Goal: Book appointment/travel/reservation

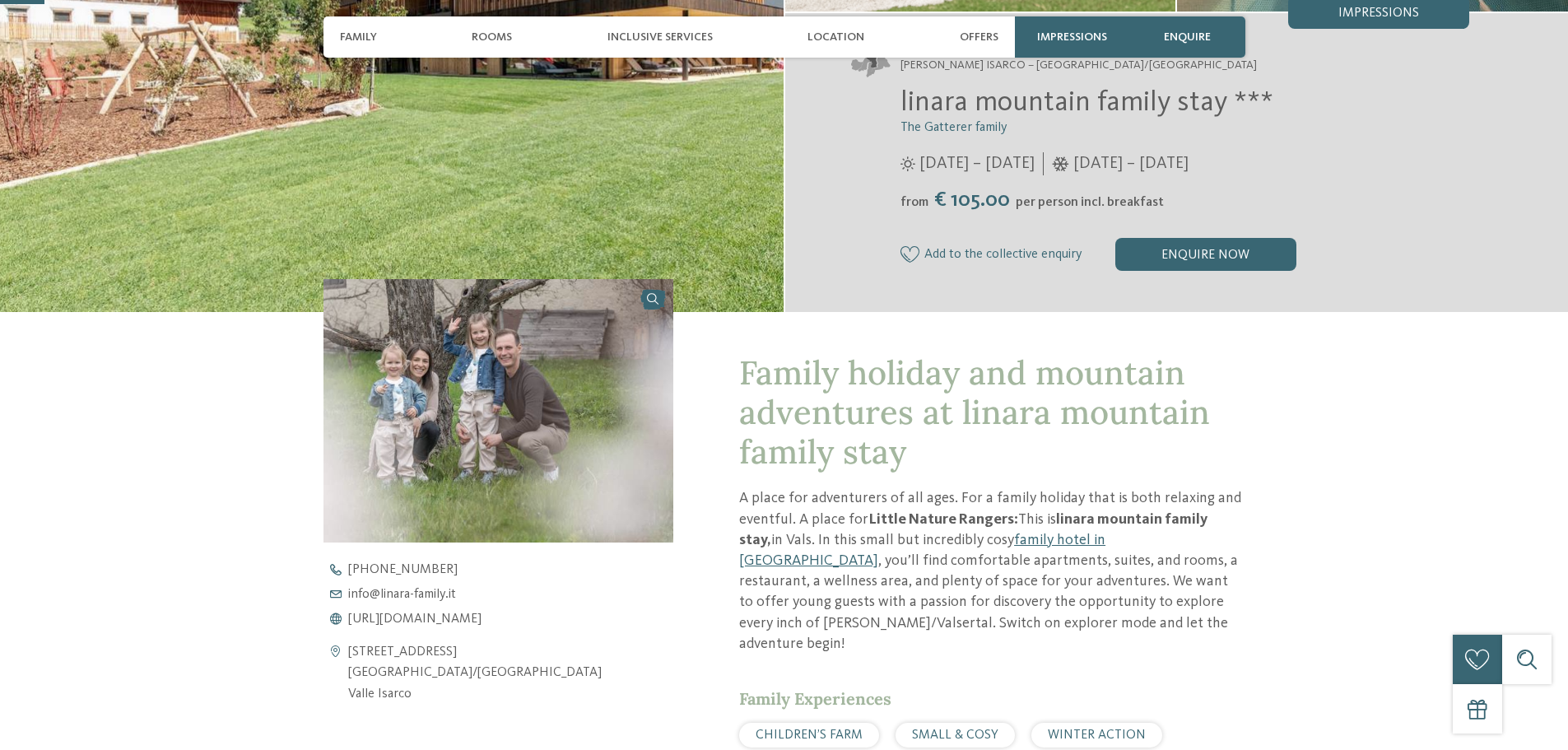
scroll to position [412, 0]
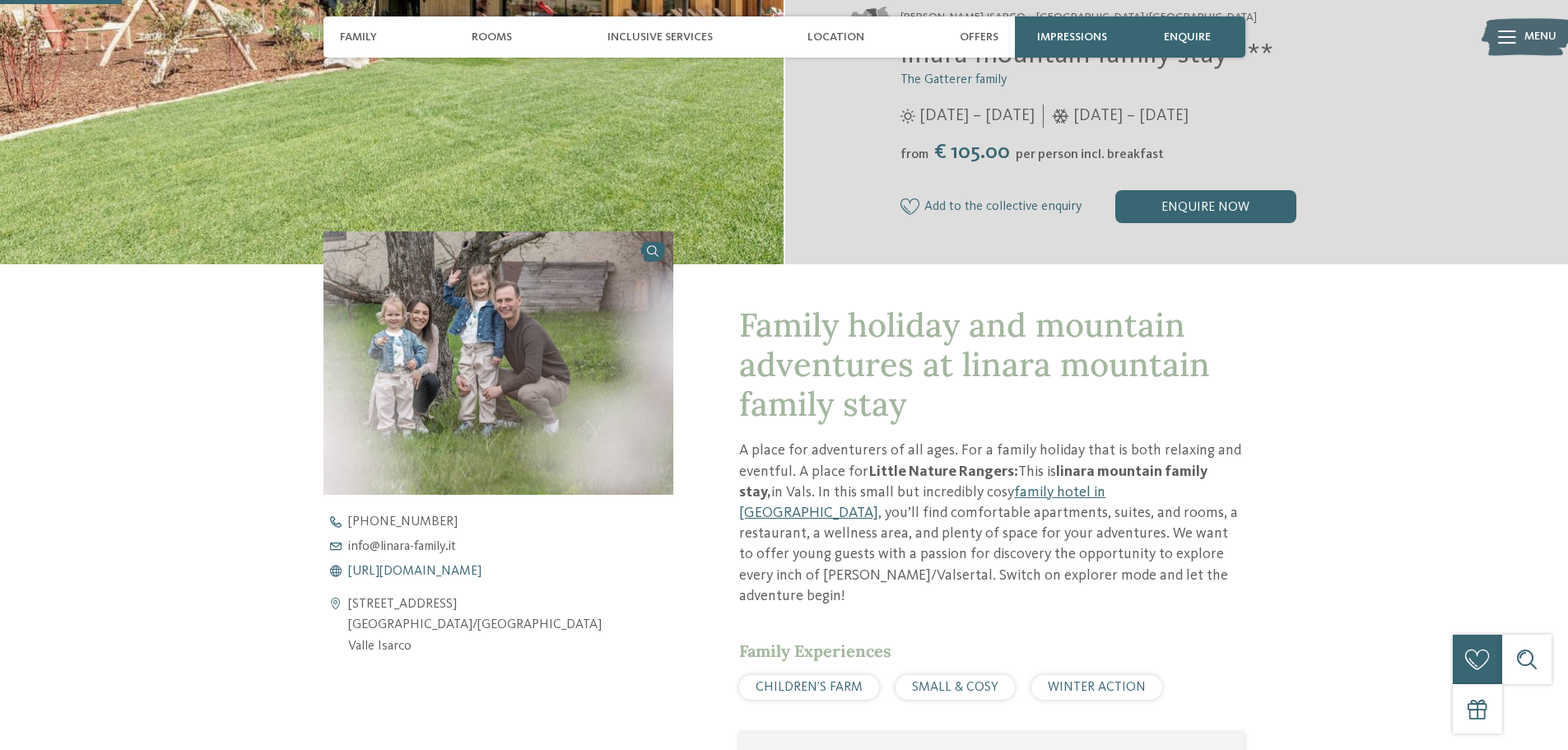
click at [481, 573] on span "https://www.linara-family.it/en" at bounding box center [415, 571] width 134 height 13
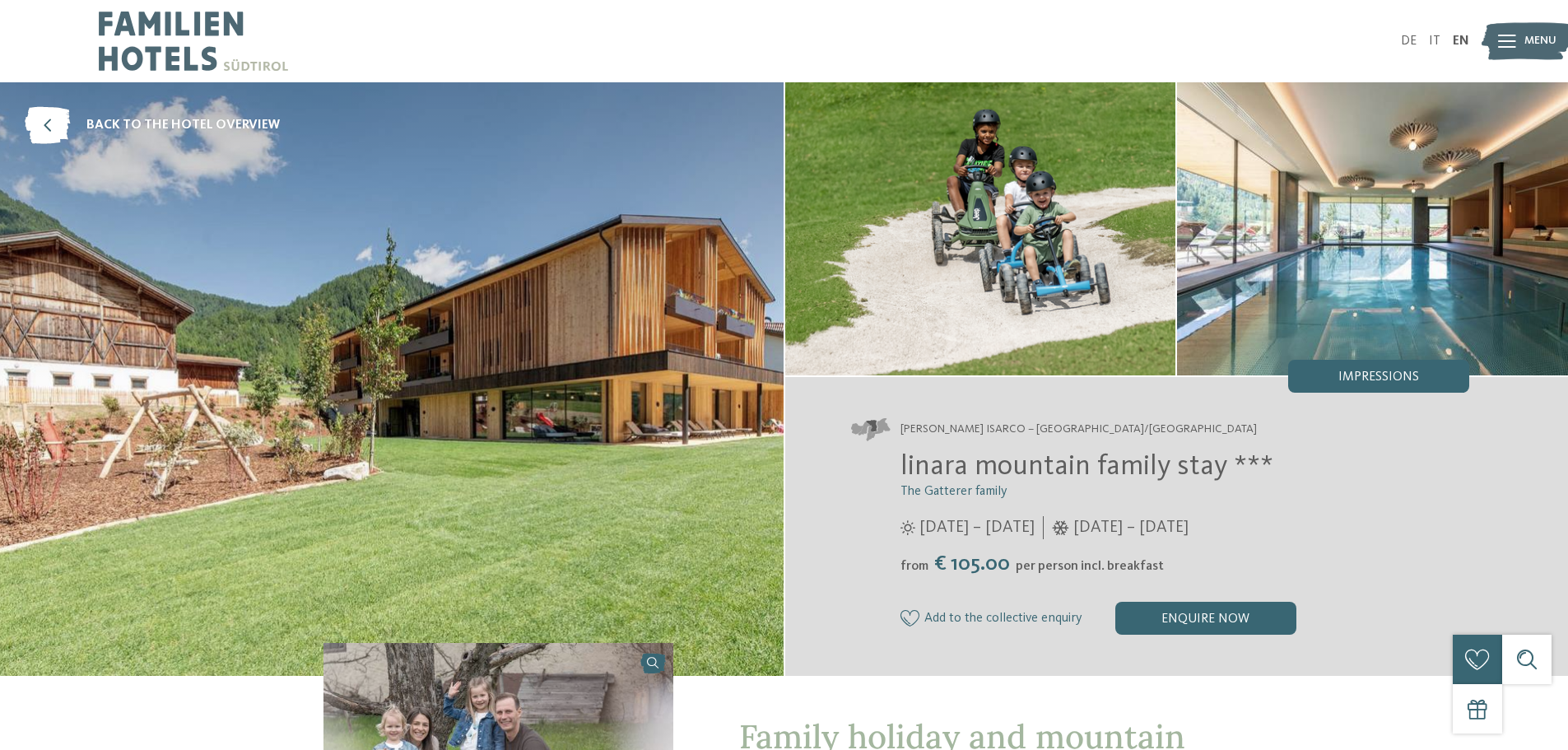
drag, startPoint x: 53, startPoint y: 124, endPoint x: 203, endPoint y: 297, distance: 229.0
click at [52, 124] on icon at bounding box center [47, 125] width 45 height 37
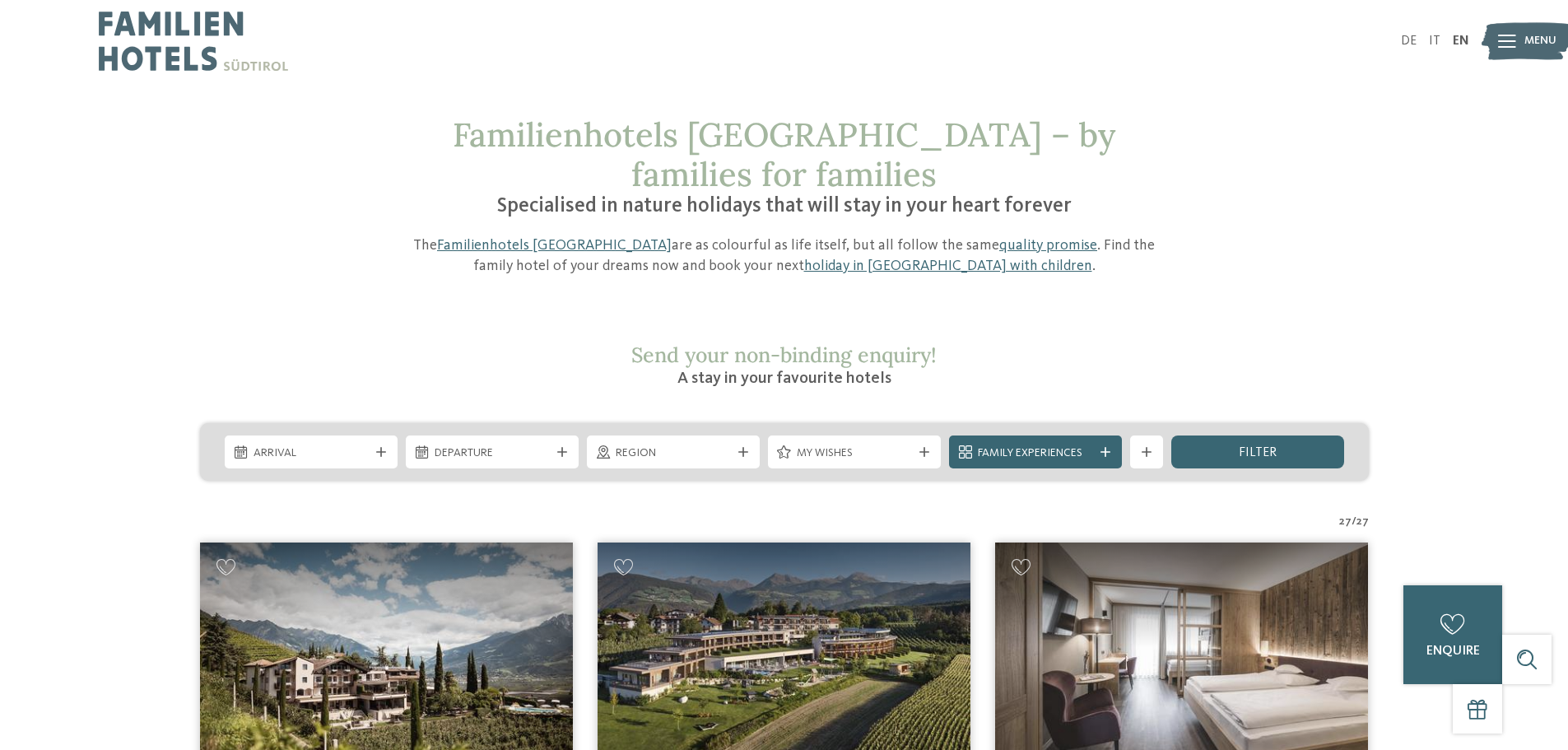
click at [859, 445] on span "My wishes" at bounding box center [854, 453] width 115 height 17
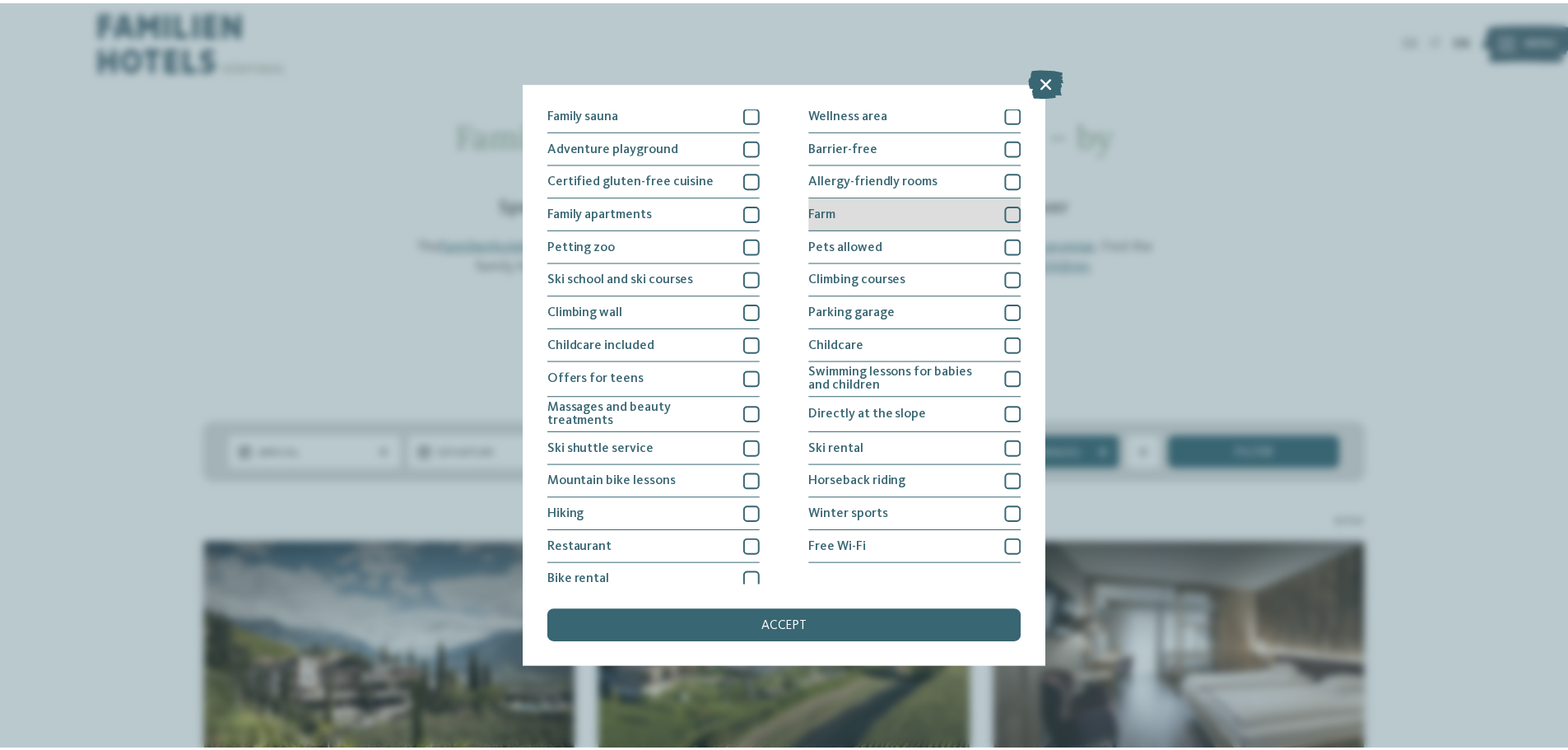
scroll to position [113, 0]
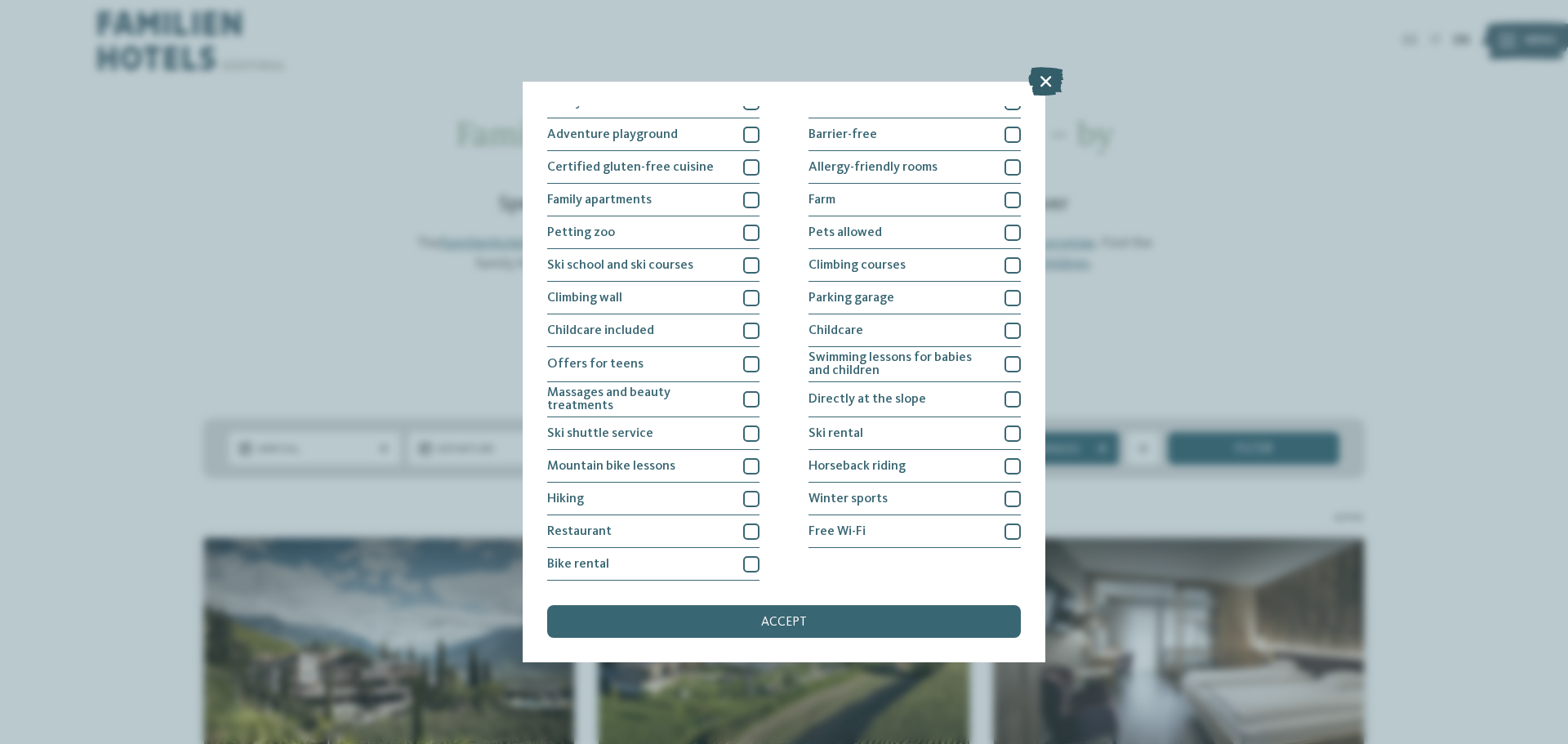
click at [1047, 79] on icon at bounding box center [1046, 81] width 35 height 29
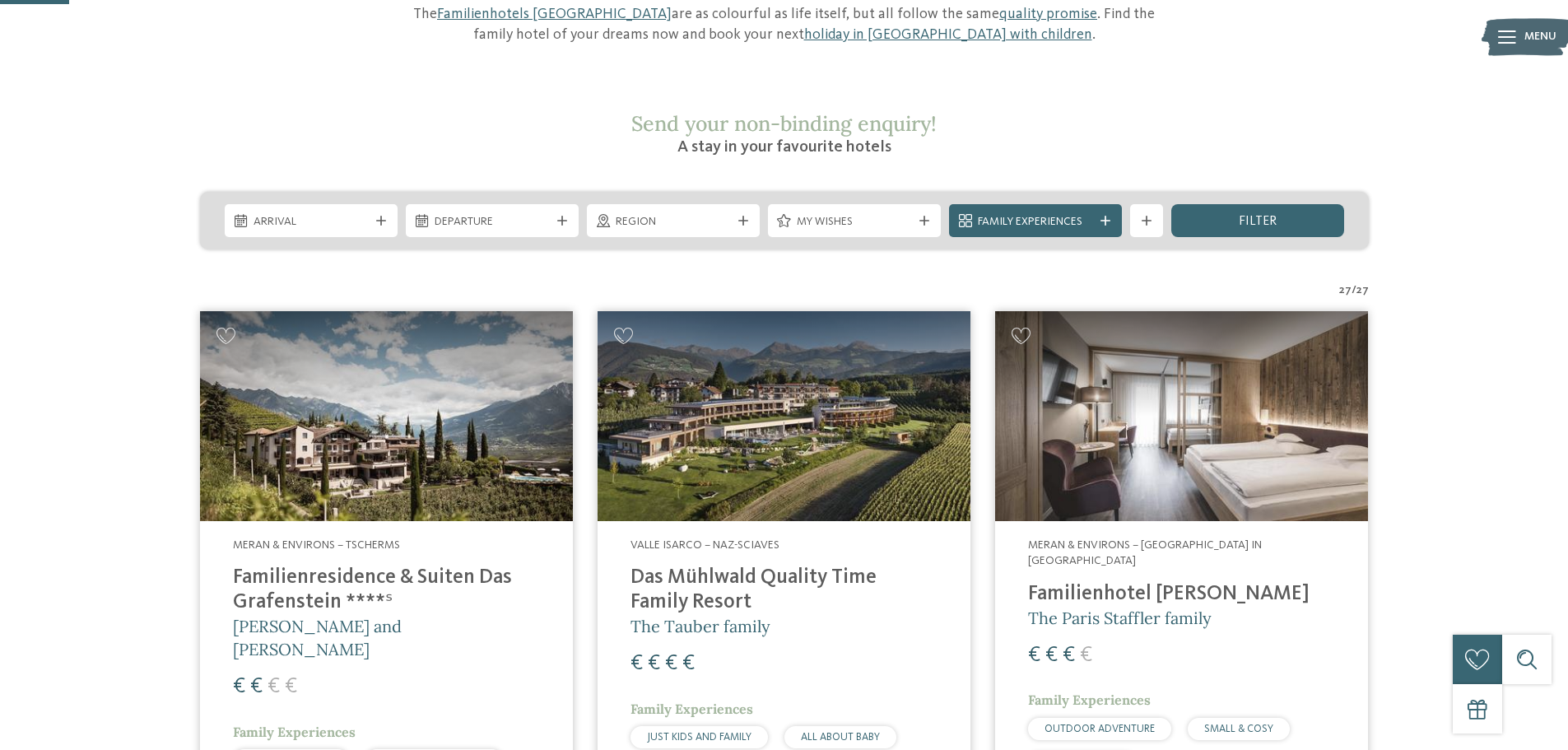
scroll to position [247, 0]
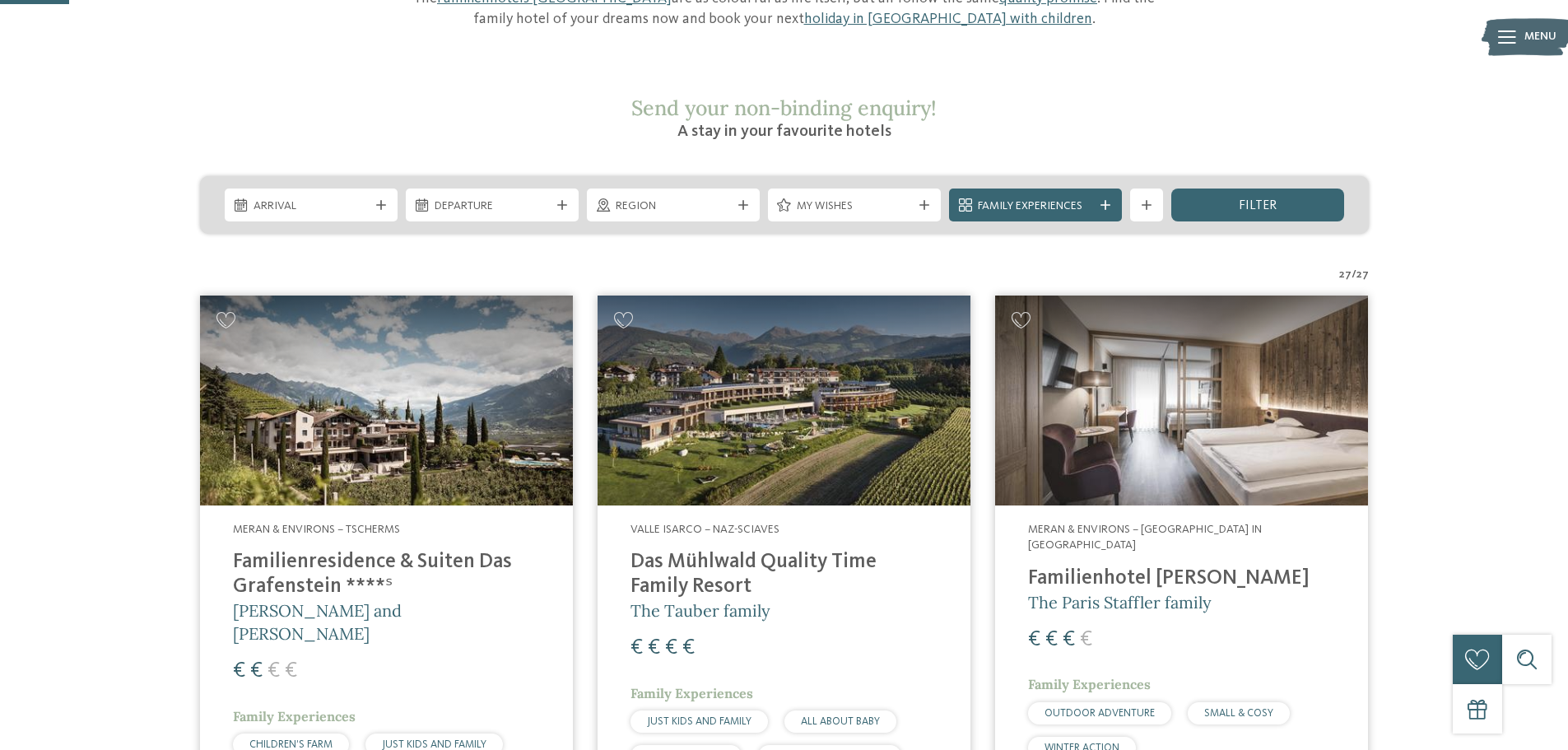
click at [312, 198] on span "Arrival" at bounding box center [311, 207] width 115 height 17
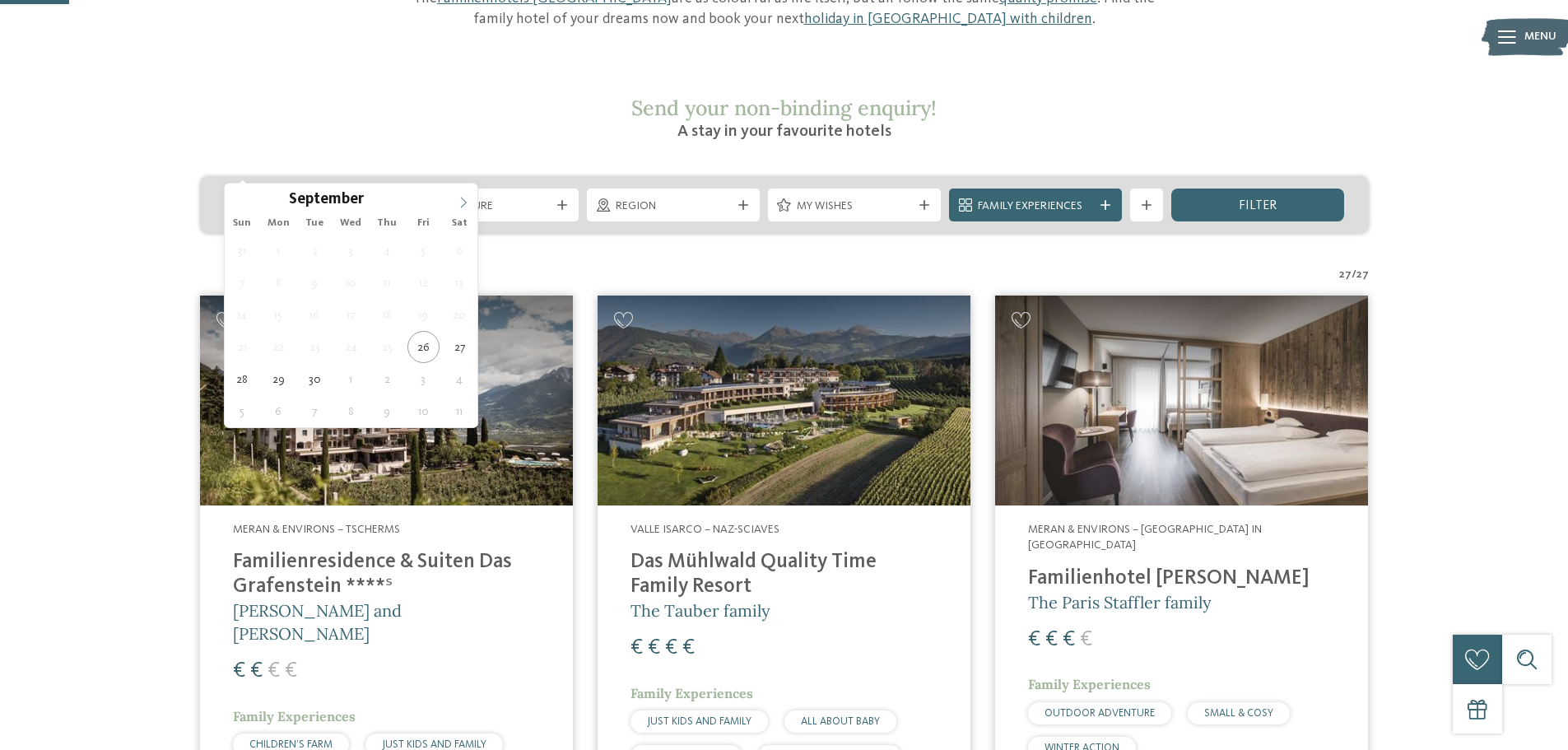
click at [465, 205] on icon at bounding box center [464, 202] width 11 height 11
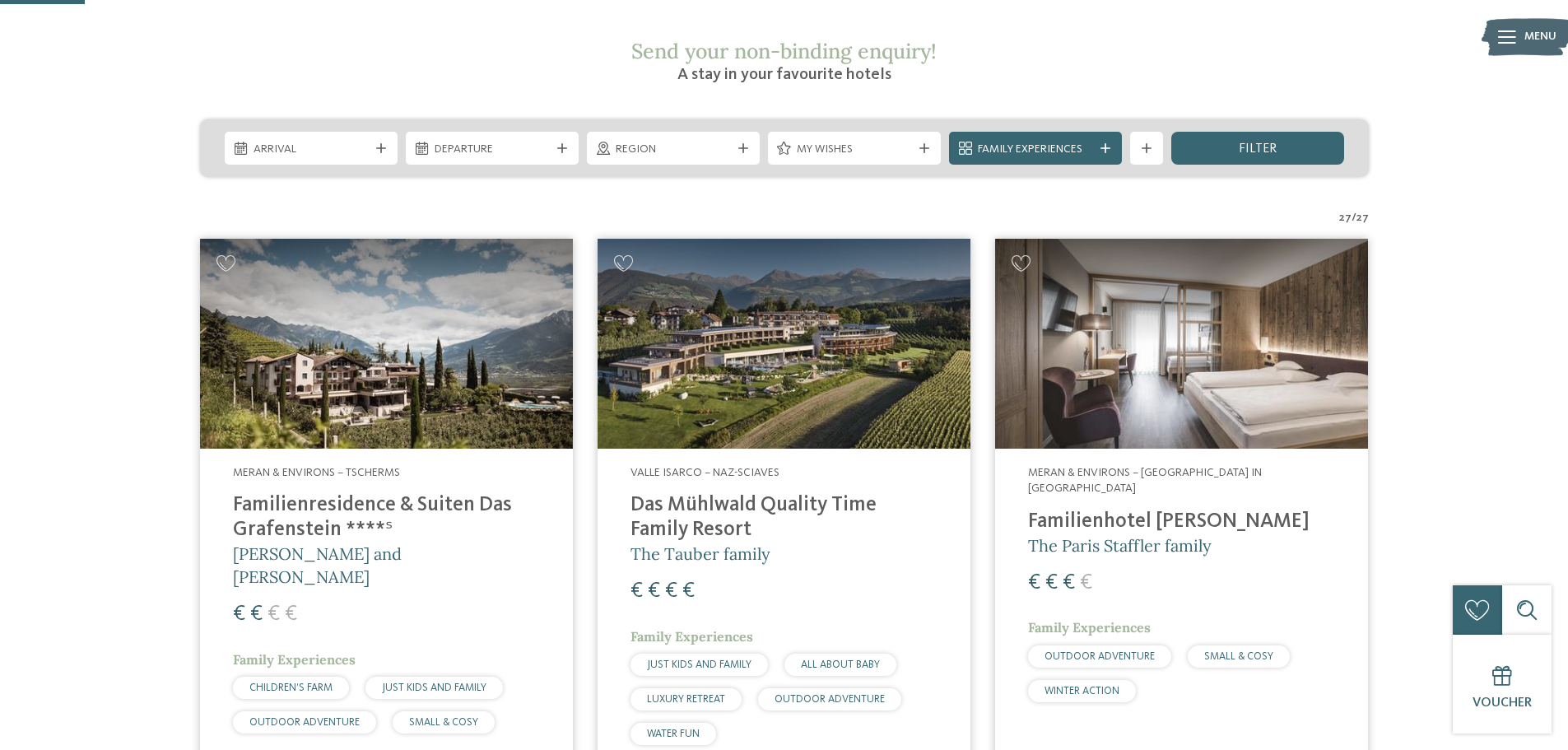
scroll to position [329, 0]
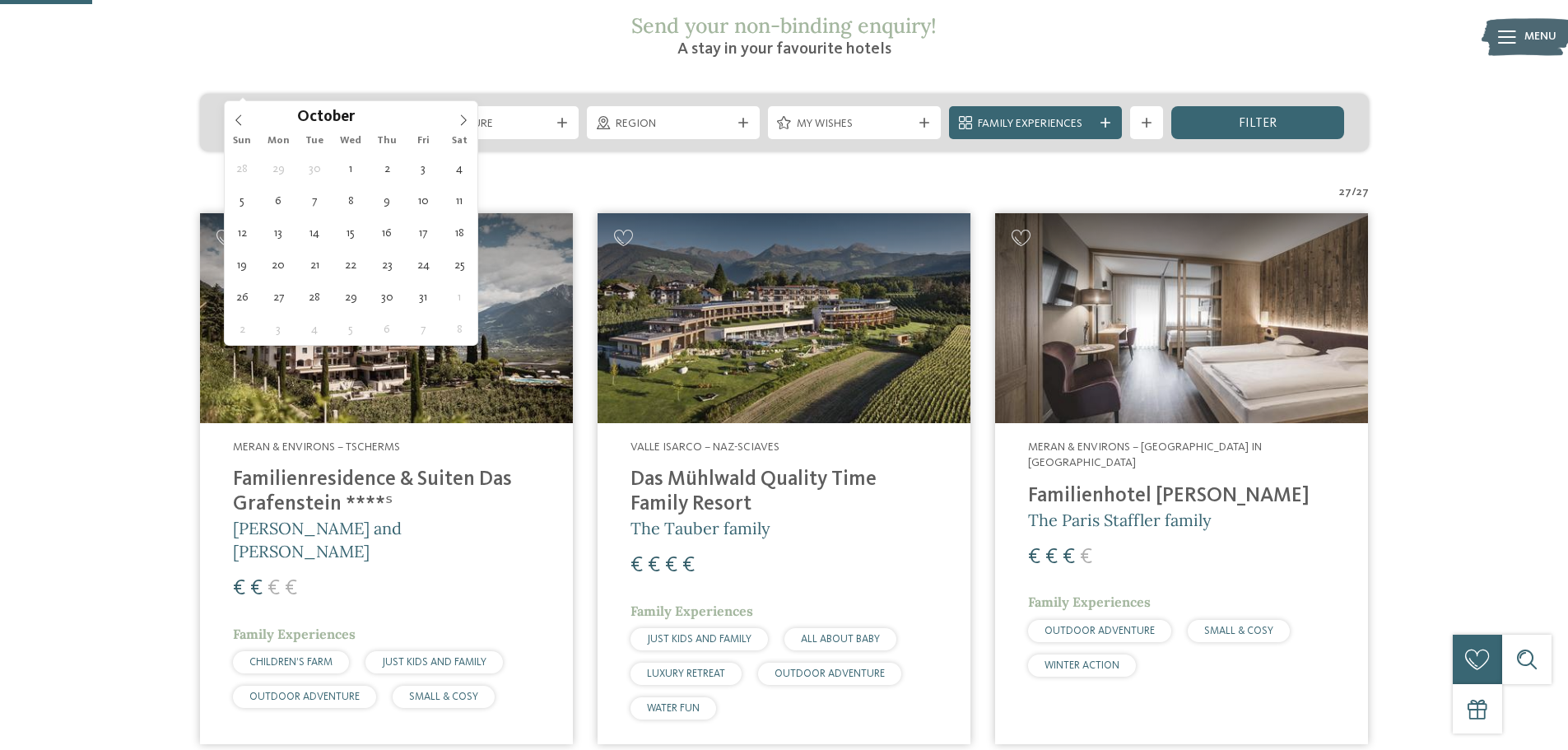
click at [292, 116] on span "Arrival" at bounding box center [311, 124] width 115 height 17
type div "04.10.2025"
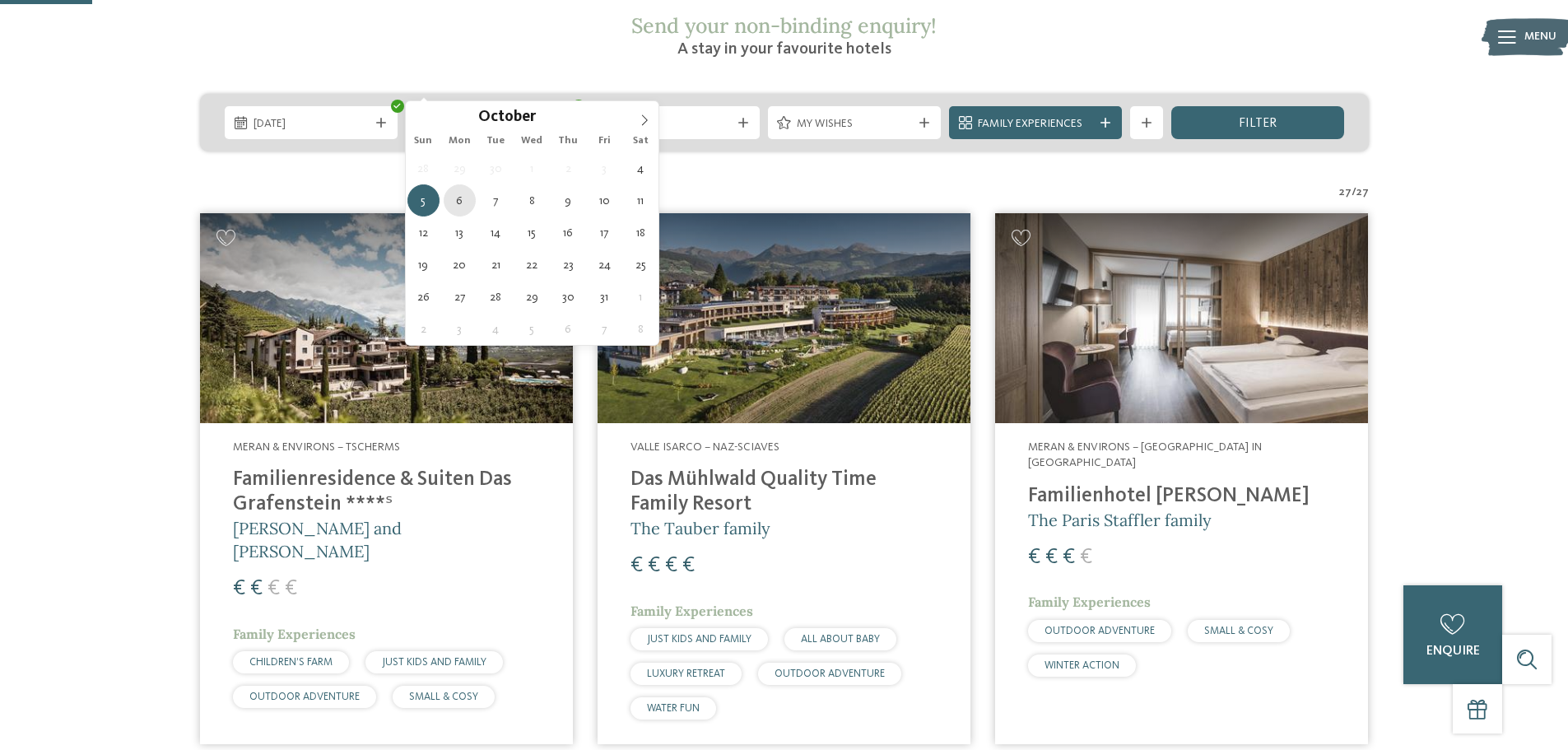
type div "06.10.2025"
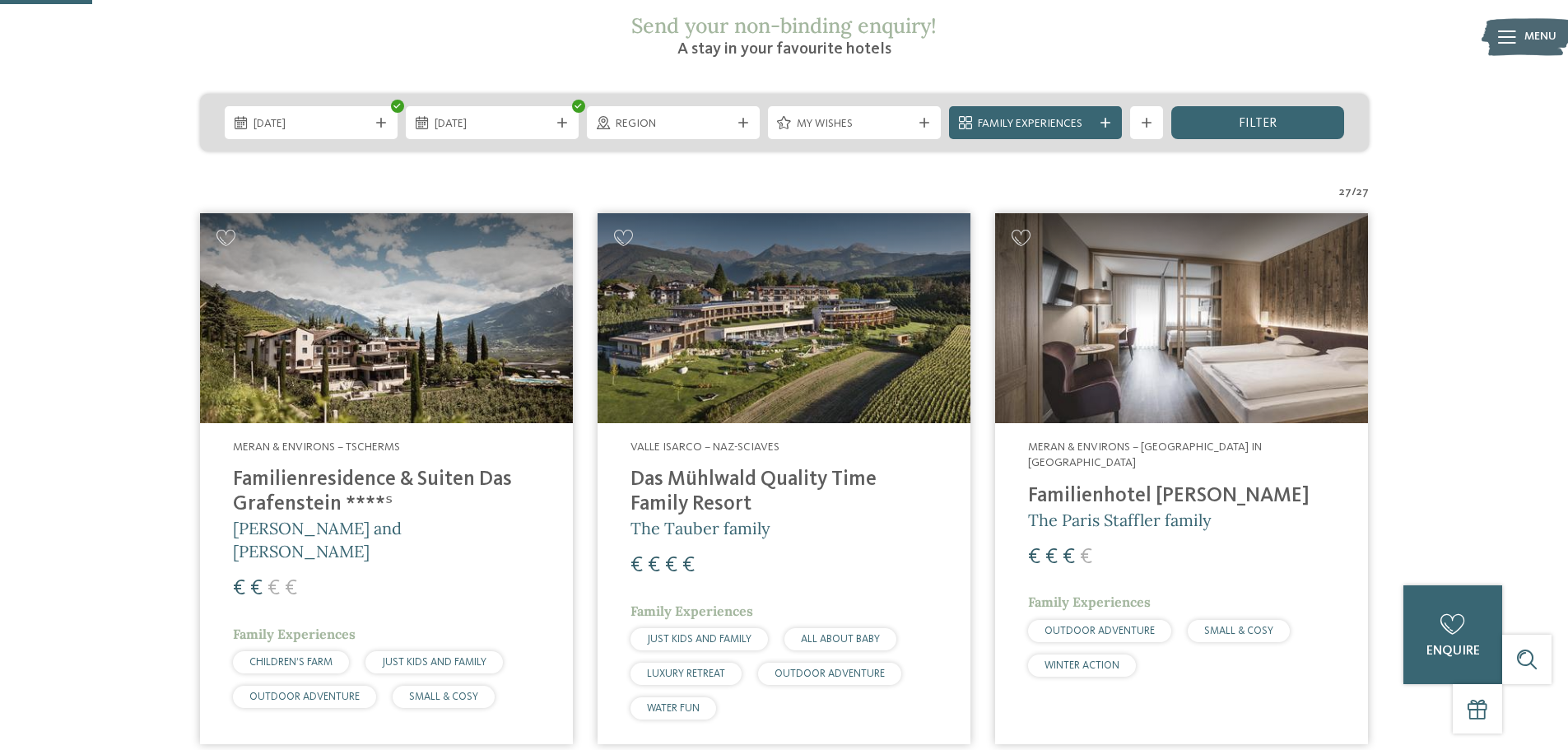
drag, startPoint x: 465, startPoint y: 202, endPoint x: 491, endPoint y: 230, distance: 38.2
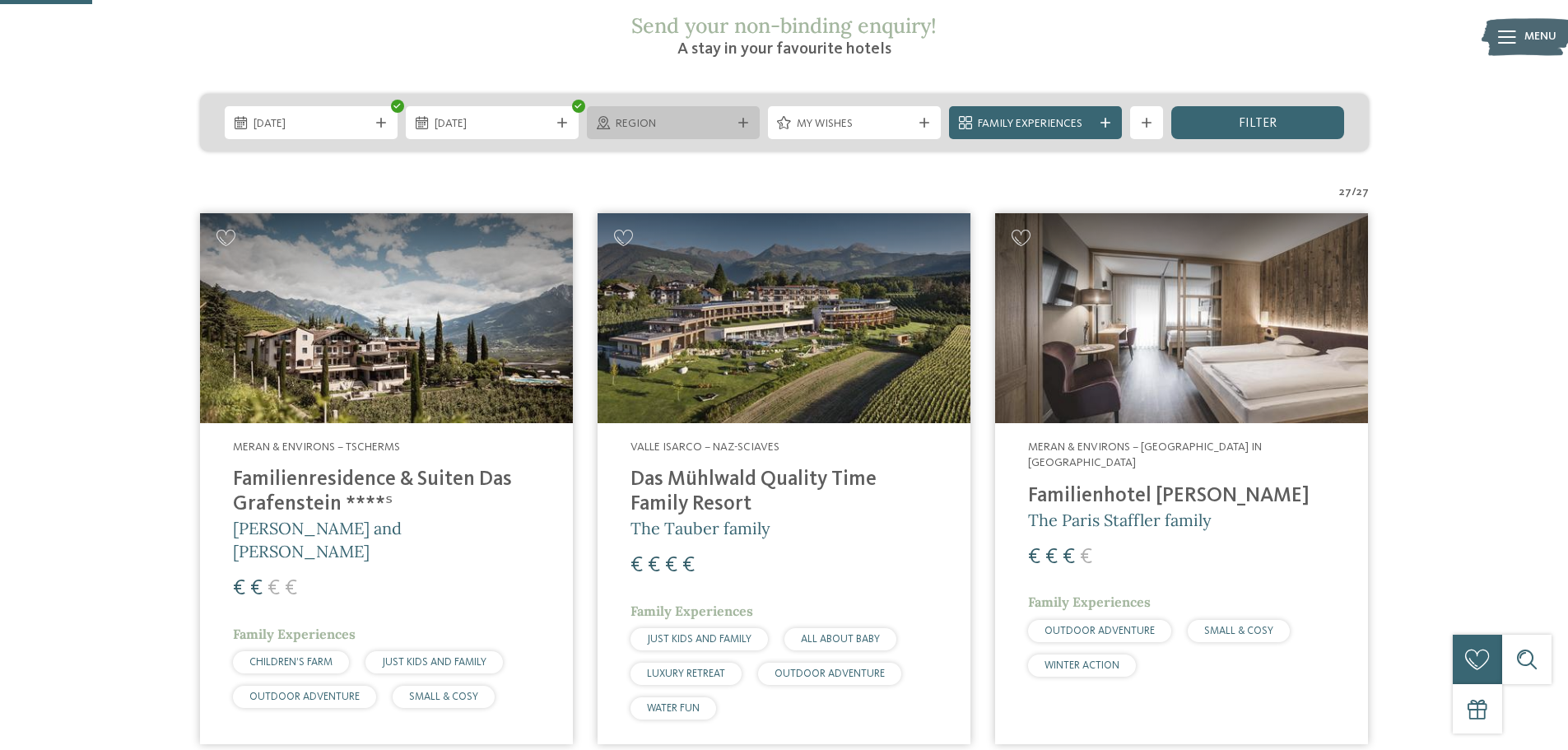
click at [741, 118] on icon at bounding box center [743, 122] width 10 height 10
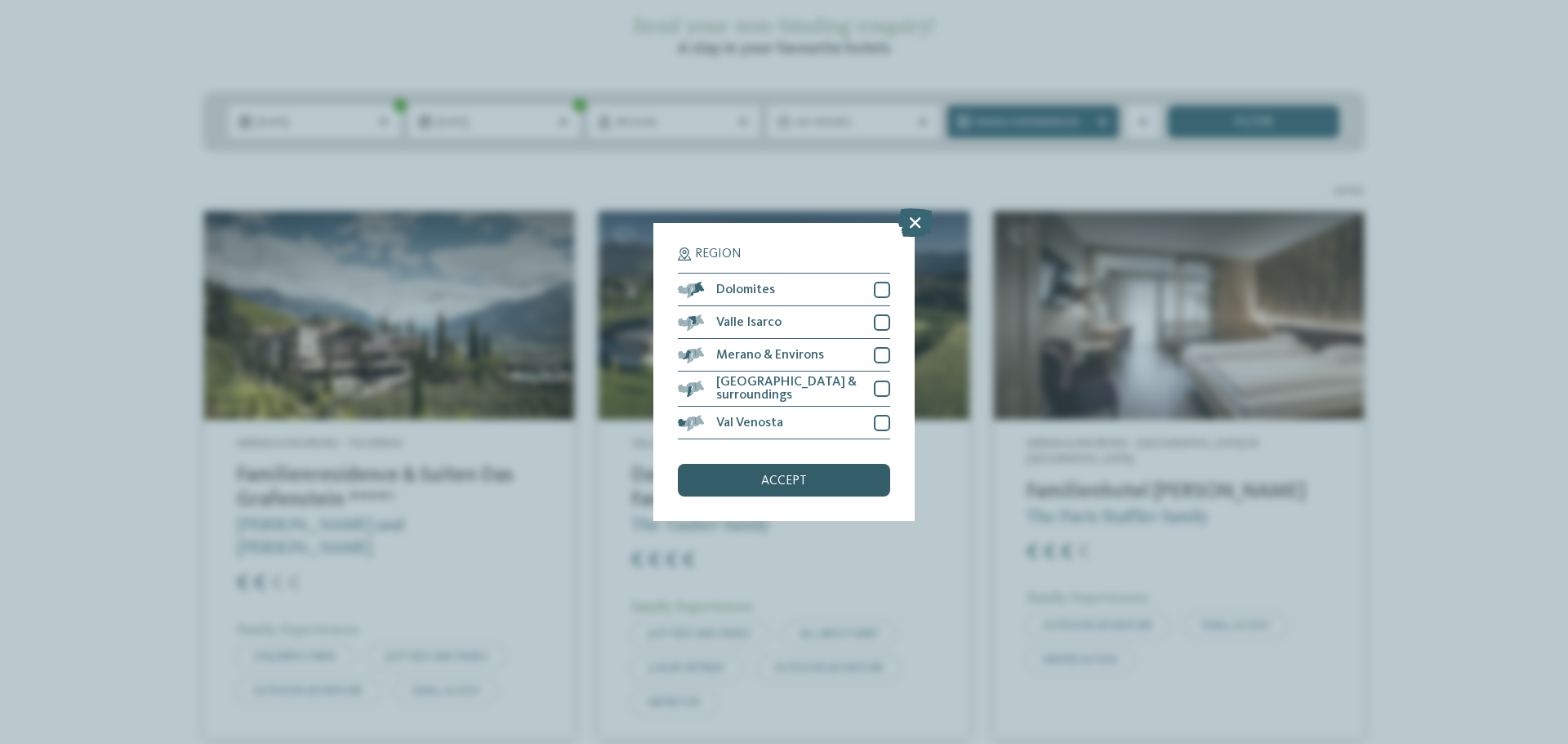
click at [815, 484] on div "accept" at bounding box center [784, 480] width 212 height 33
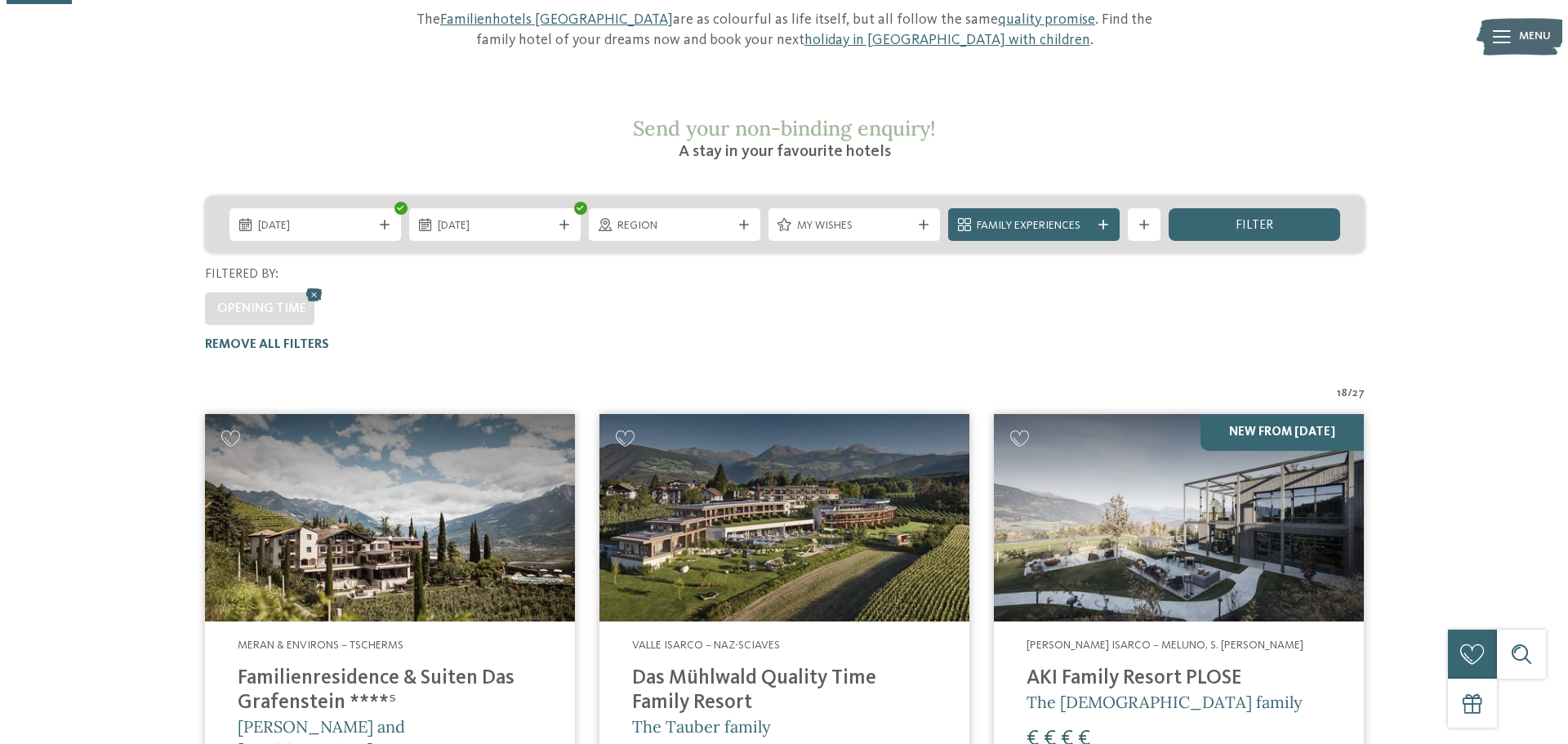
scroll to position [170, 0]
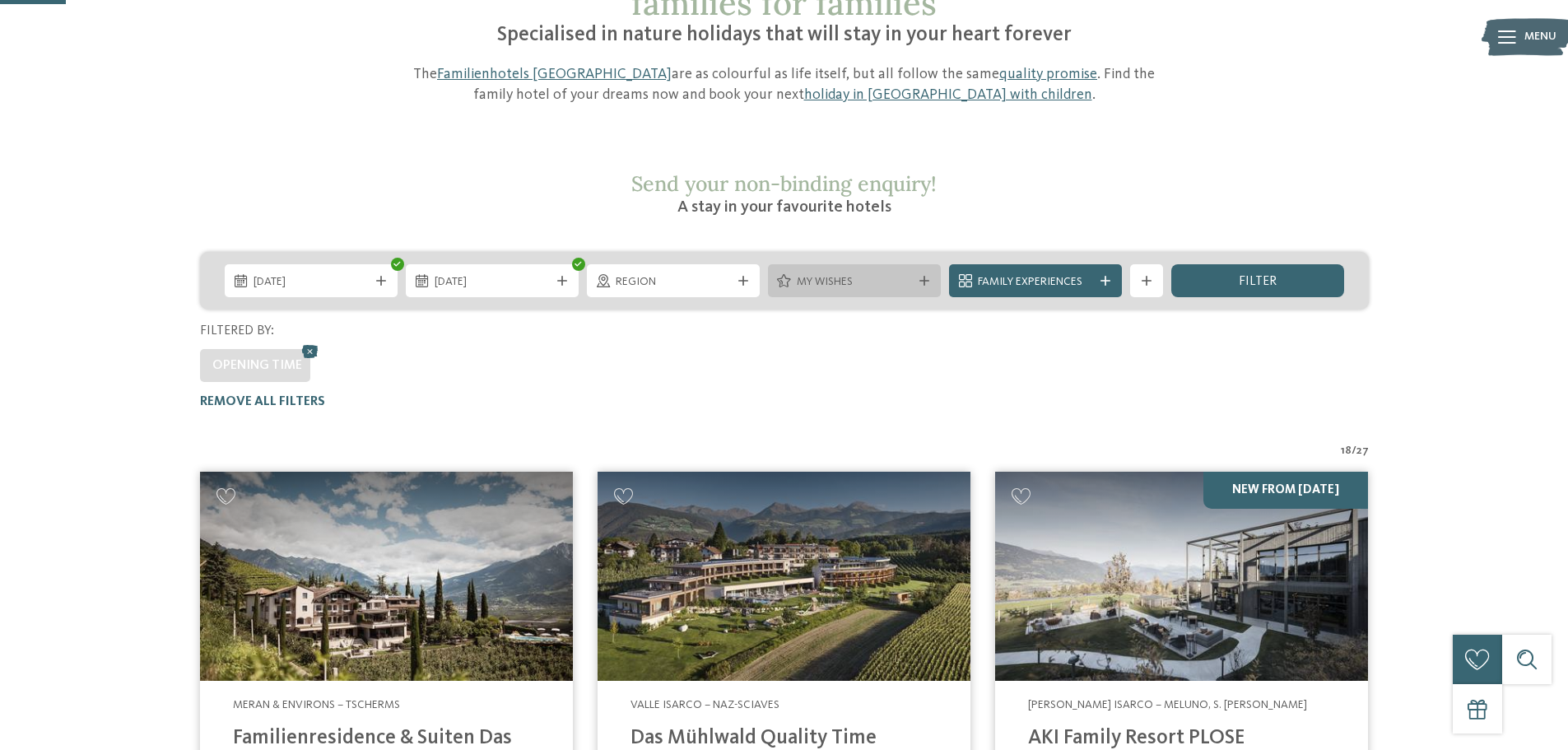
click at [855, 274] on span "My wishes" at bounding box center [854, 283] width 115 height 17
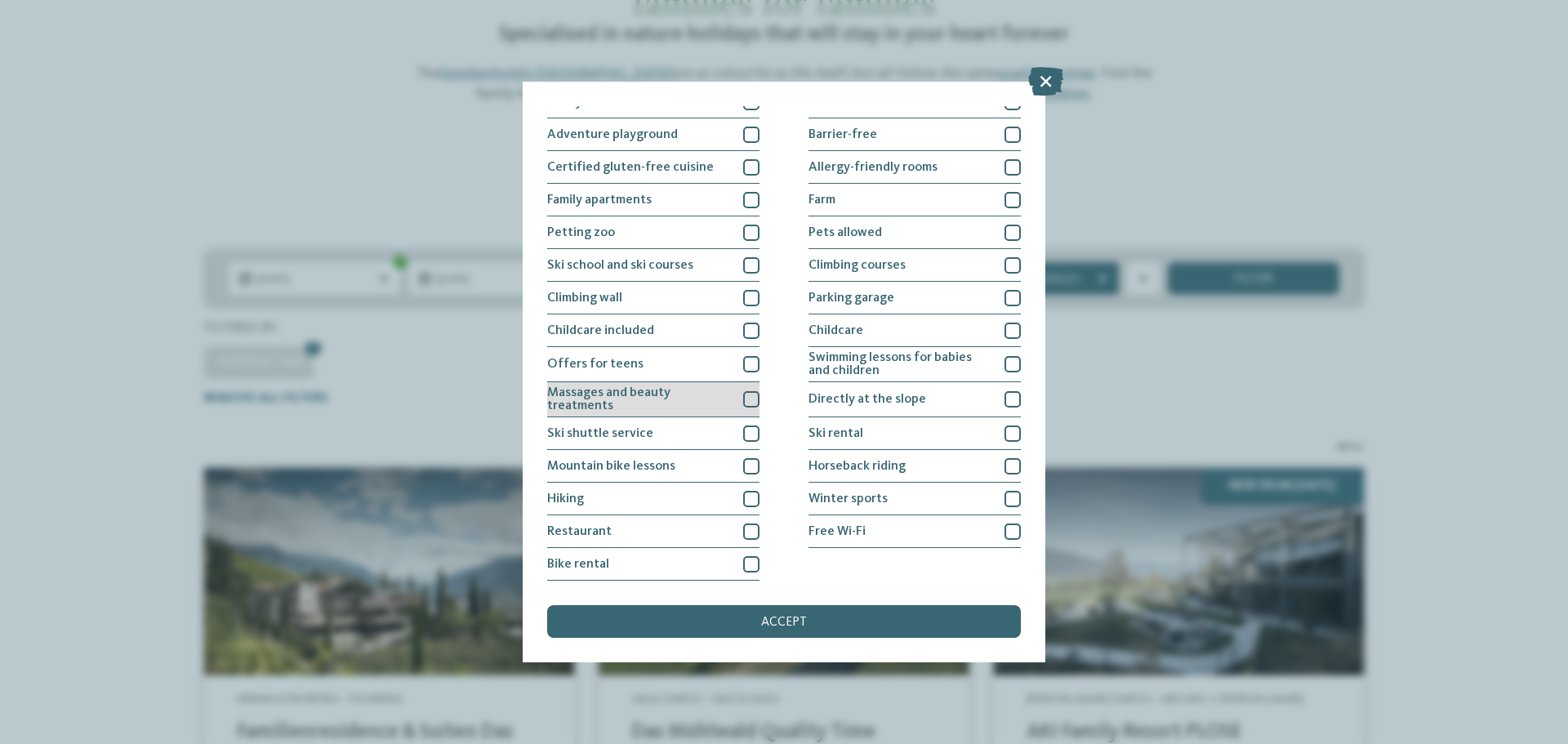
click at [748, 396] on div at bounding box center [751, 399] width 17 height 17
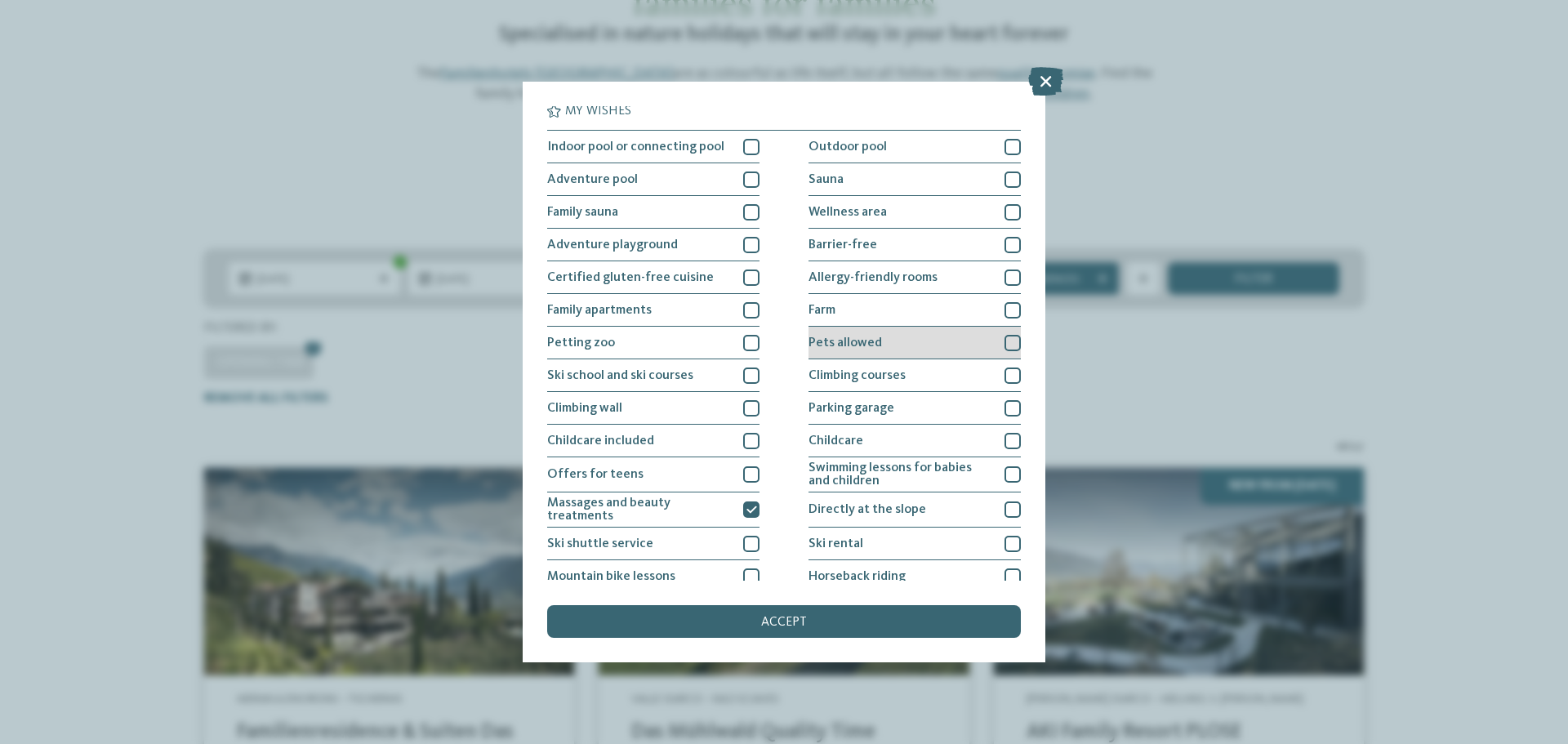
scroll to position [0, 0]
click at [752, 151] on div at bounding box center [751, 149] width 17 height 17
click at [1006, 211] on div at bounding box center [1013, 214] width 17 height 17
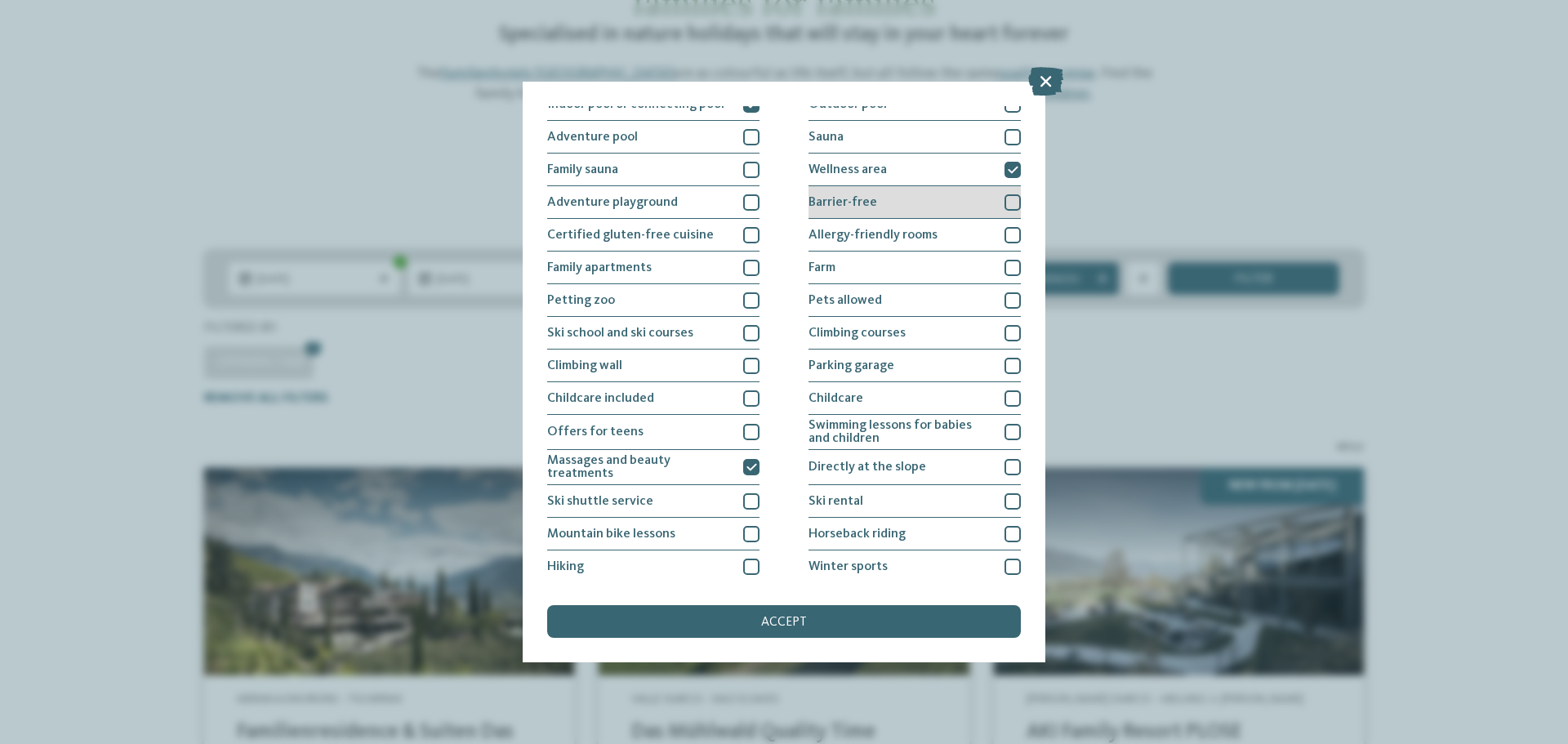
scroll to position [82, 0]
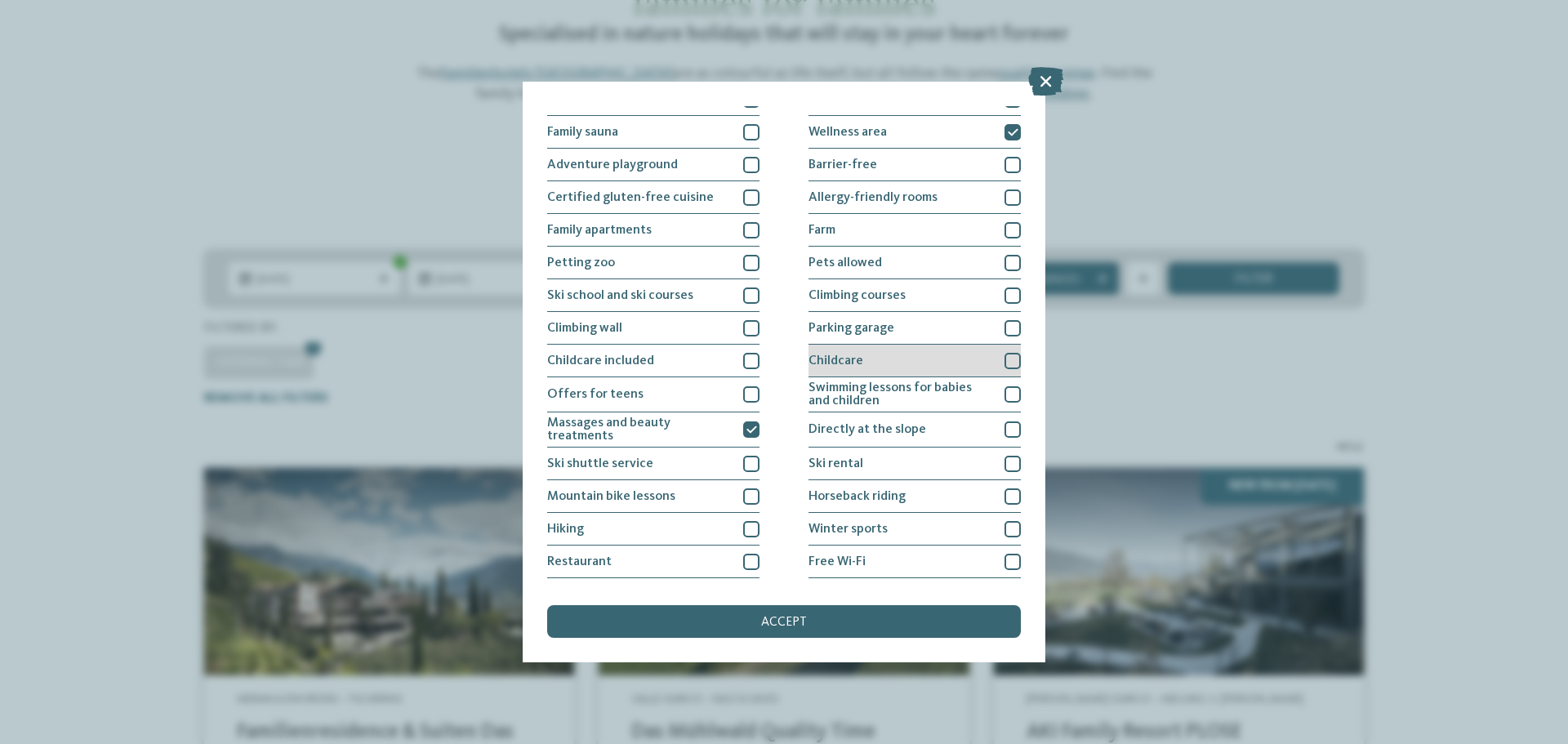
click at [1005, 362] on div at bounding box center [1013, 361] width 17 height 17
click at [1008, 359] on icon at bounding box center [1013, 361] width 11 height 10
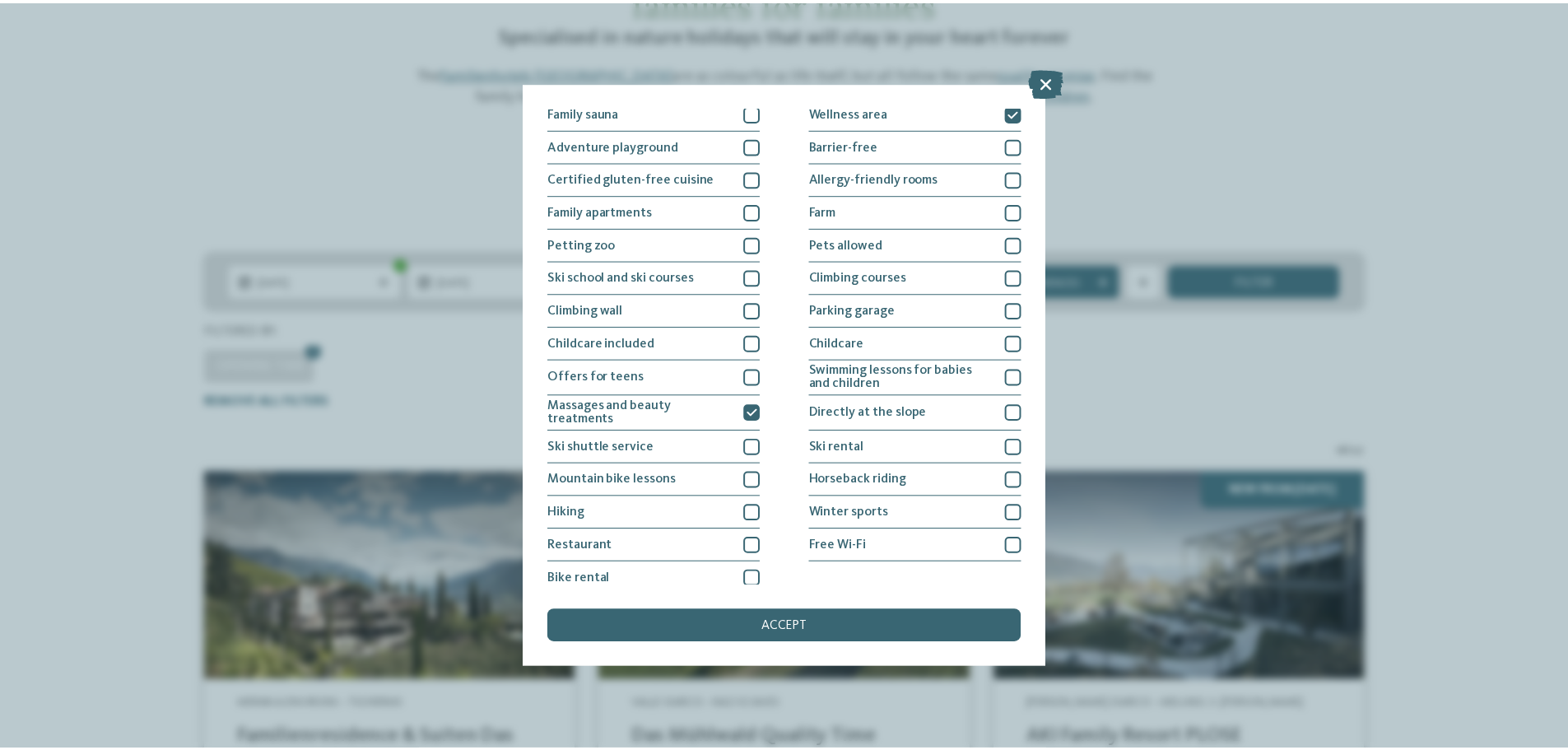
scroll to position [113, 0]
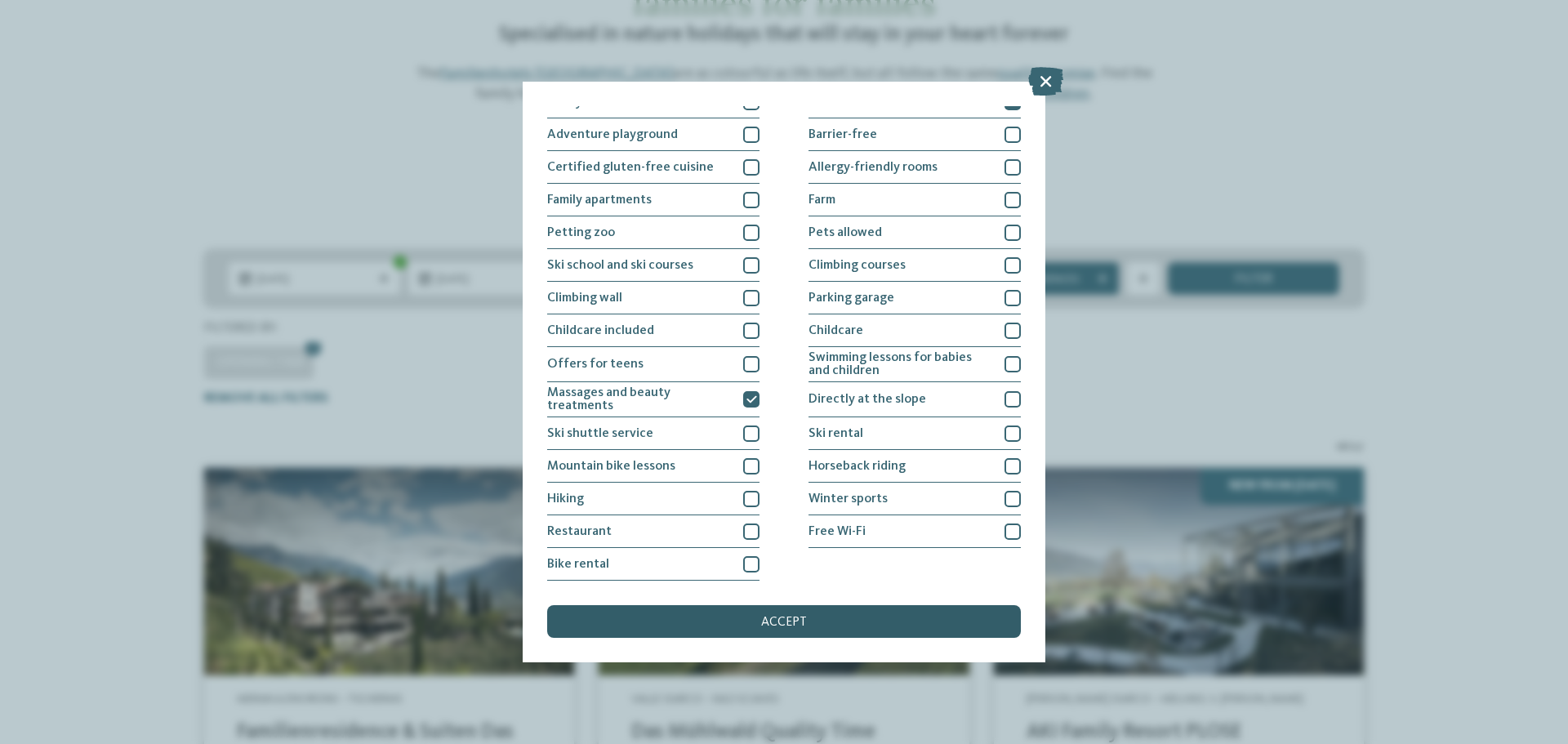
click at [815, 617] on div "accept" at bounding box center [784, 622] width 474 height 33
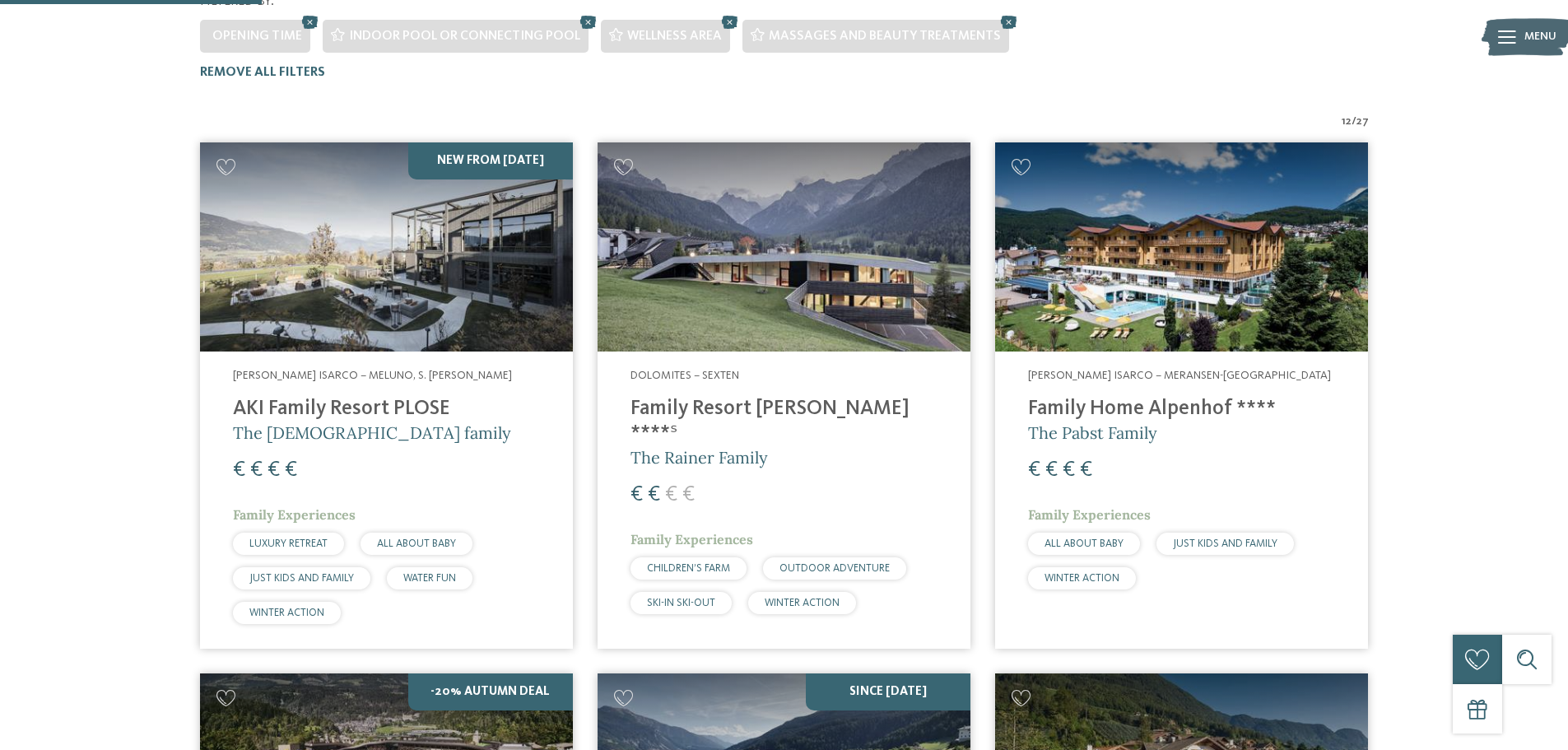
scroll to position [172, 0]
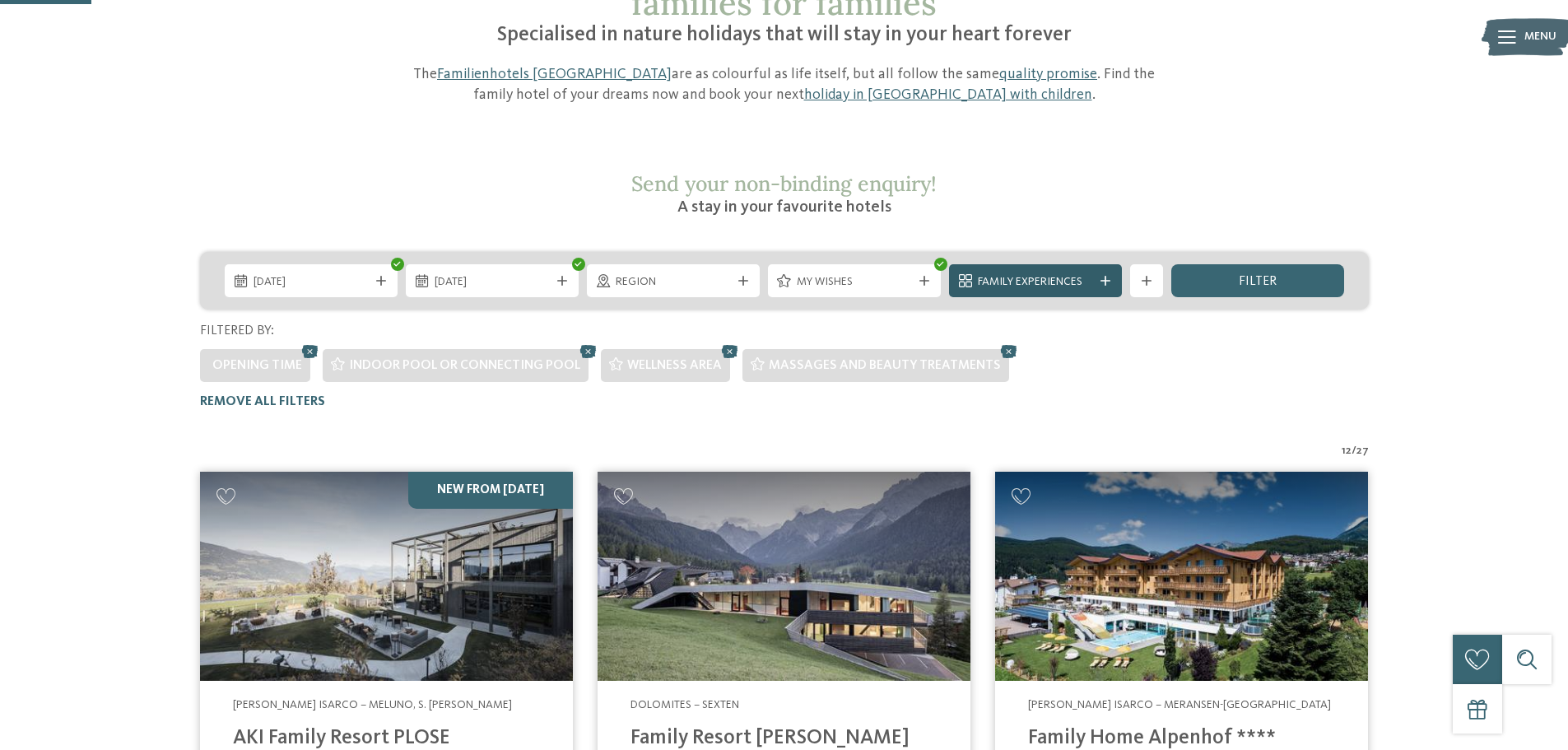
click at [1048, 274] on span "Family Experiences" at bounding box center [1036, 283] width 115 height 17
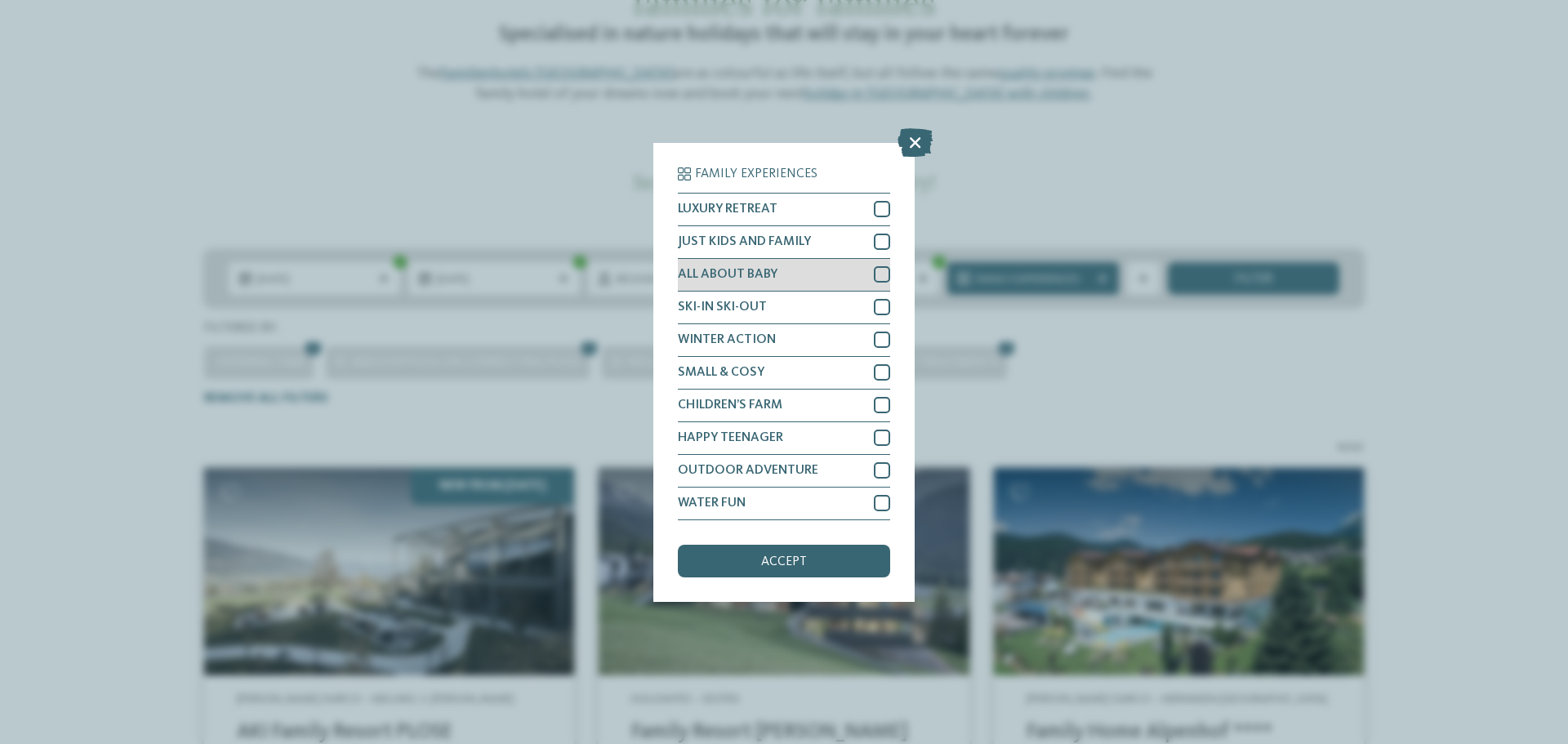
click at [885, 271] on div at bounding box center [882, 274] width 17 height 17
click at [888, 244] on div at bounding box center [882, 242] width 17 height 17
click at [811, 556] on div "accept" at bounding box center [784, 561] width 212 height 33
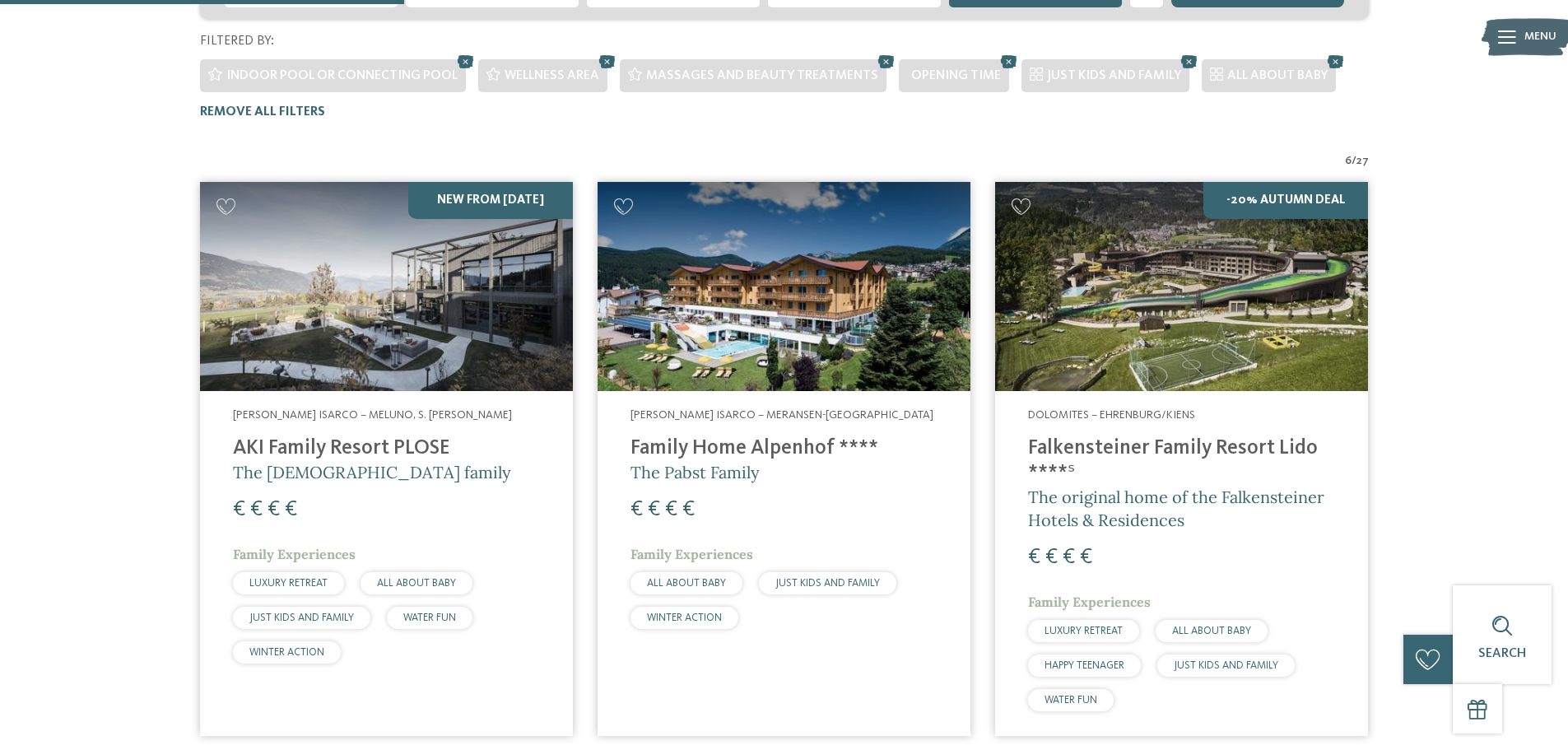
scroll to position [501, 0]
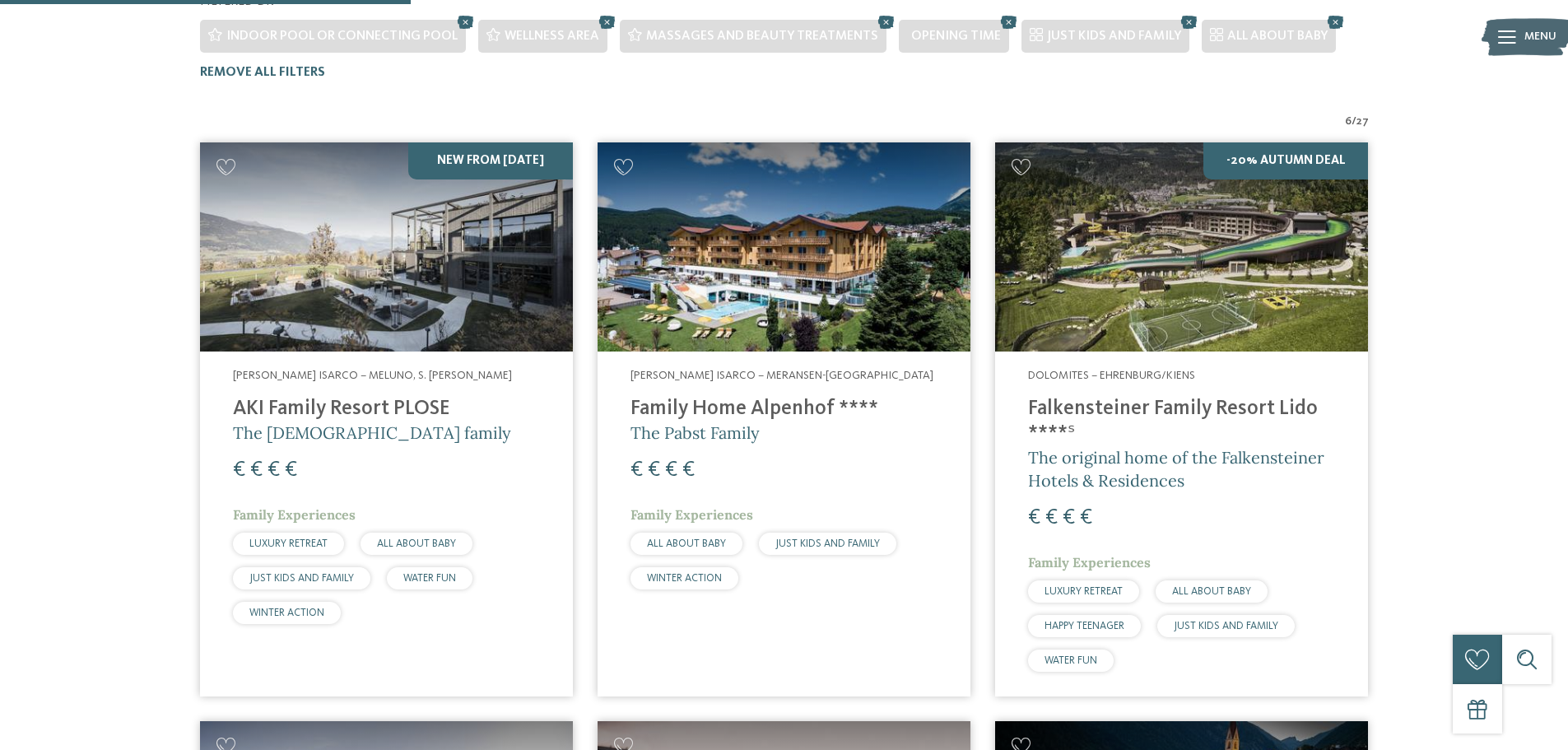
click at [387, 397] on h4 "AKI Family Resort PLOSE" at bounding box center [386, 409] width 307 height 25
drag, startPoint x: 1128, startPoint y: 435, endPoint x: 1031, endPoint y: 329, distance: 143.7
click at [1128, 447] on span "The original home of the Falkensteiner Hotels & Residences" at bounding box center [1177, 468] width 297 height 44
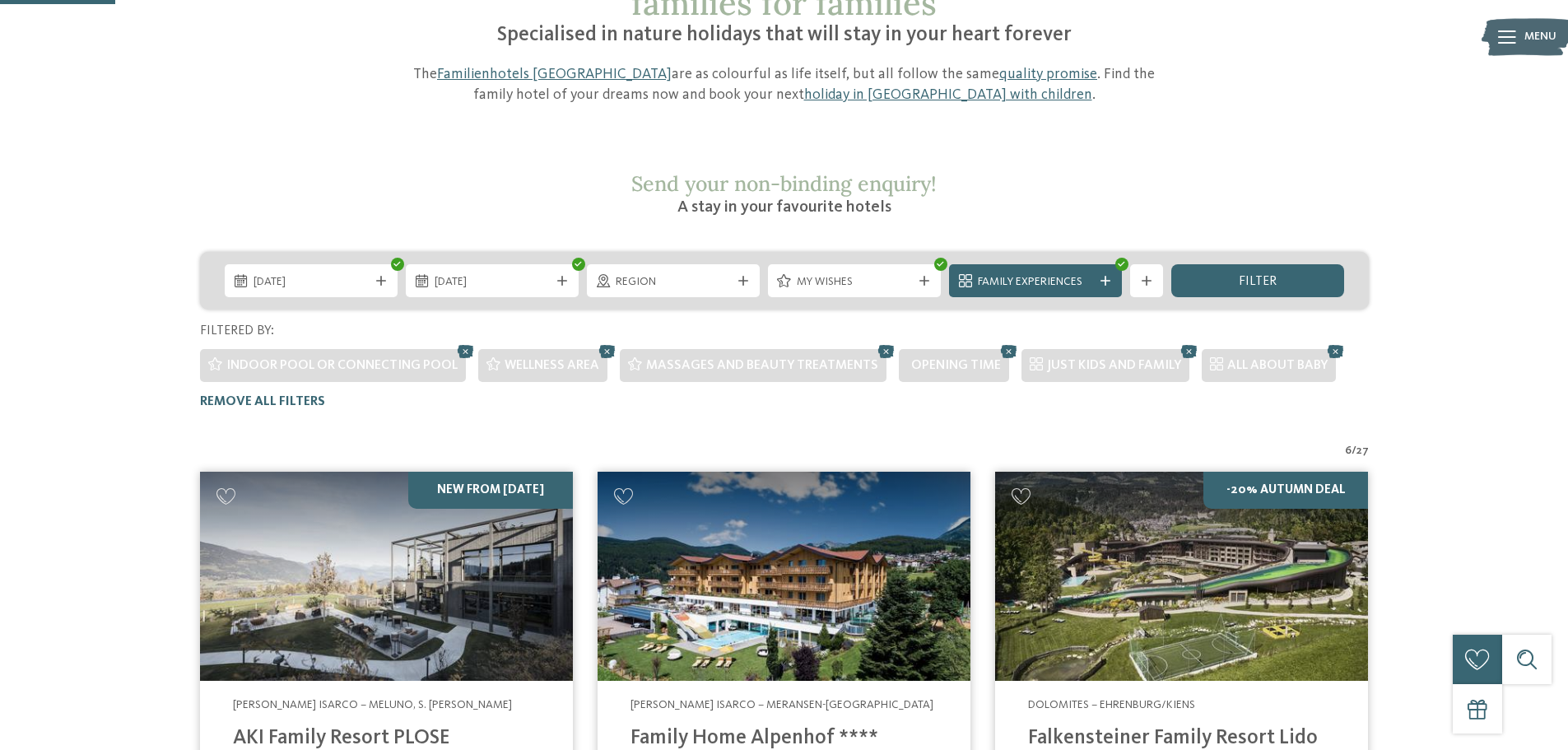
scroll to position [89, 0]
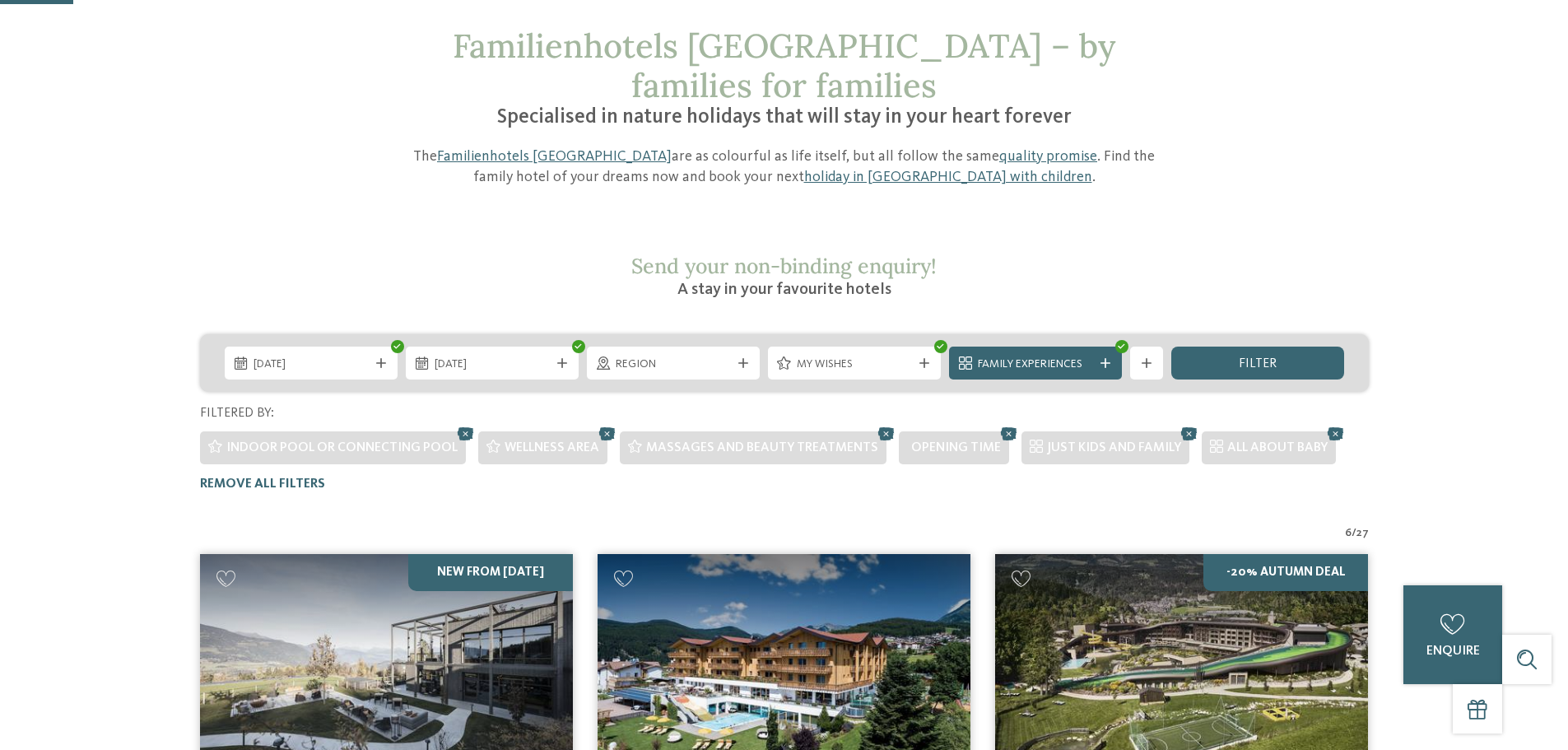
drag, startPoint x: 613, startPoint y: 395, endPoint x: 452, endPoint y: 410, distance: 161.7
click at [613, 423] on icon at bounding box center [607, 433] width 25 height 21
drag, startPoint x: 1185, startPoint y: 395, endPoint x: 1166, endPoint y: 394, distance: 19.0
click at [1185, 423] on icon at bounding box center [1194, 433] width 25 height 21
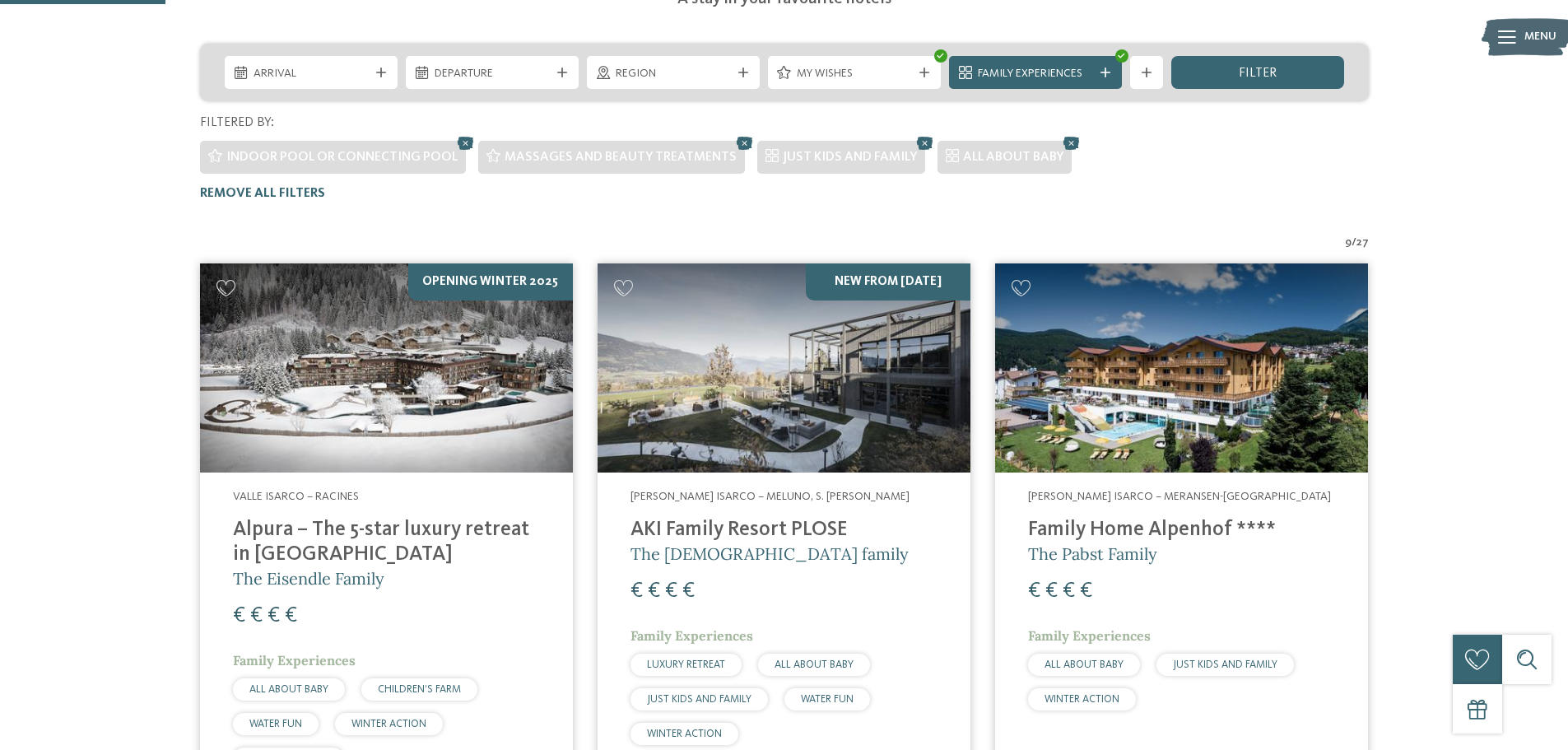
scroll to position [253, 0]
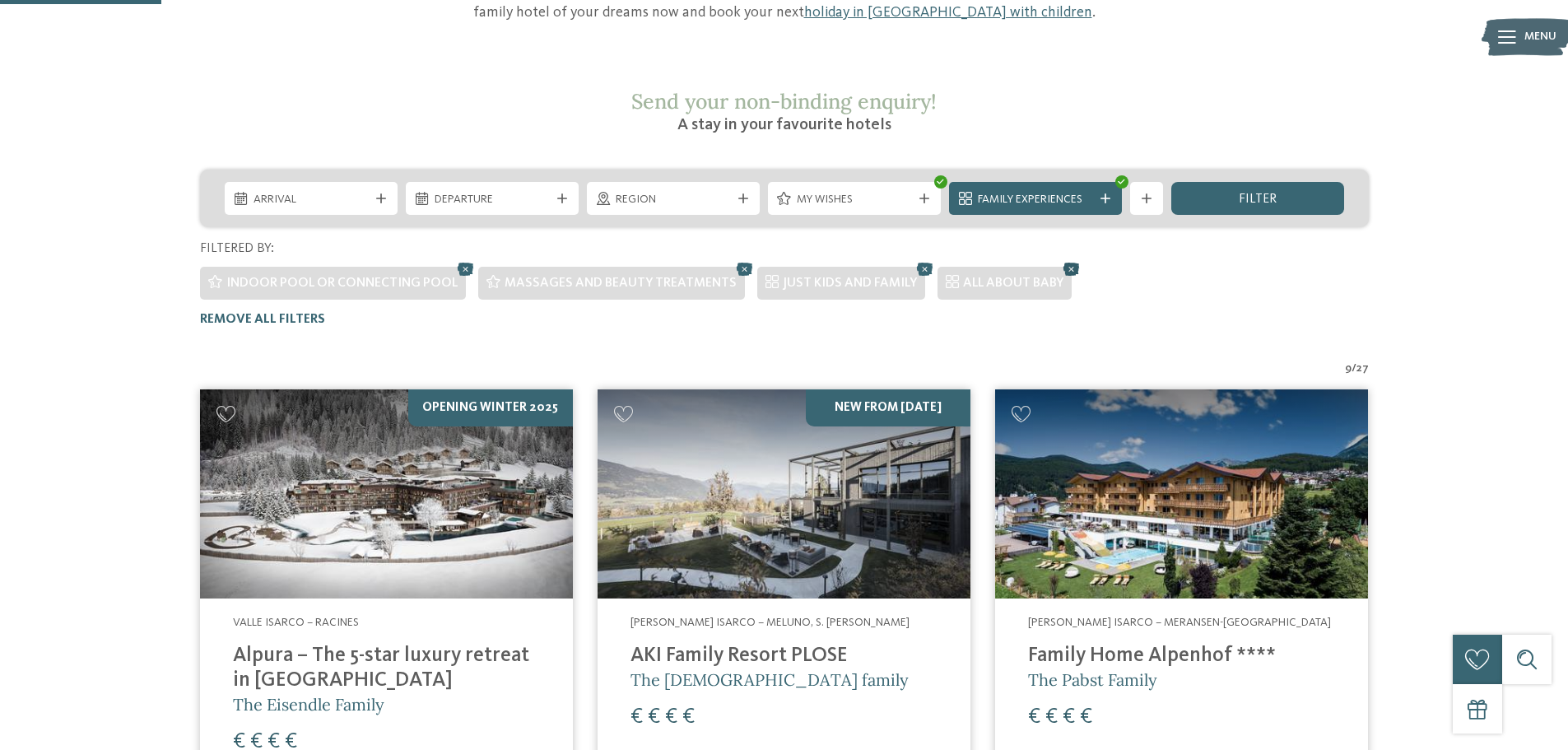
click at [1067, 259] on icon at bounding box center [1072, 269] width 25 height 21
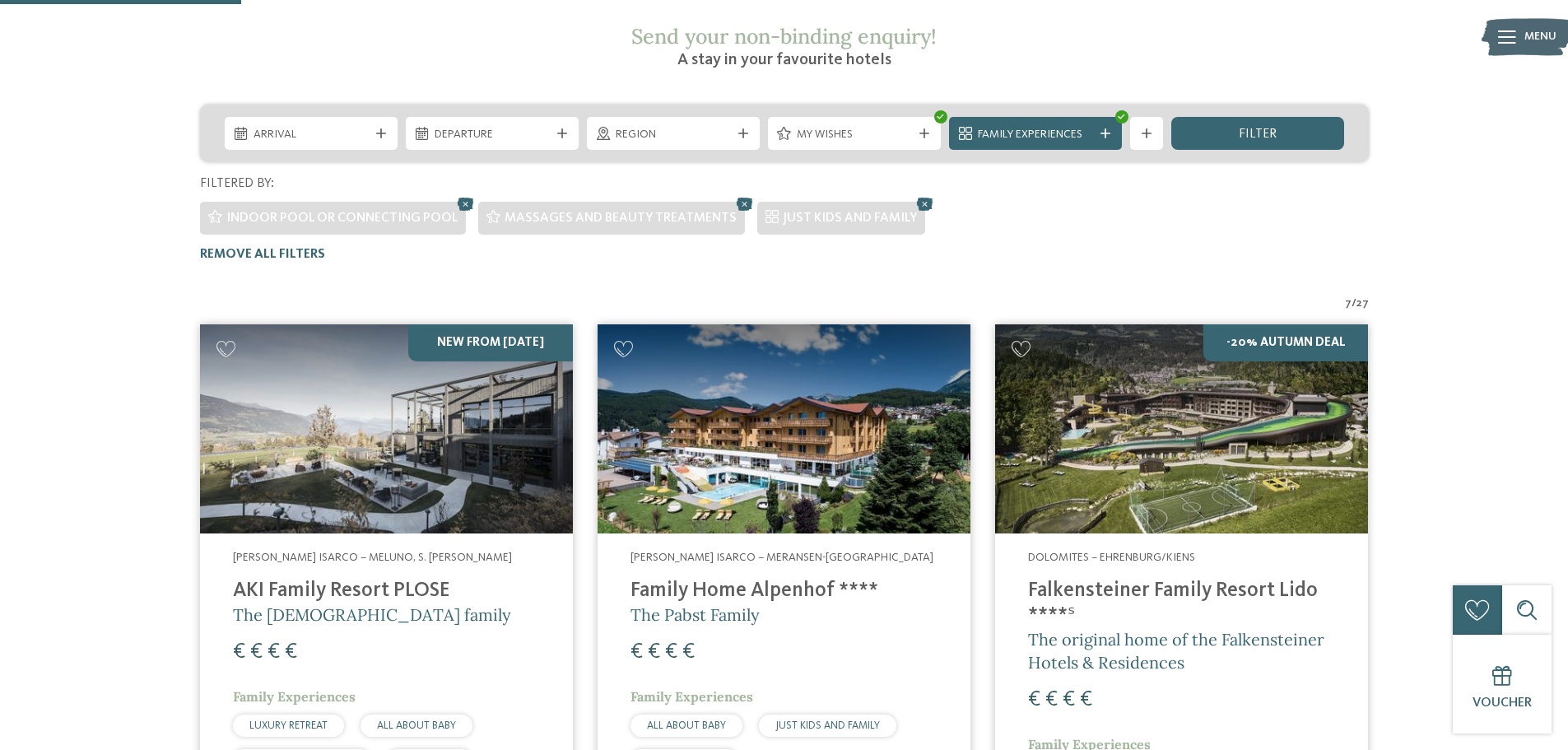
scroll to position [172, 0]
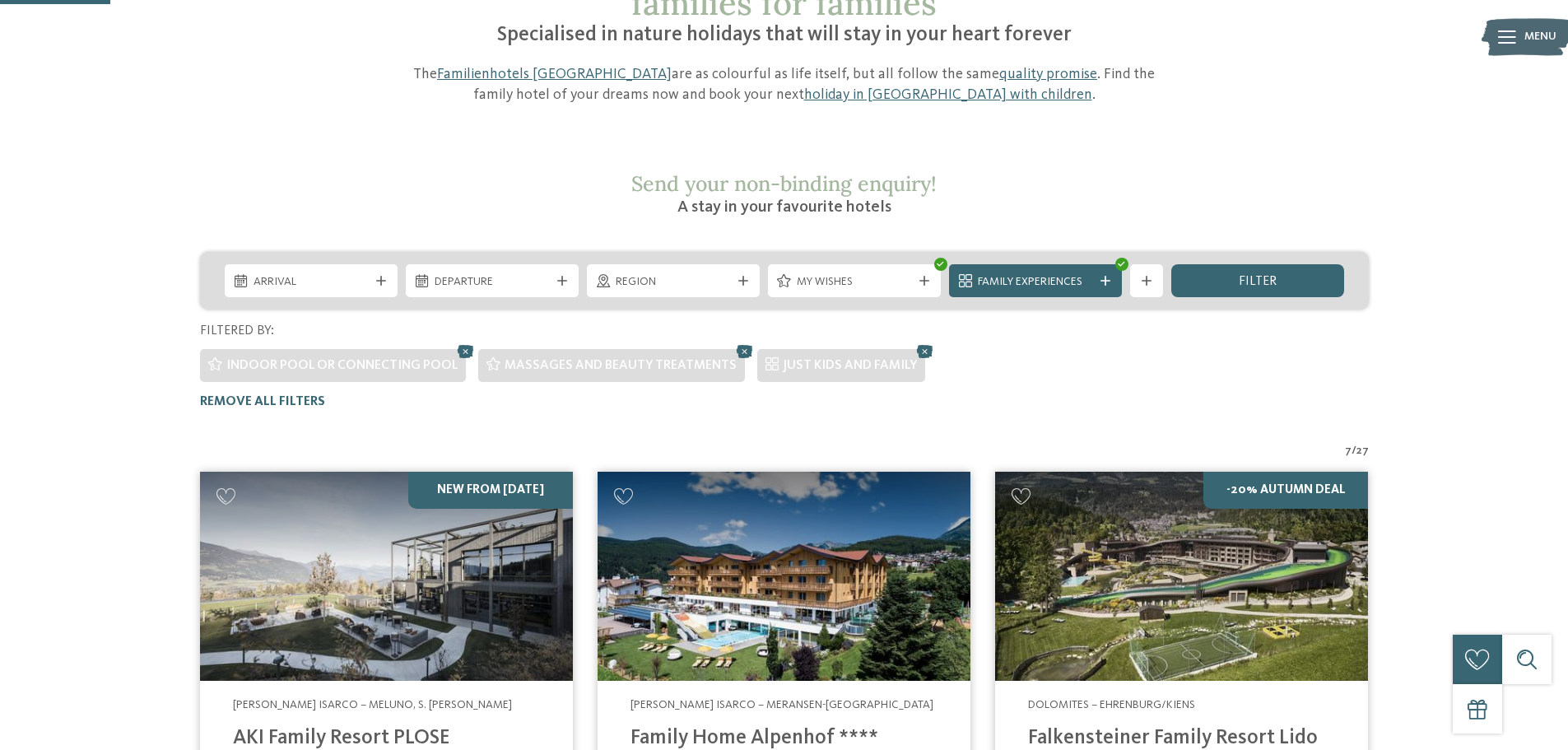
click at [915, 341] on icon at bounding box center [925, 351] width 25 height 21
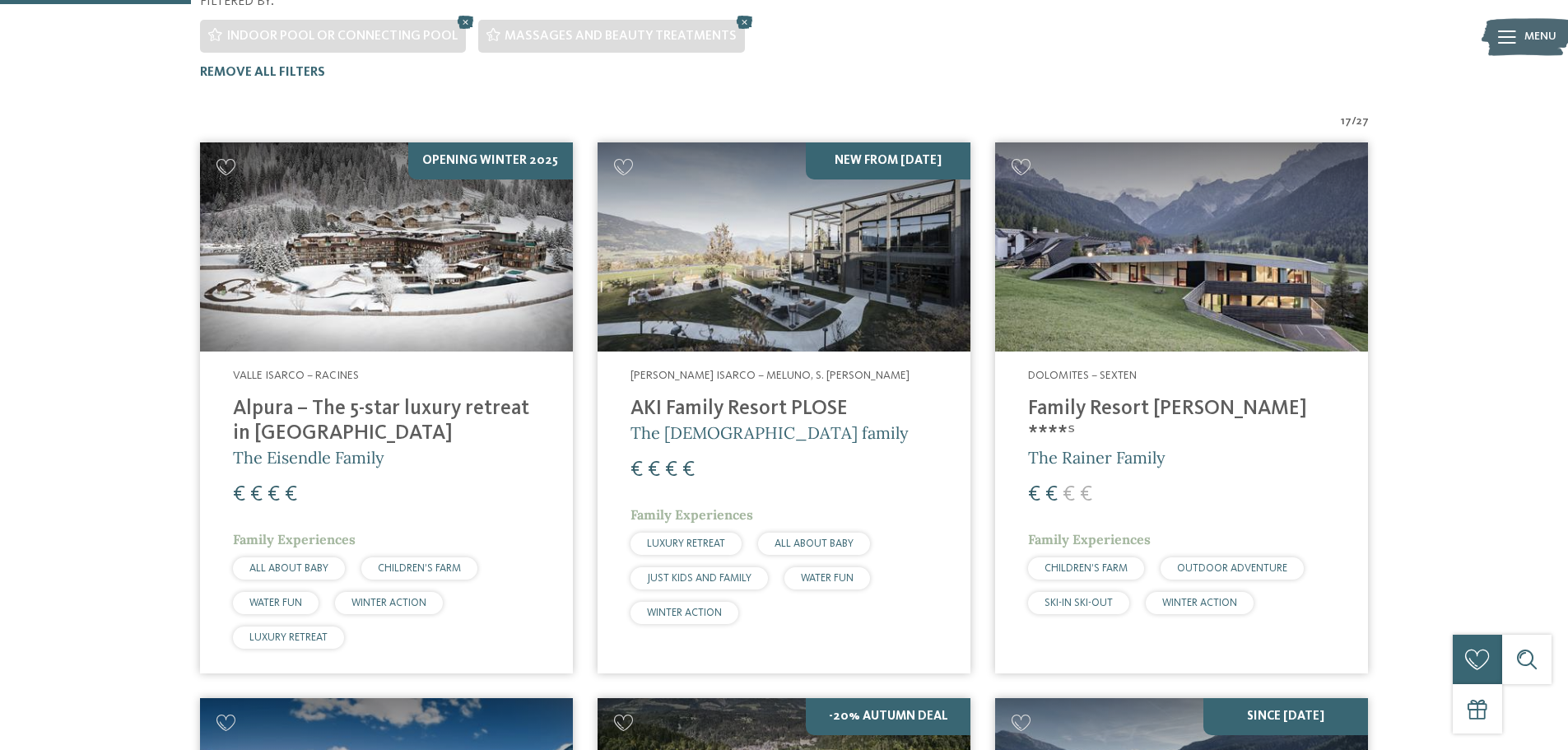
scroll to position [253, 0]
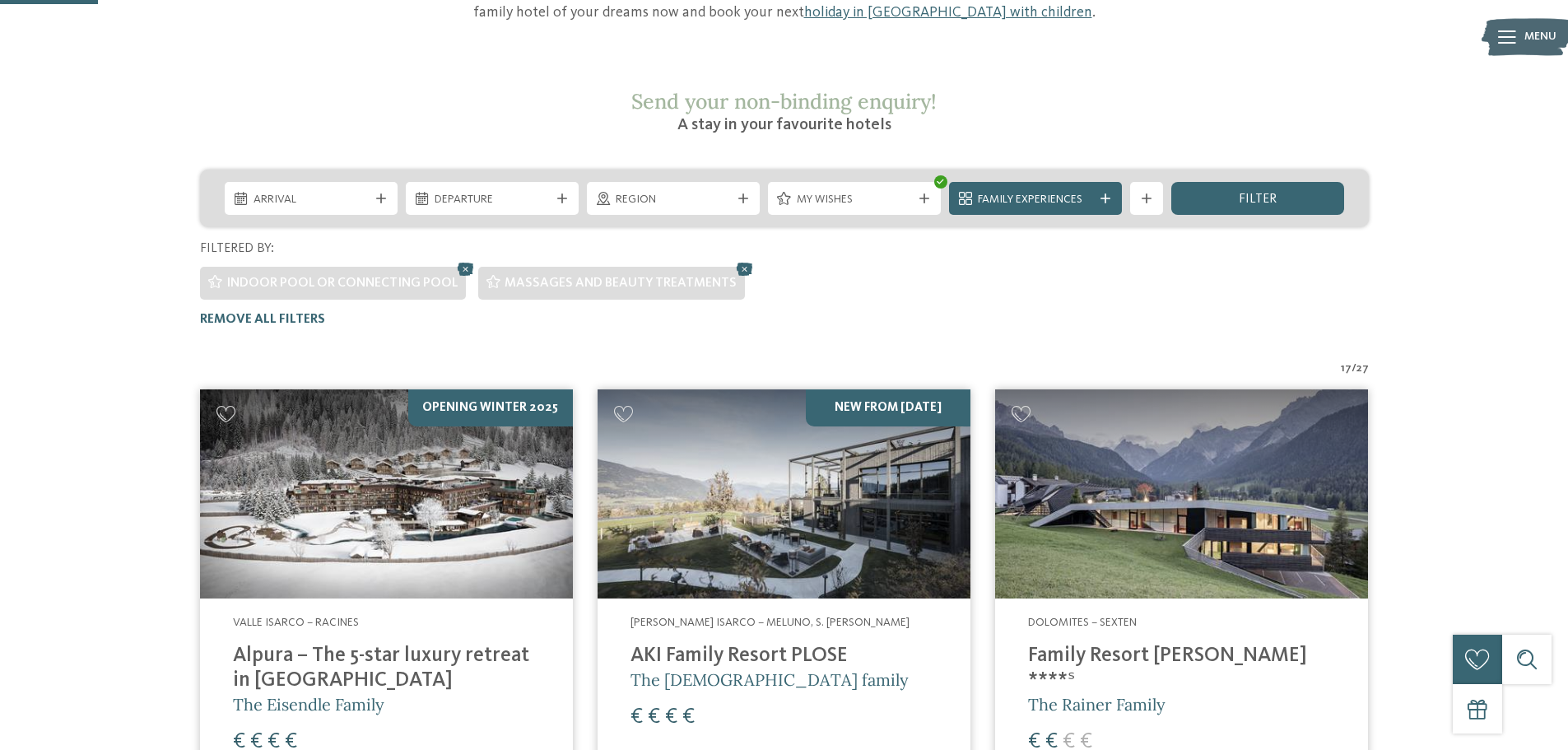
click at [733, 259] on icon at bounding box center [745, 269] width 25 height 21
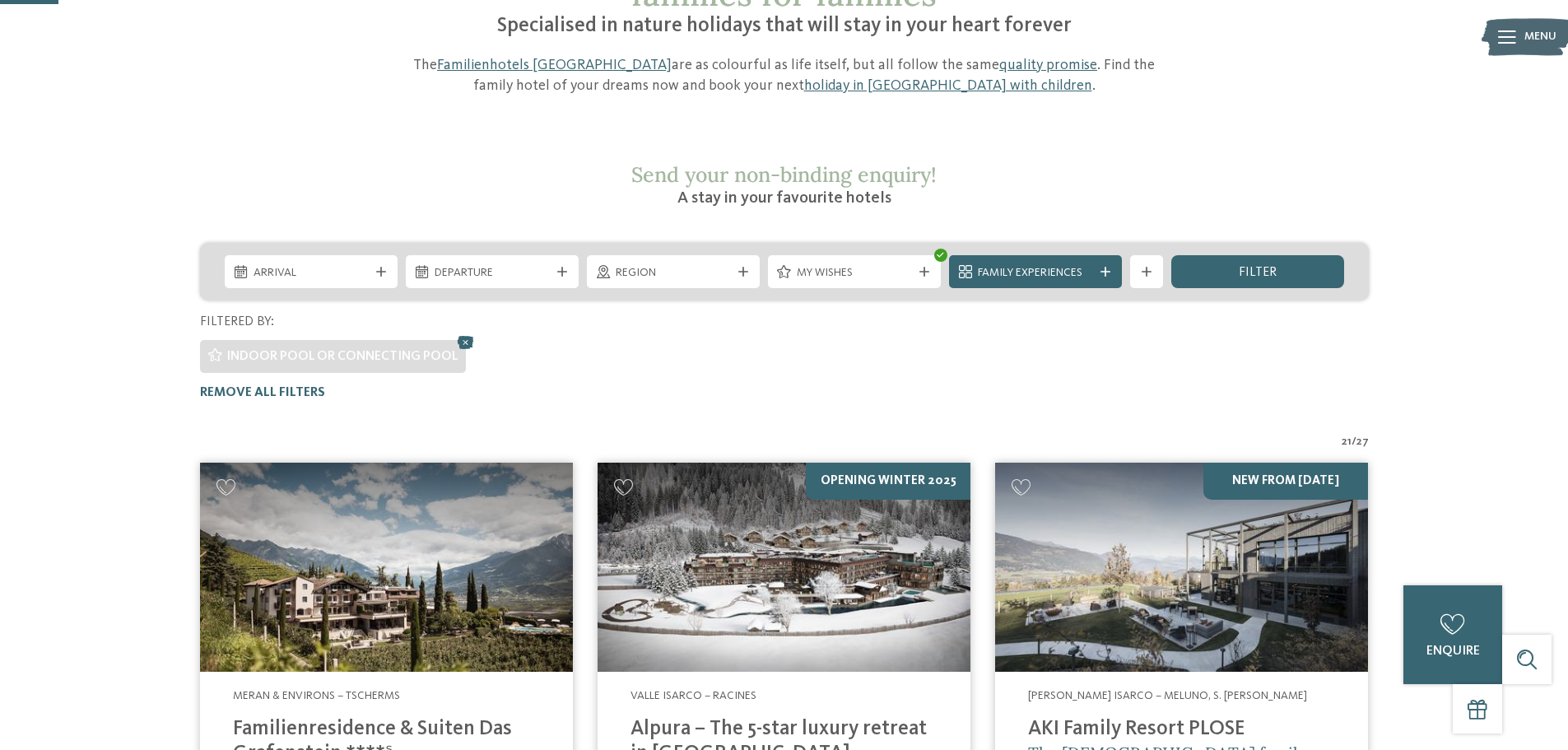
scroll to position [172, 0]
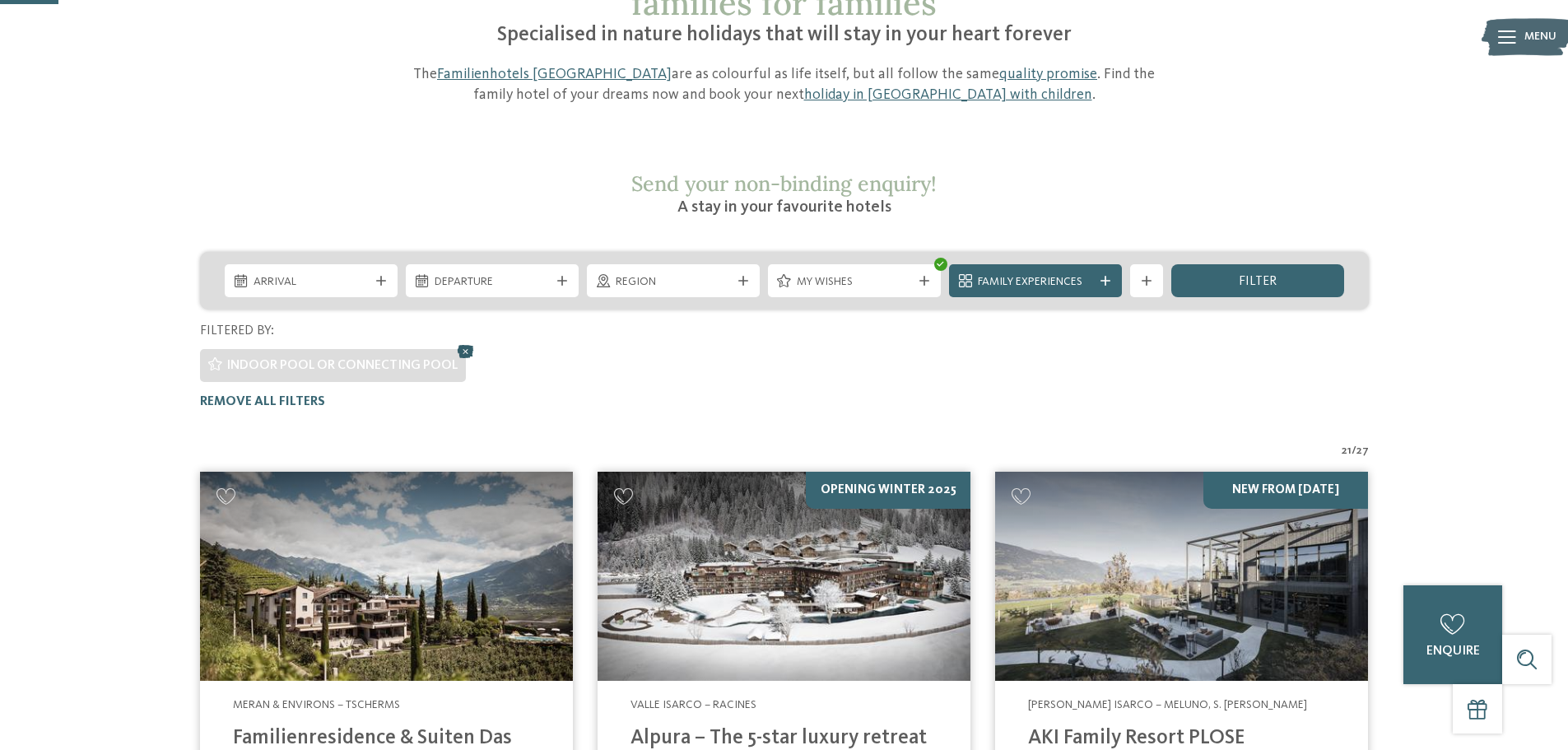
click at [465, 341] on icon at bounding box center [465, 351] width 25 height 21
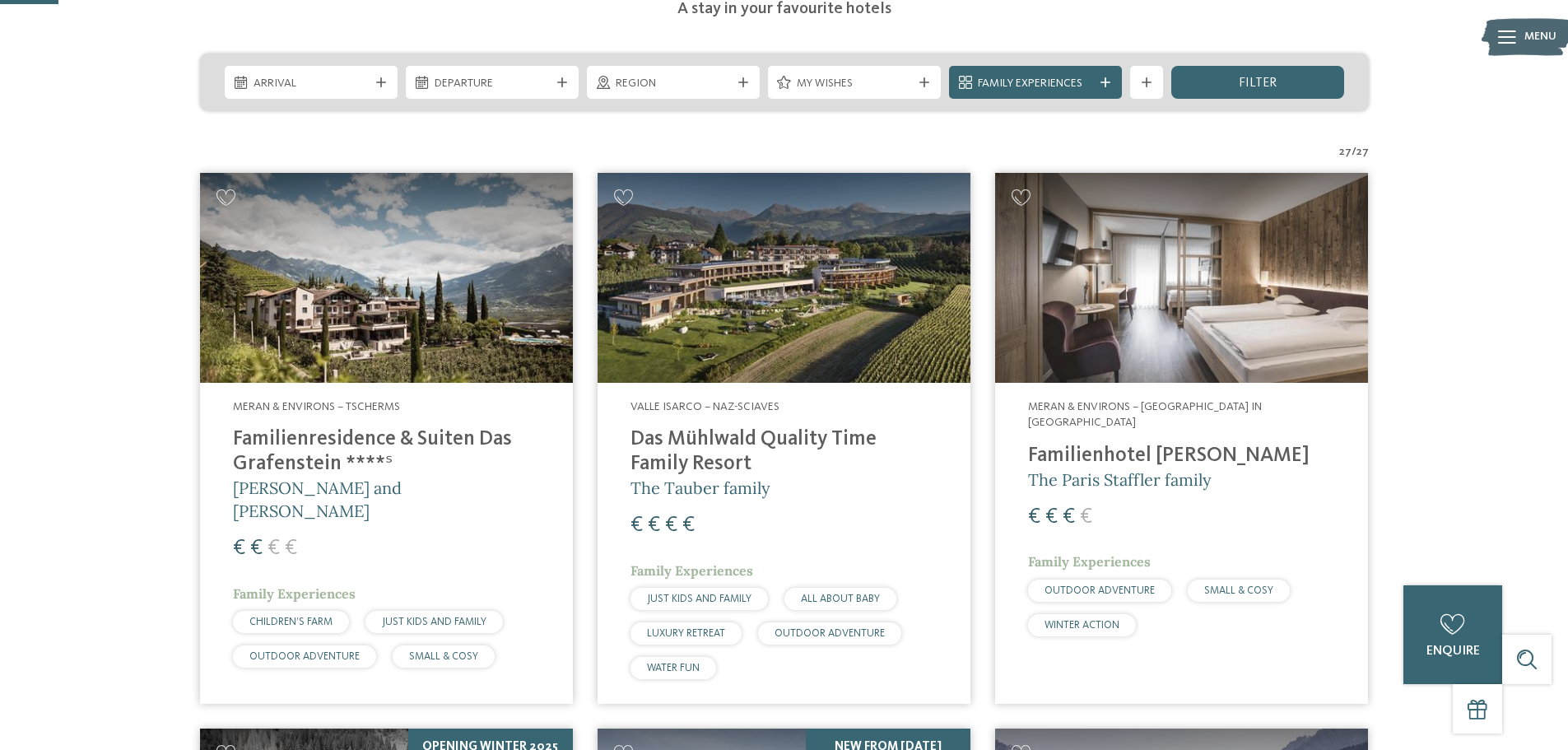
scroll to position [400, 0]
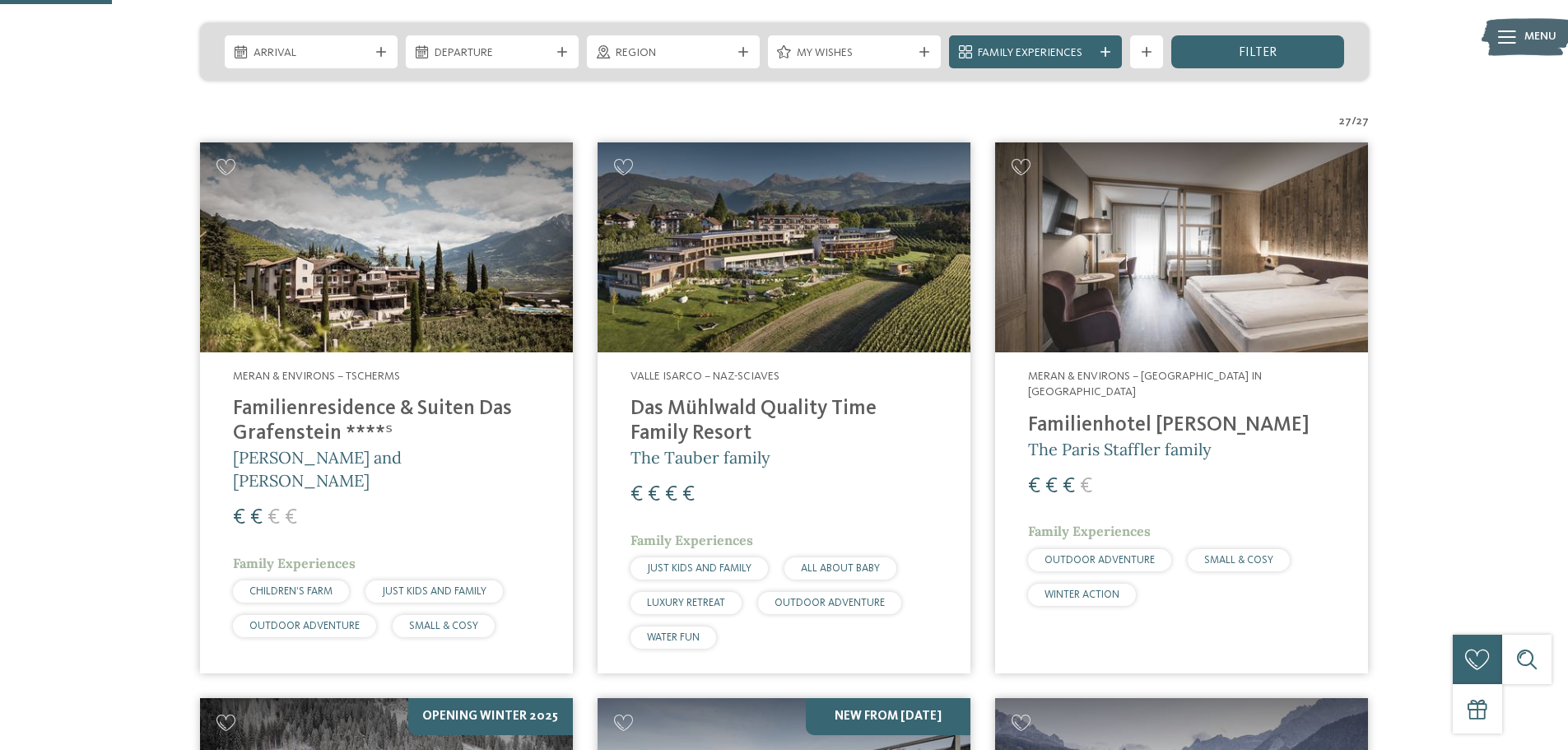
click at [493, 206] on img at bounding box center [387, 248] width 373 height 210
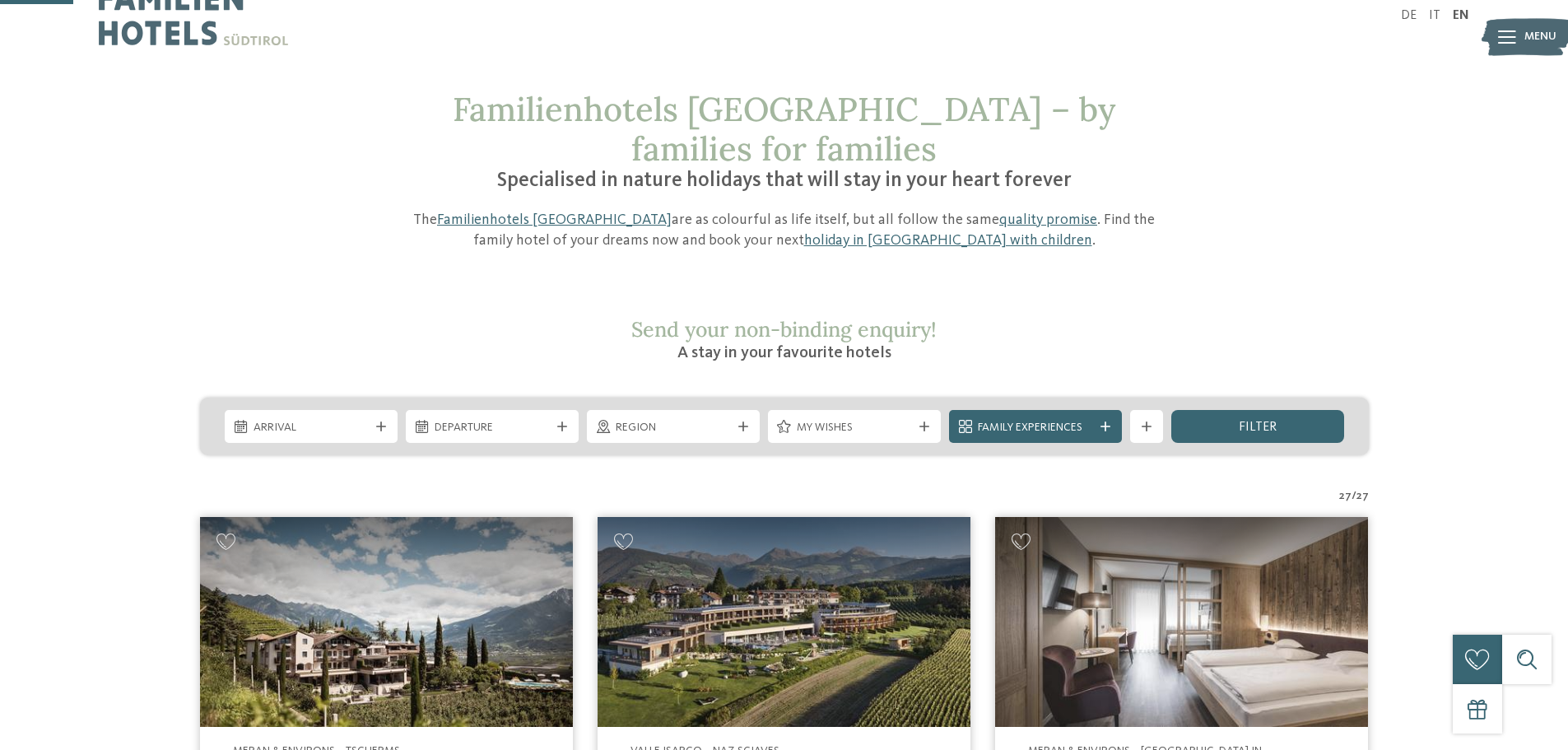
scroll to position [0, 0]
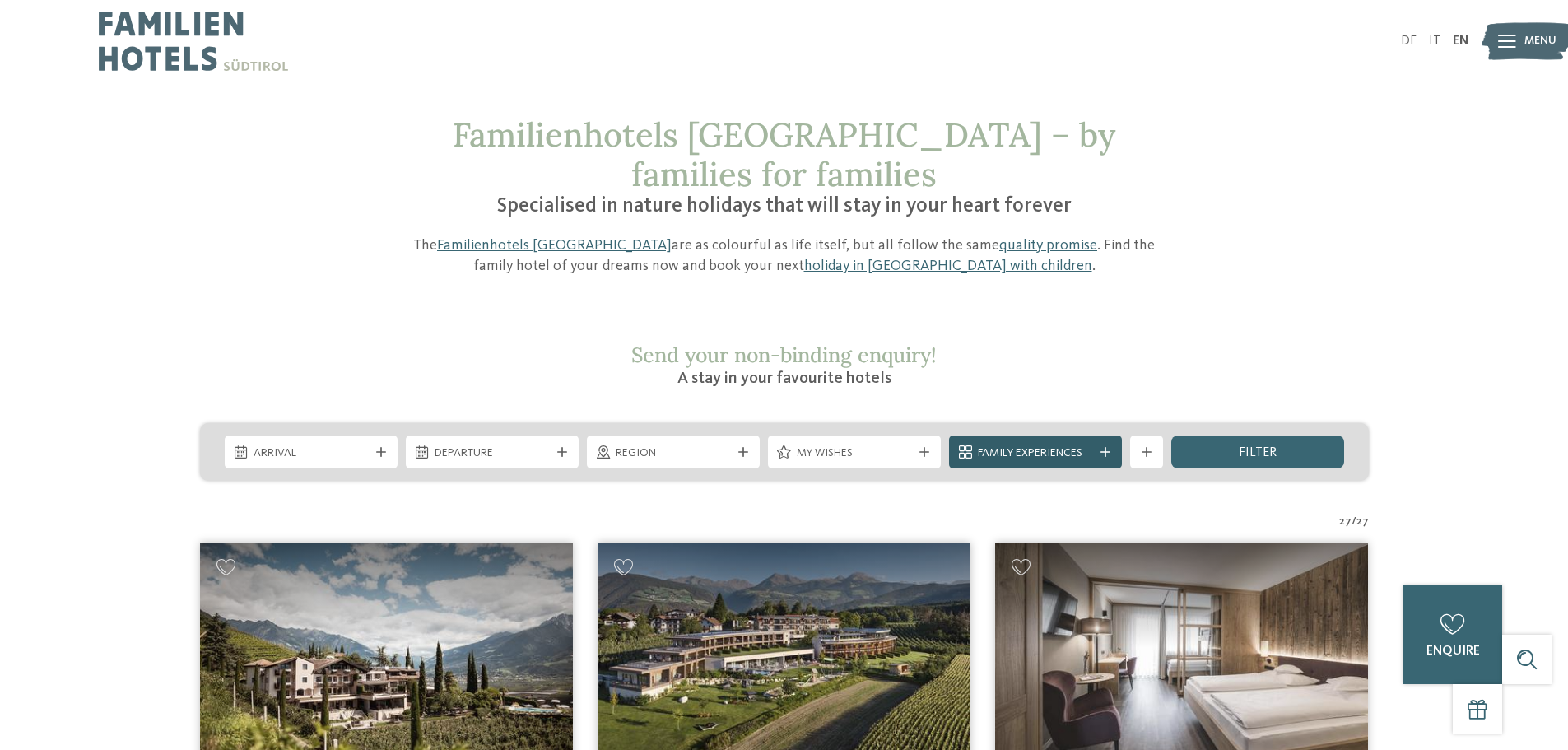
click at [1051, 445] on span "Family Experiences" at bounding box center [1036, 453] width 115 height 17
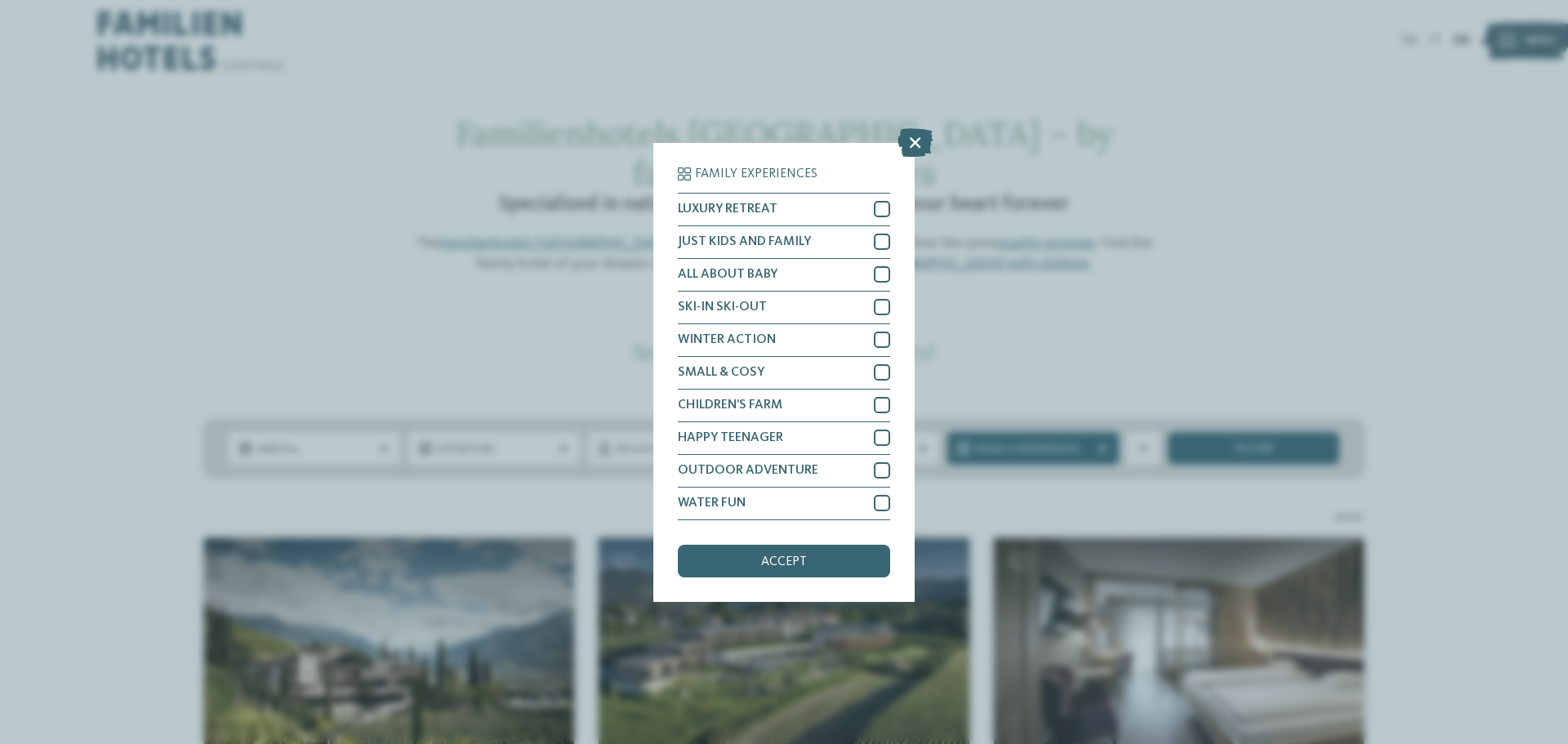
click at [128, 528] on div "Family Experiences LUXURY RETREAT JUST KIDS AND FAMILY" at bounding box center [784, 372] width 1568 height 744
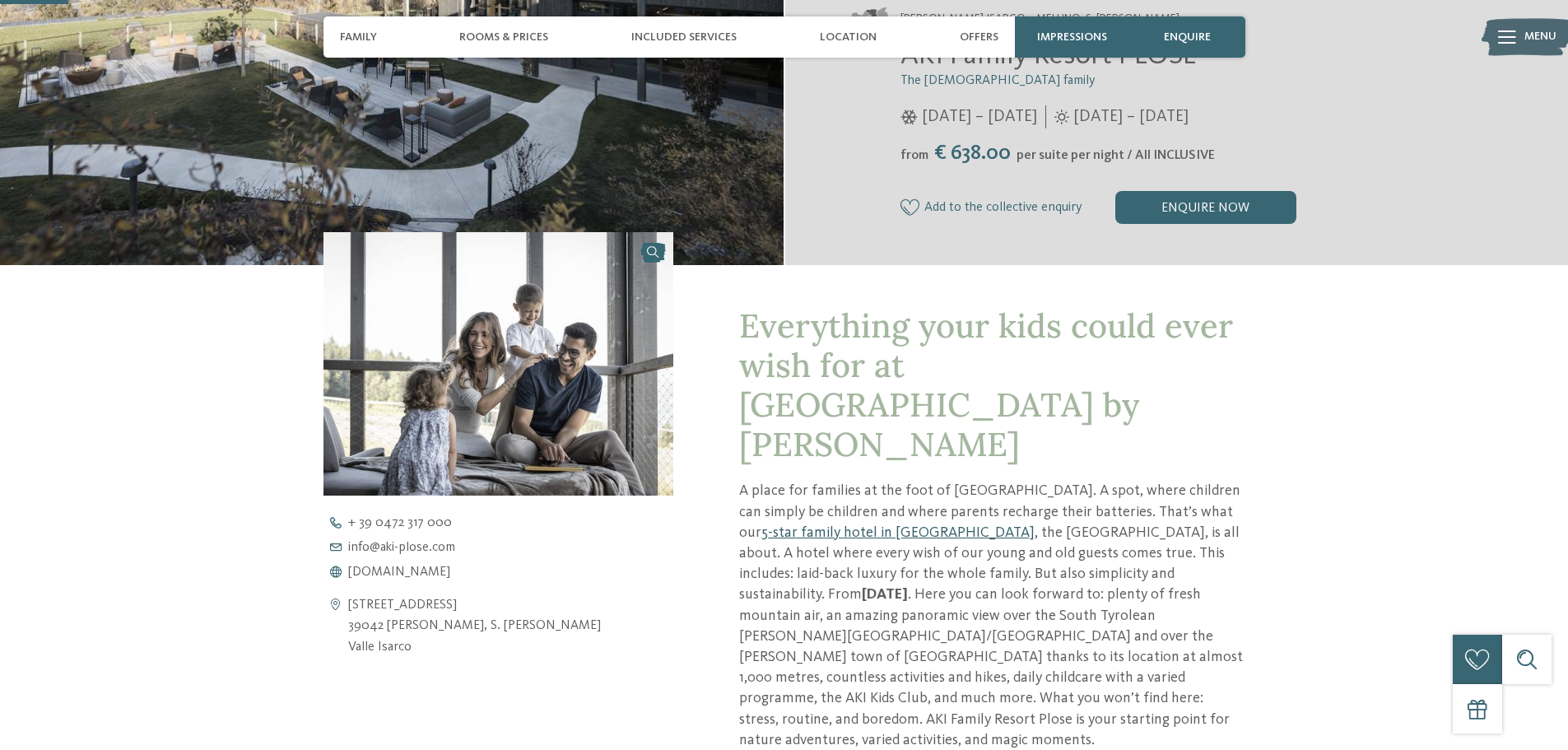
scroll to position [412, 0]
click at [410, 571] on span "www.aki-plose.com" at bounding box center [400, 571] width 102 height 13
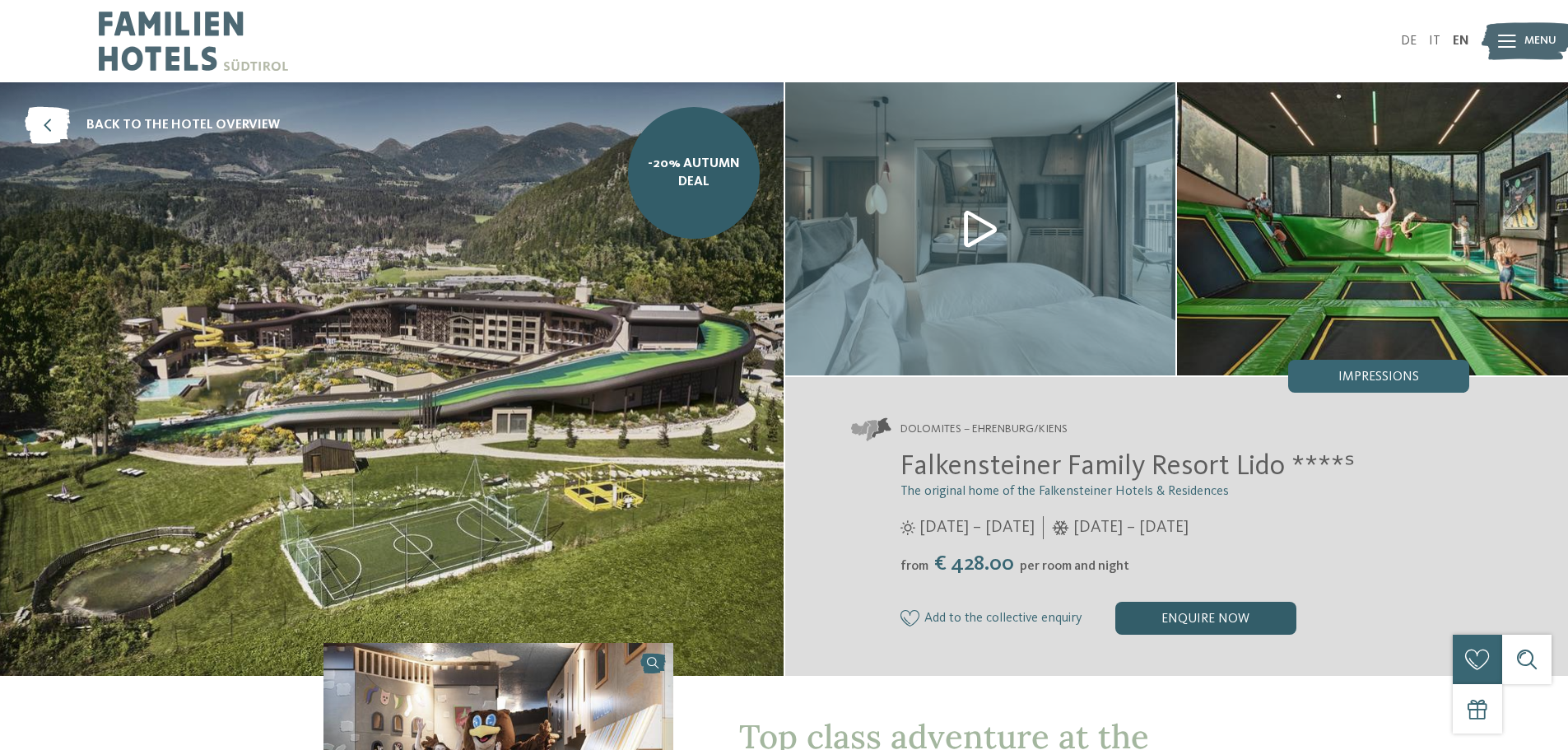
click at [1205, 623] on div "enquire now" at bounding box center [1205, 618] width 181 height 33
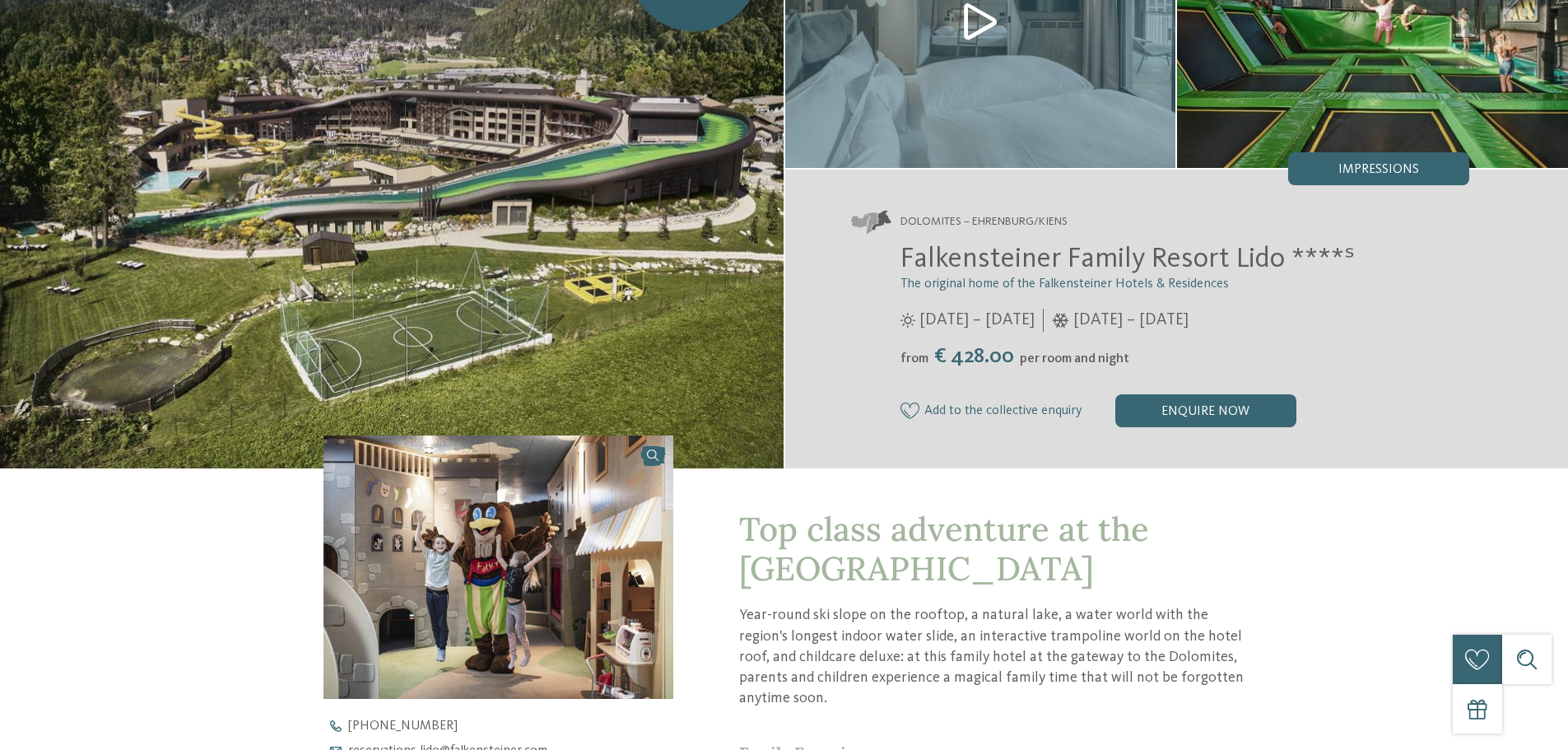
scroll to position [494, 0]
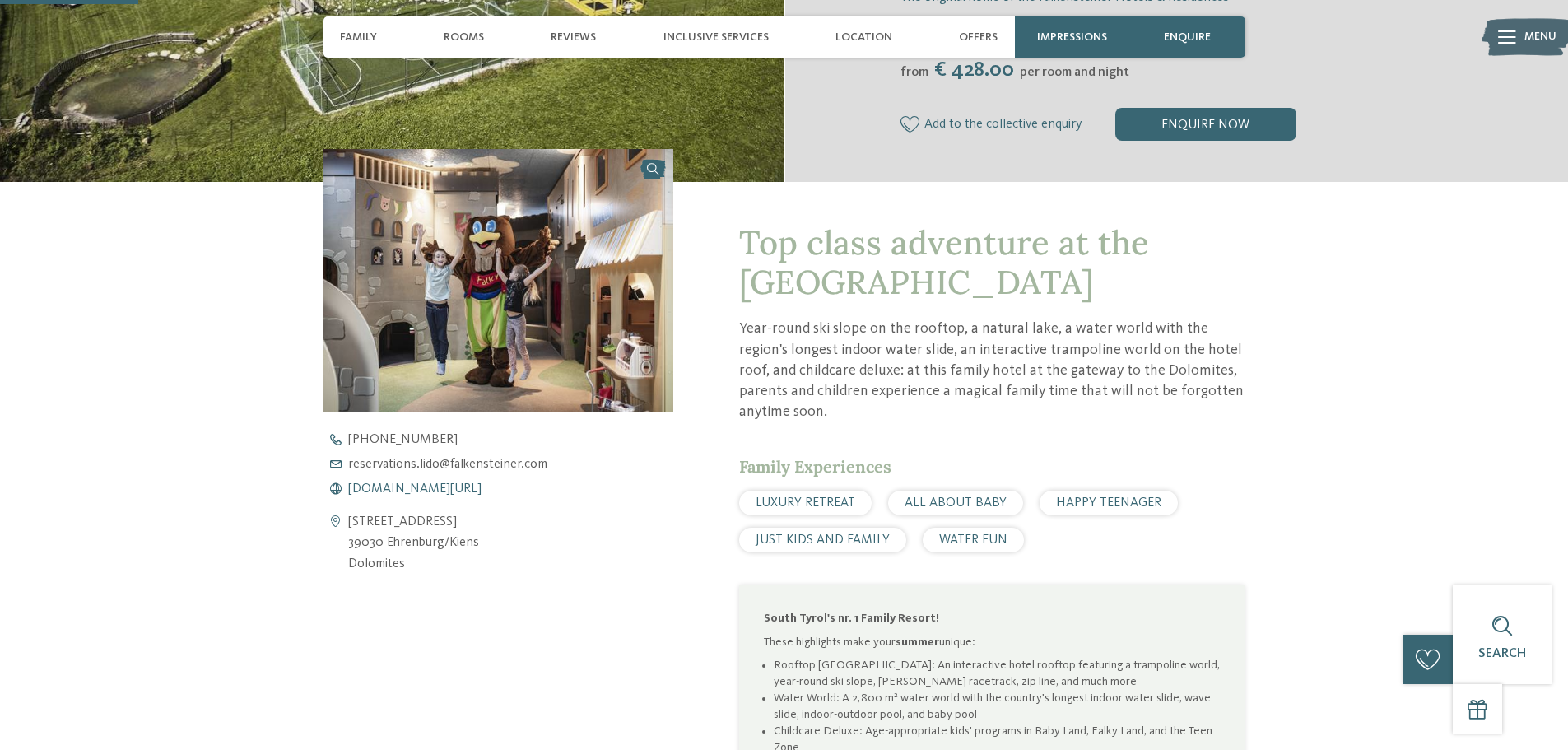
click at [453, 489] on span "www.falkensteiner.com/en/family-resort-lido" at bounding box center [415, 489] width 134 height 13
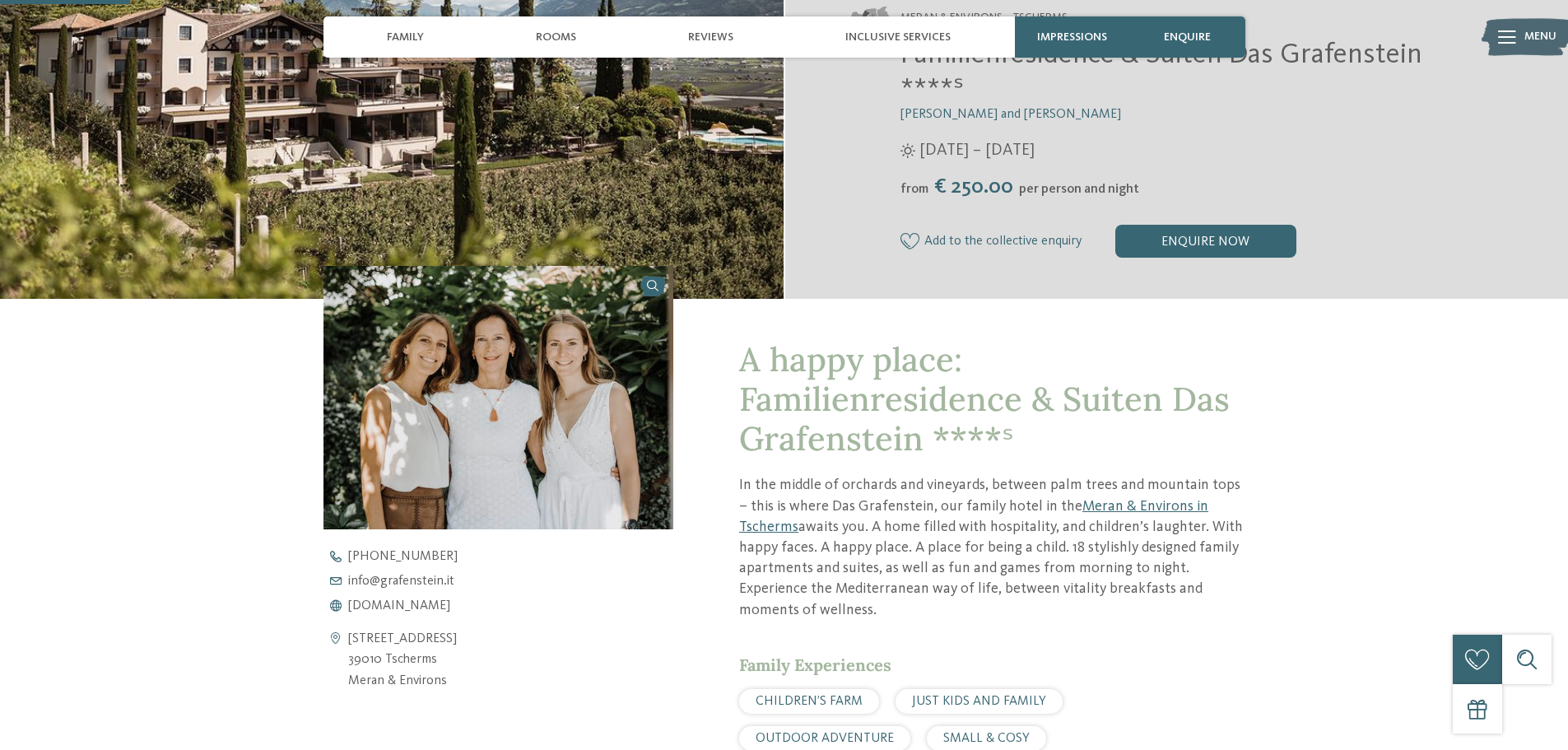
scroll to position [412, 0]
click at [435, 607] on span "www.grafenstein.it" at bounding box center [400, 605] width 102 height 13
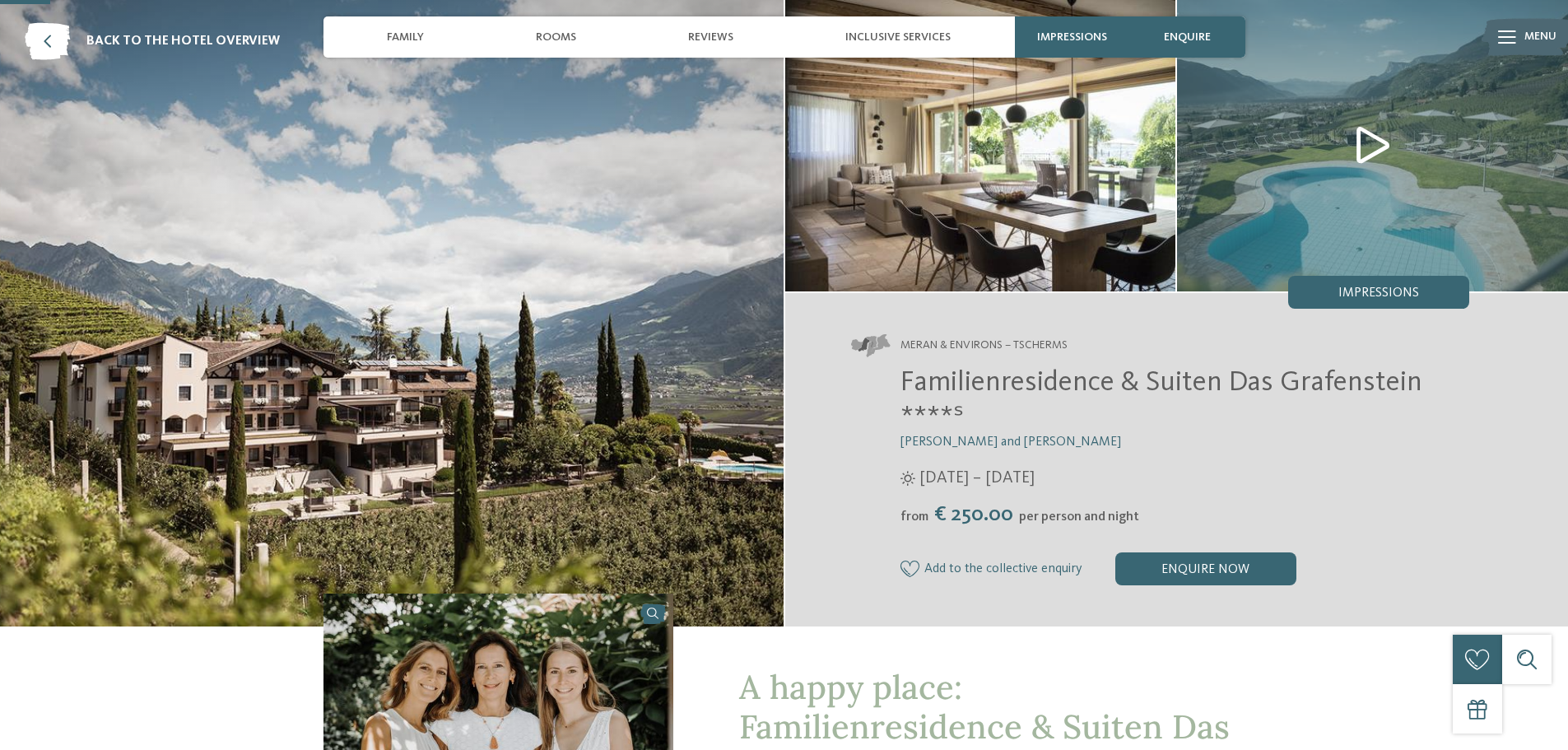
scroll to position [83, 0]
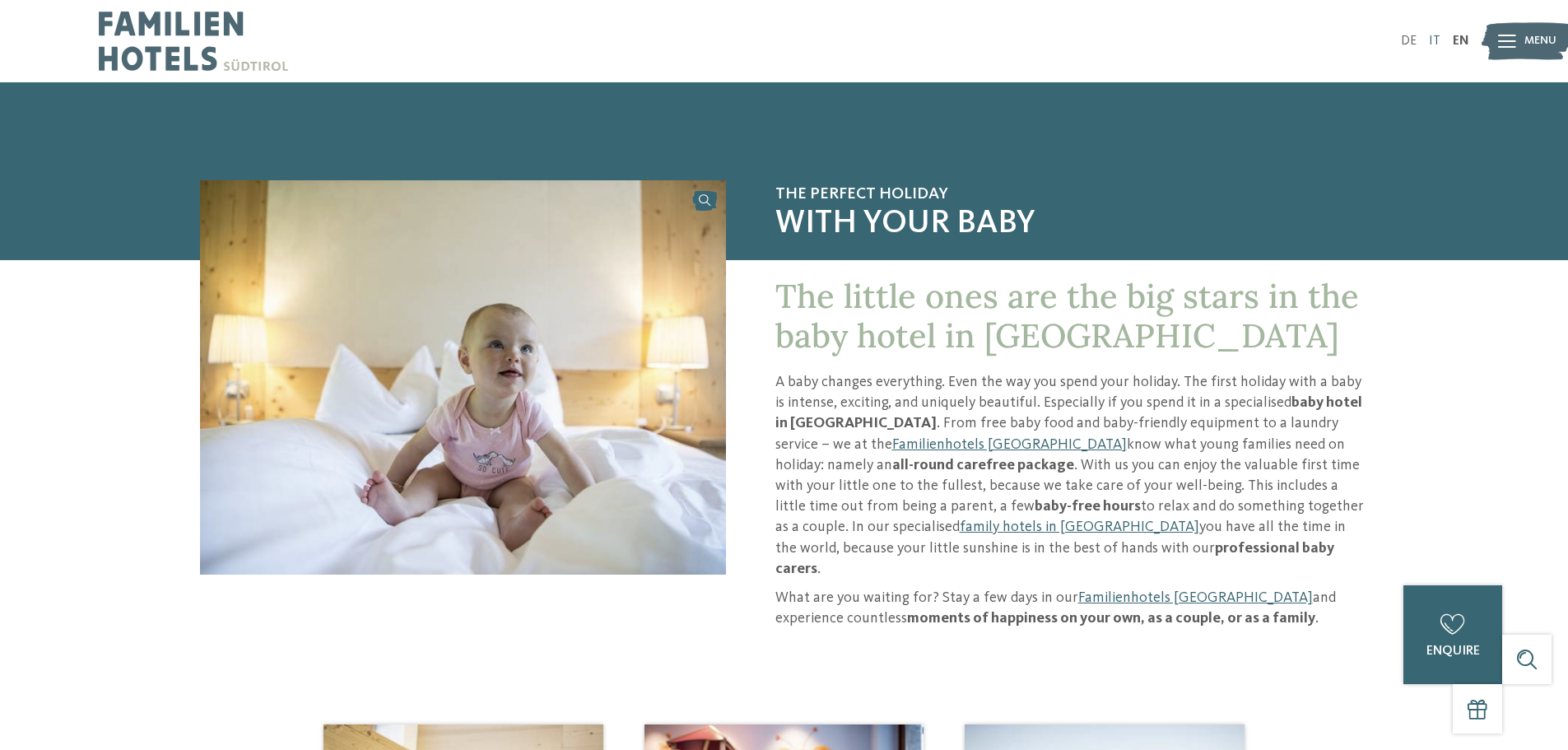
click at [1434, 37] on link "IT" at bounding box center [1434, 41] width 11 height 13
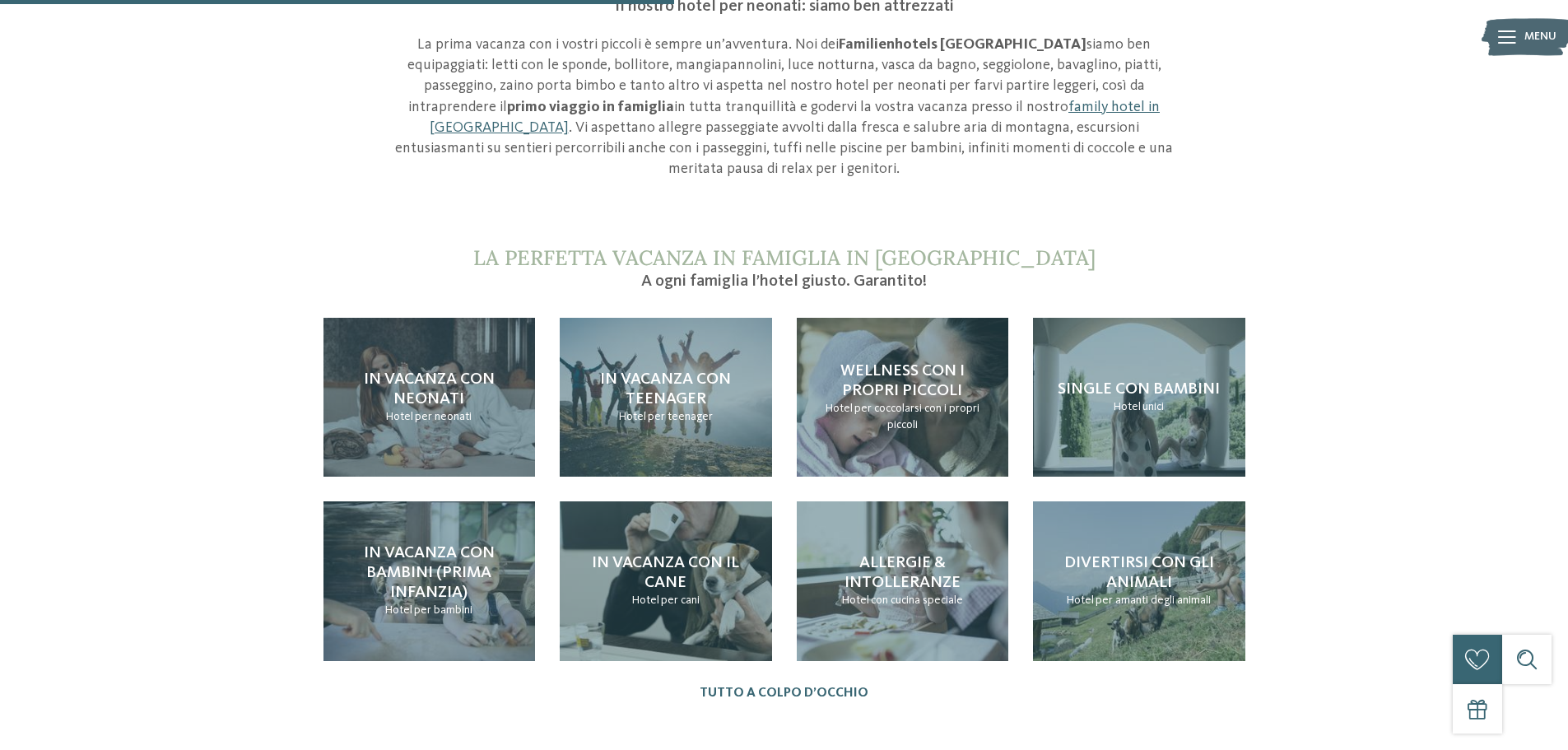
scroll to position [1564, 0]
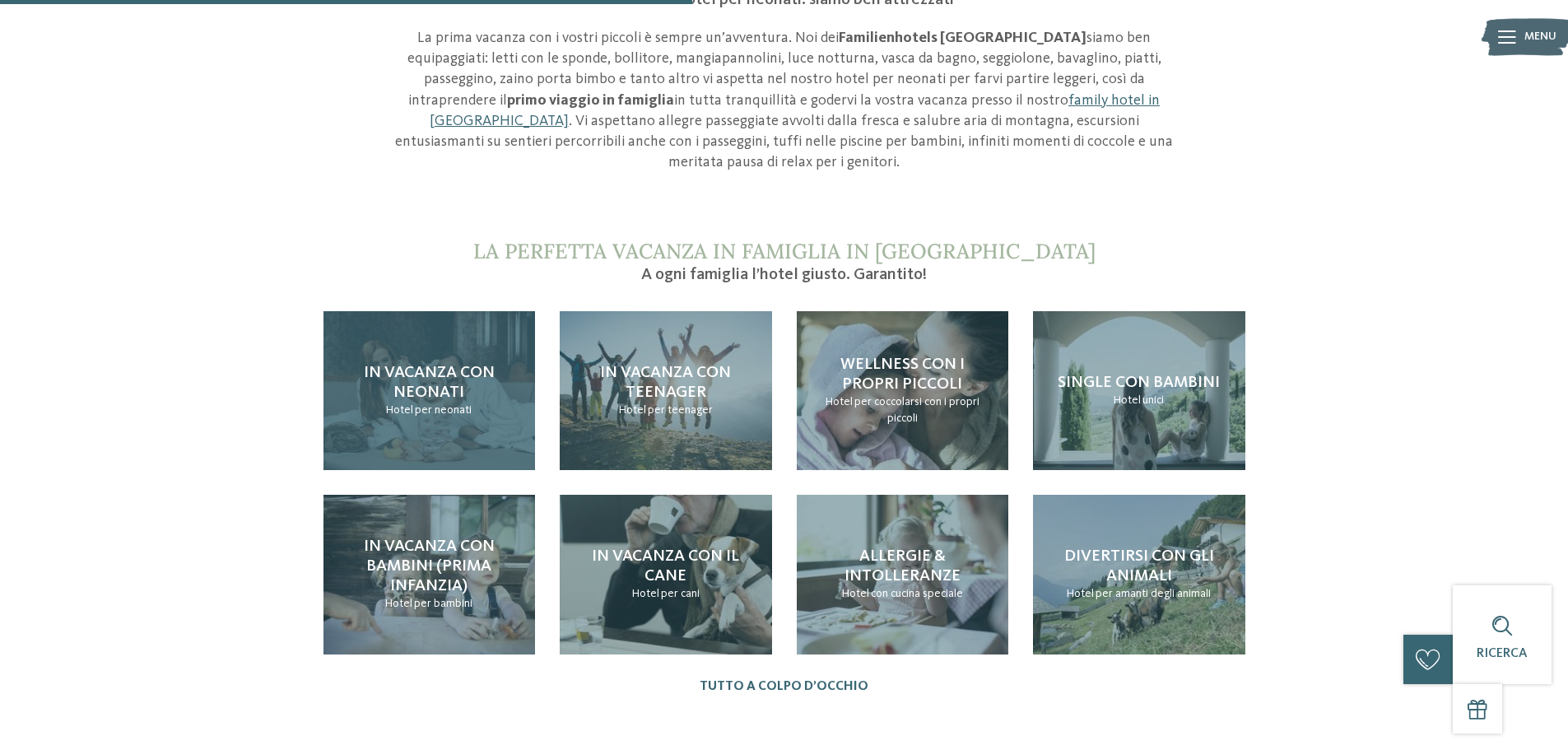
click at [457, 364] on span "In vacanza con neonati" at bounding box center [428, 382] width 131 height 36
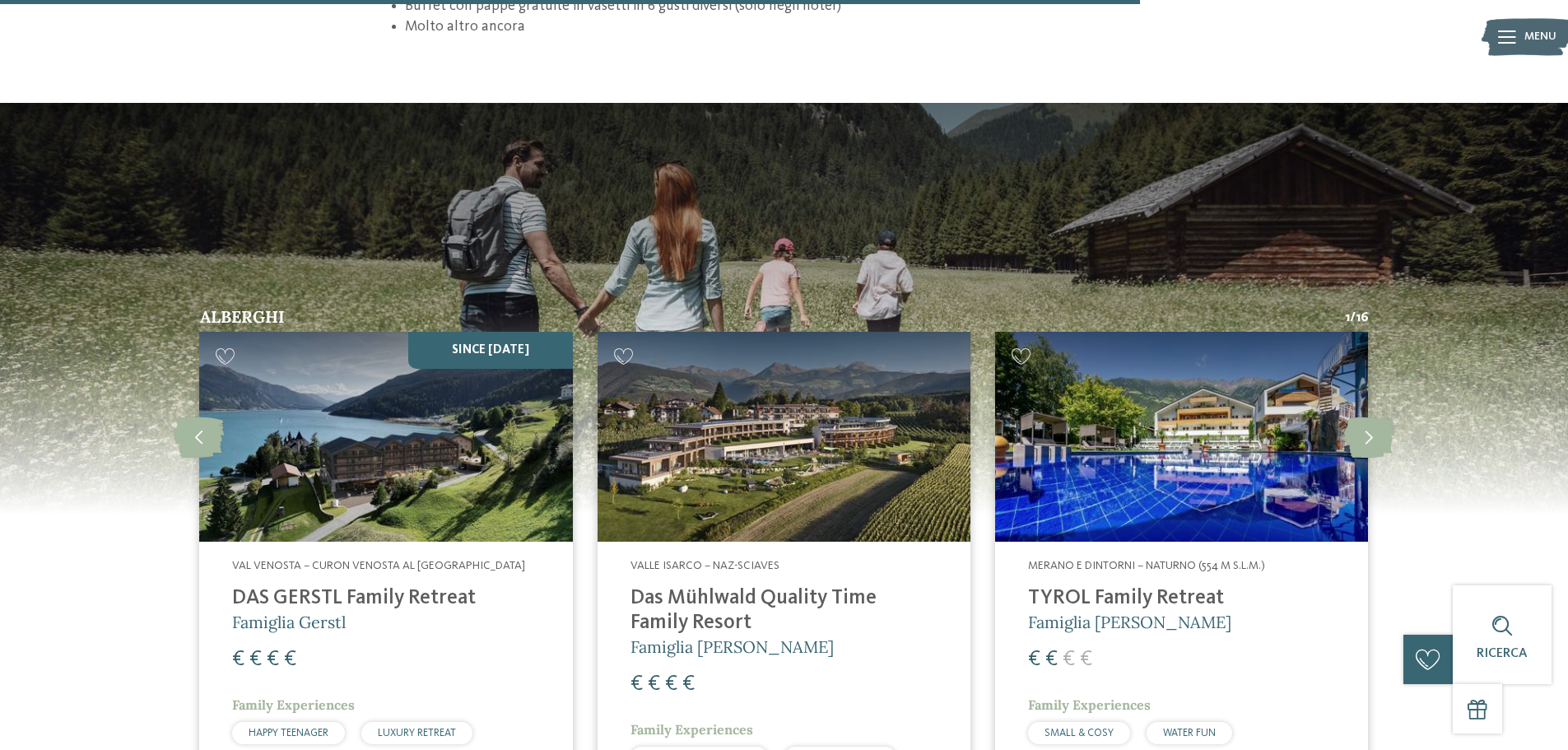
scroll to position [2634, 0]
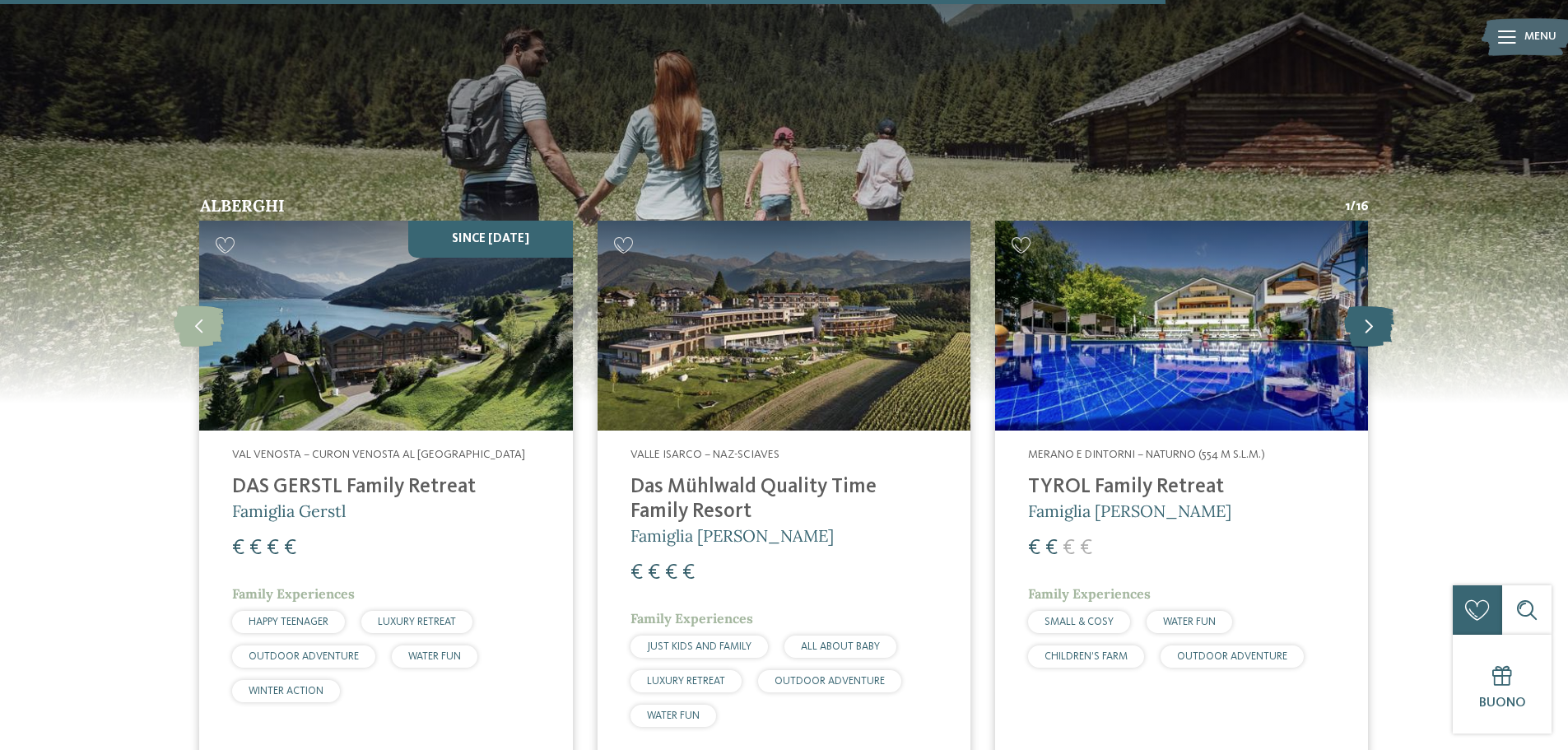
click at [1361, 304] on icon at bounding box center [1370, 324] width 50 height 41
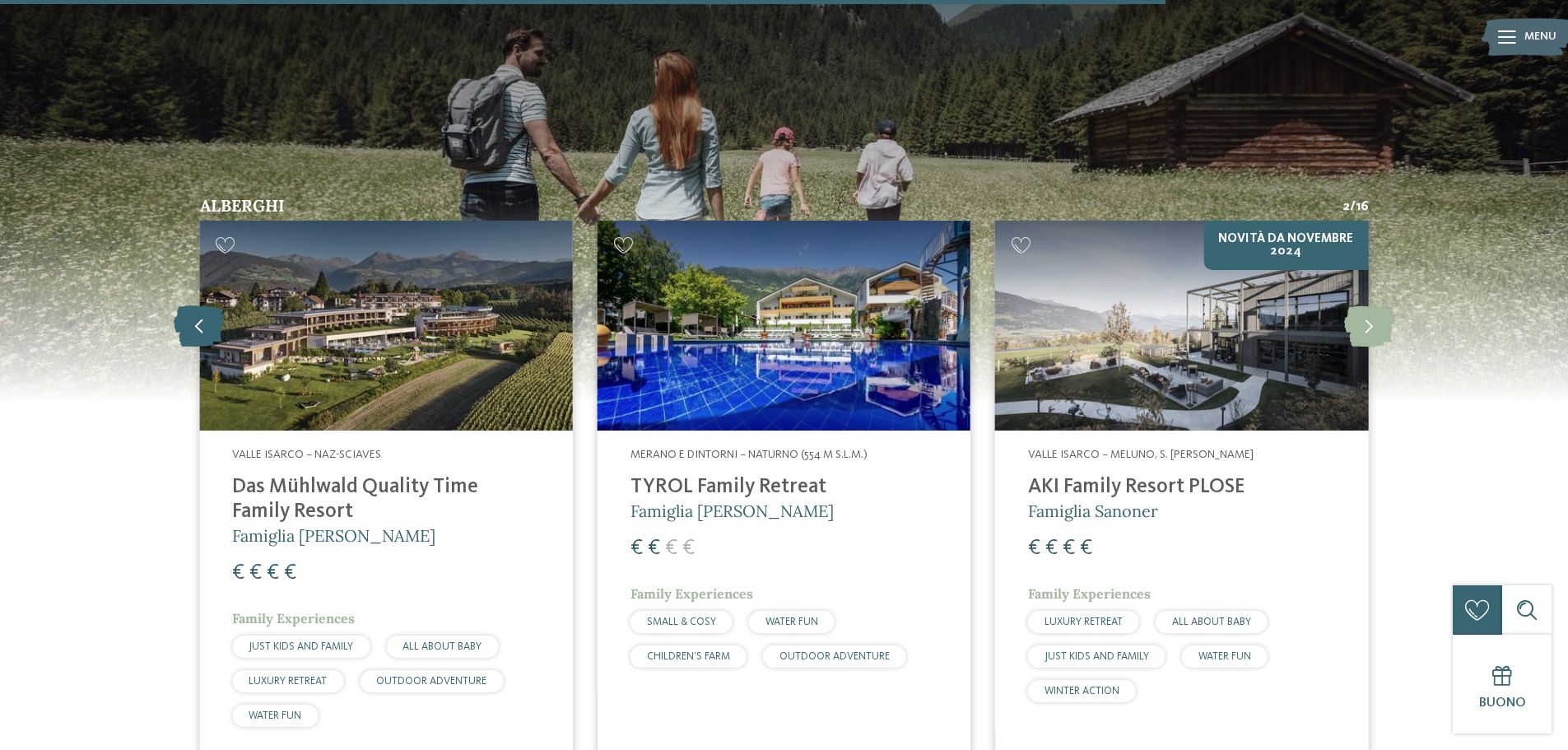
click at [212, 304] on icon at bounding box center [198, 324] width 50 height 41
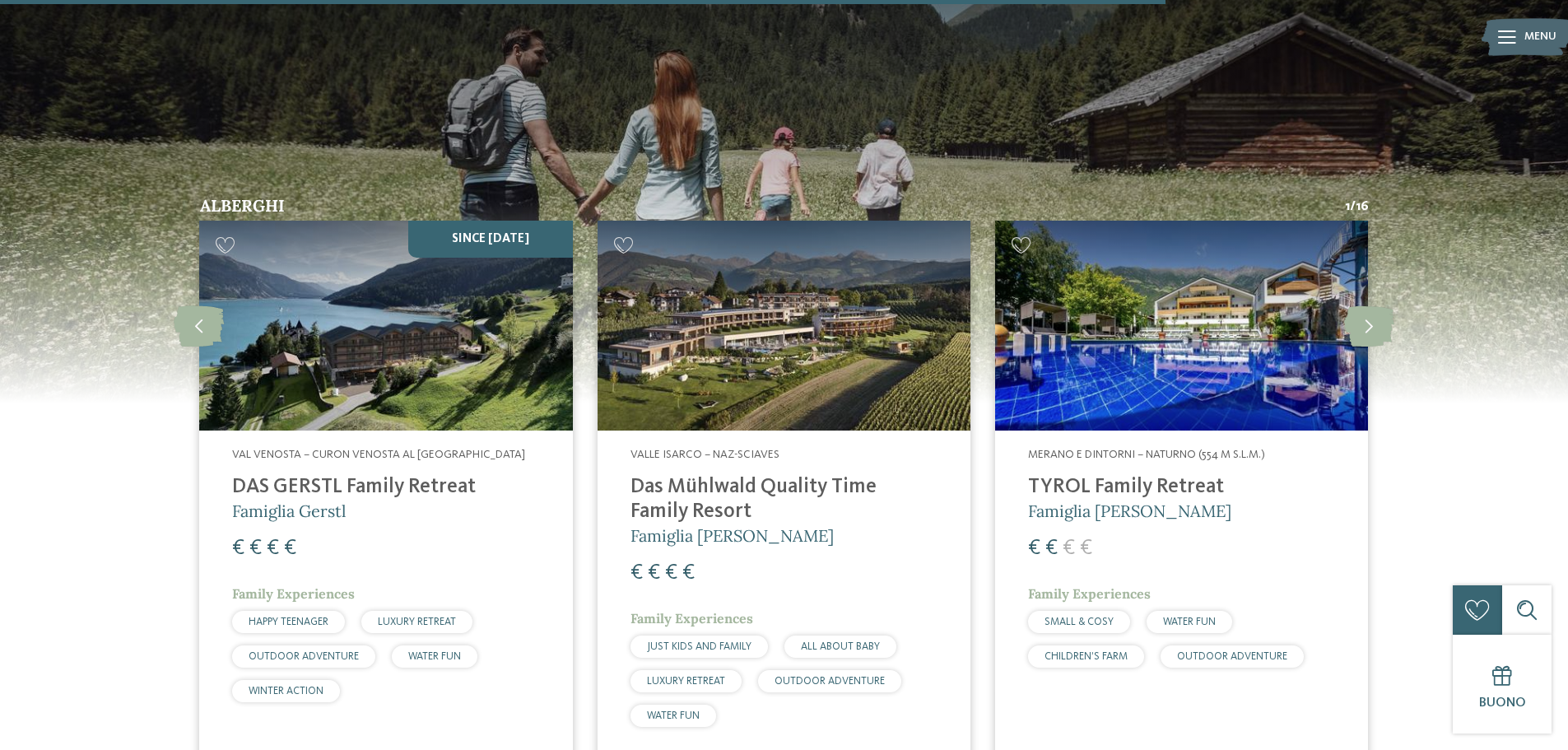
click at [450, 319] on img at bounding box center [386, 325] width 373 height 210
click at [811, 475] on h4 "Das Mühlwald Quality Time Family Resort" at bounding box center [784, 499] width 307 height 49
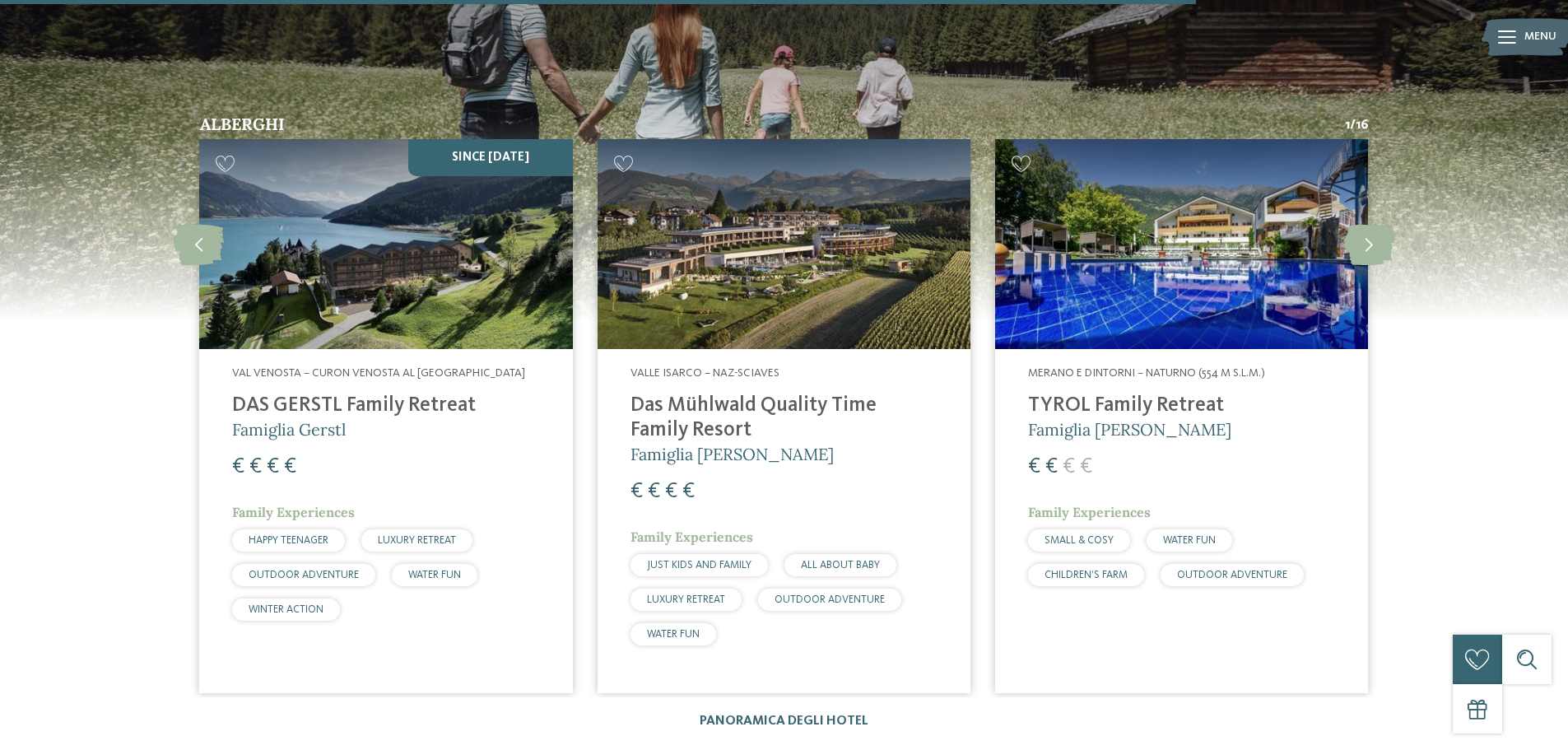
scroll to position [2716, 0]
click at [1030, 155] on icon at bounding box center [1021, 163] width 19 height 17
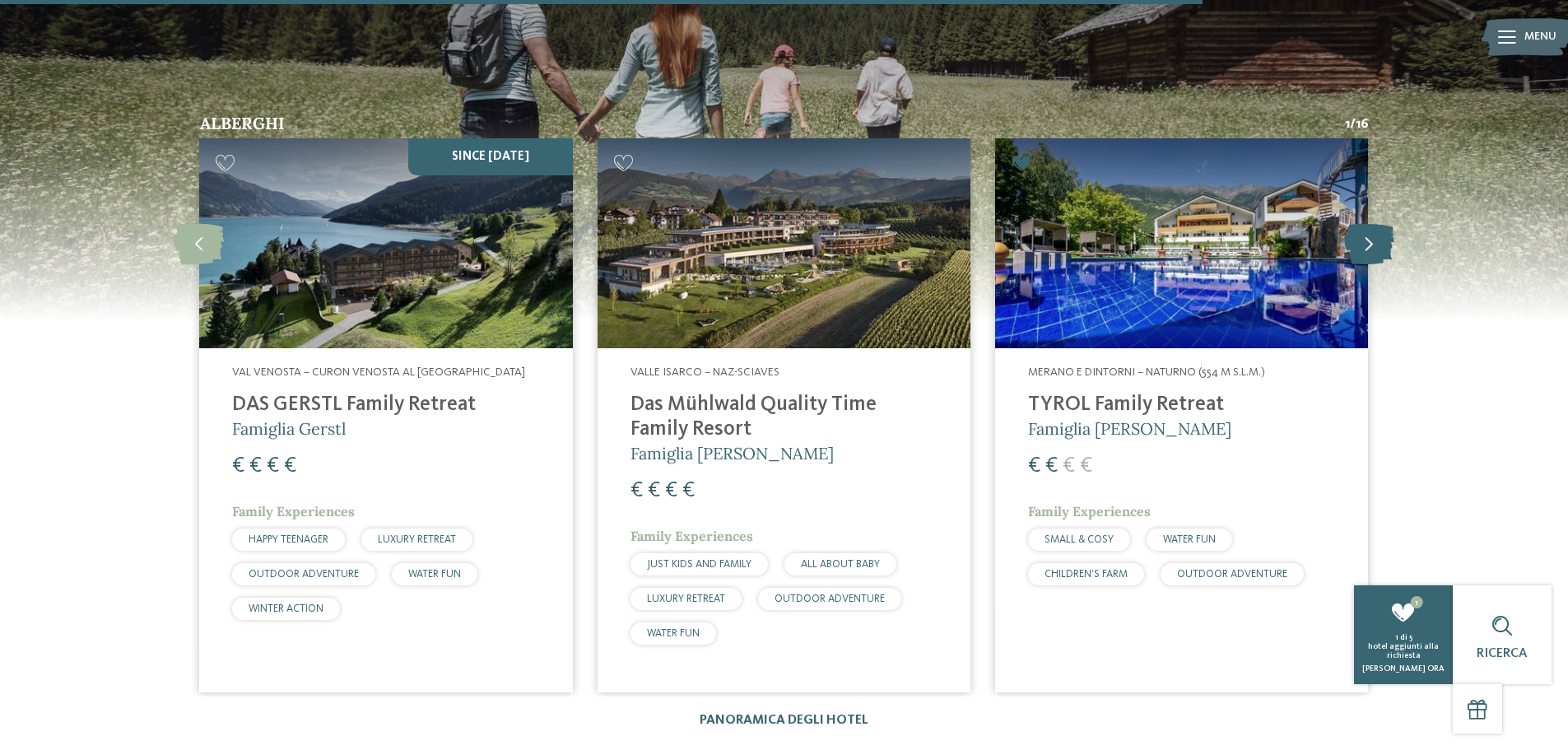
click at [1368, 222] on icon at bounding box center [1370, 243] width 50 height 41
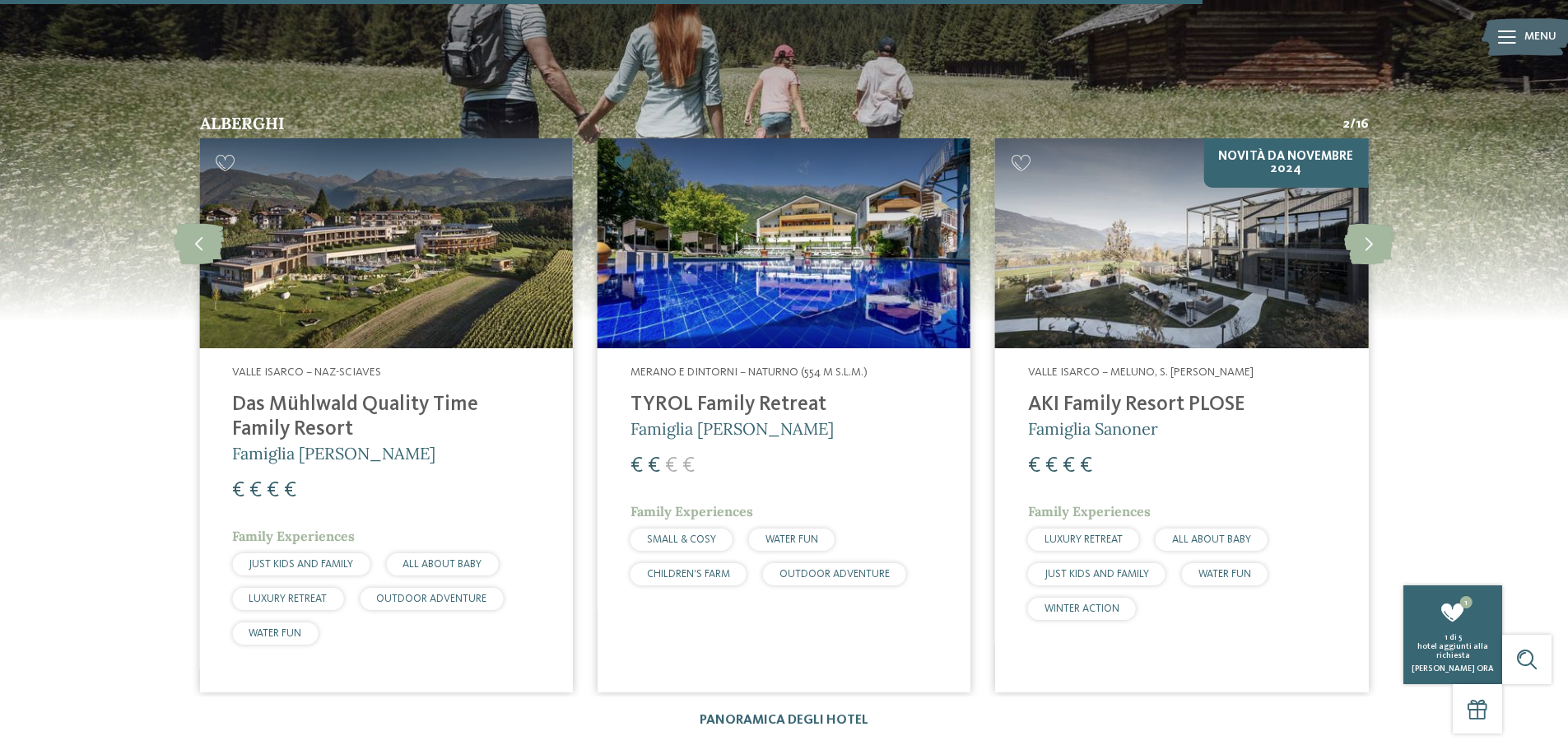
drag, startPoint x: 1023, startPoint y: 116, endPoint x: 1199, endPoint y: 165, distance: 182.7
click at [1024, 155] on icon at bounding box center [1021, 163] width 19 height 17
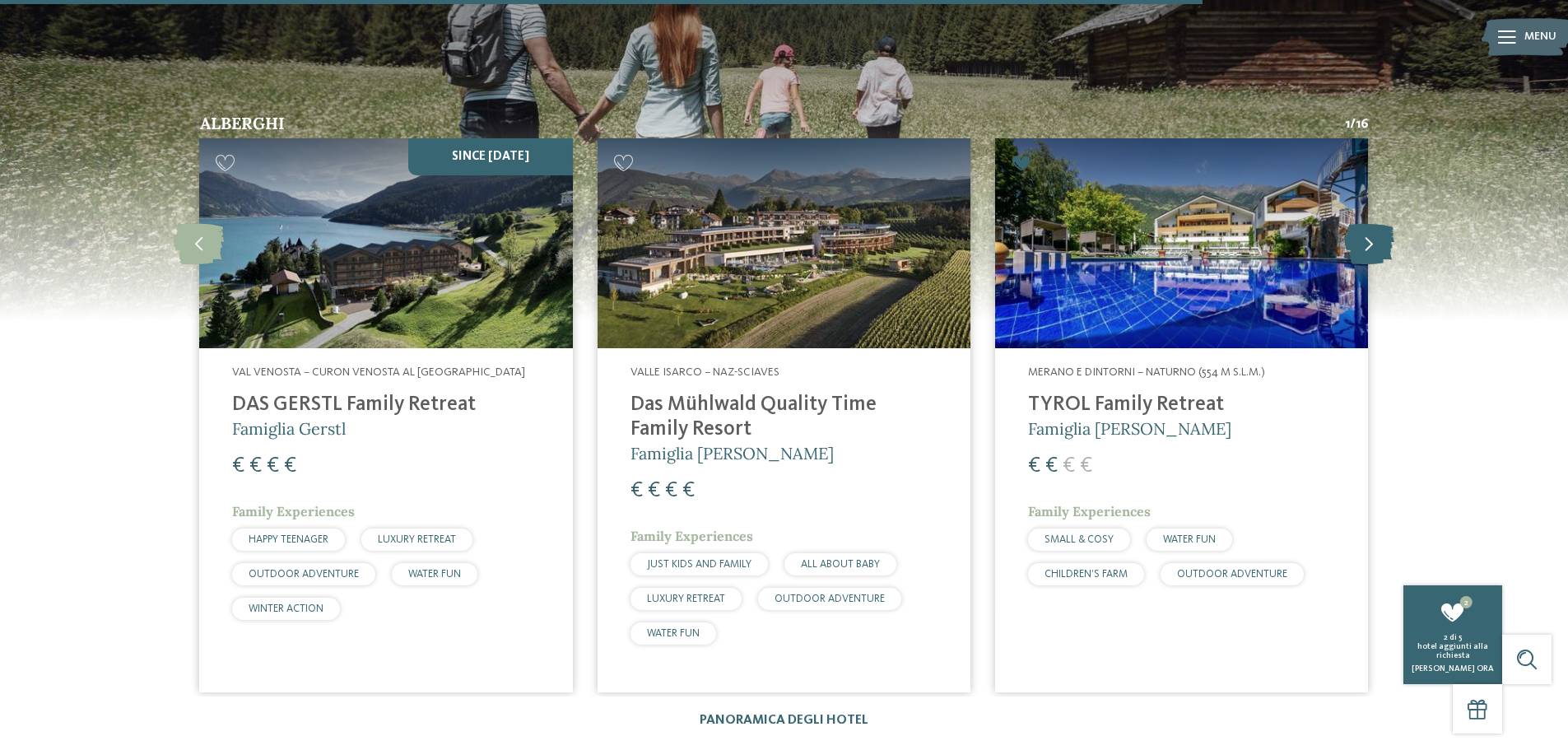
click at [1378, 222] on icon at bounding box center [1370, 243] width 50 height 41
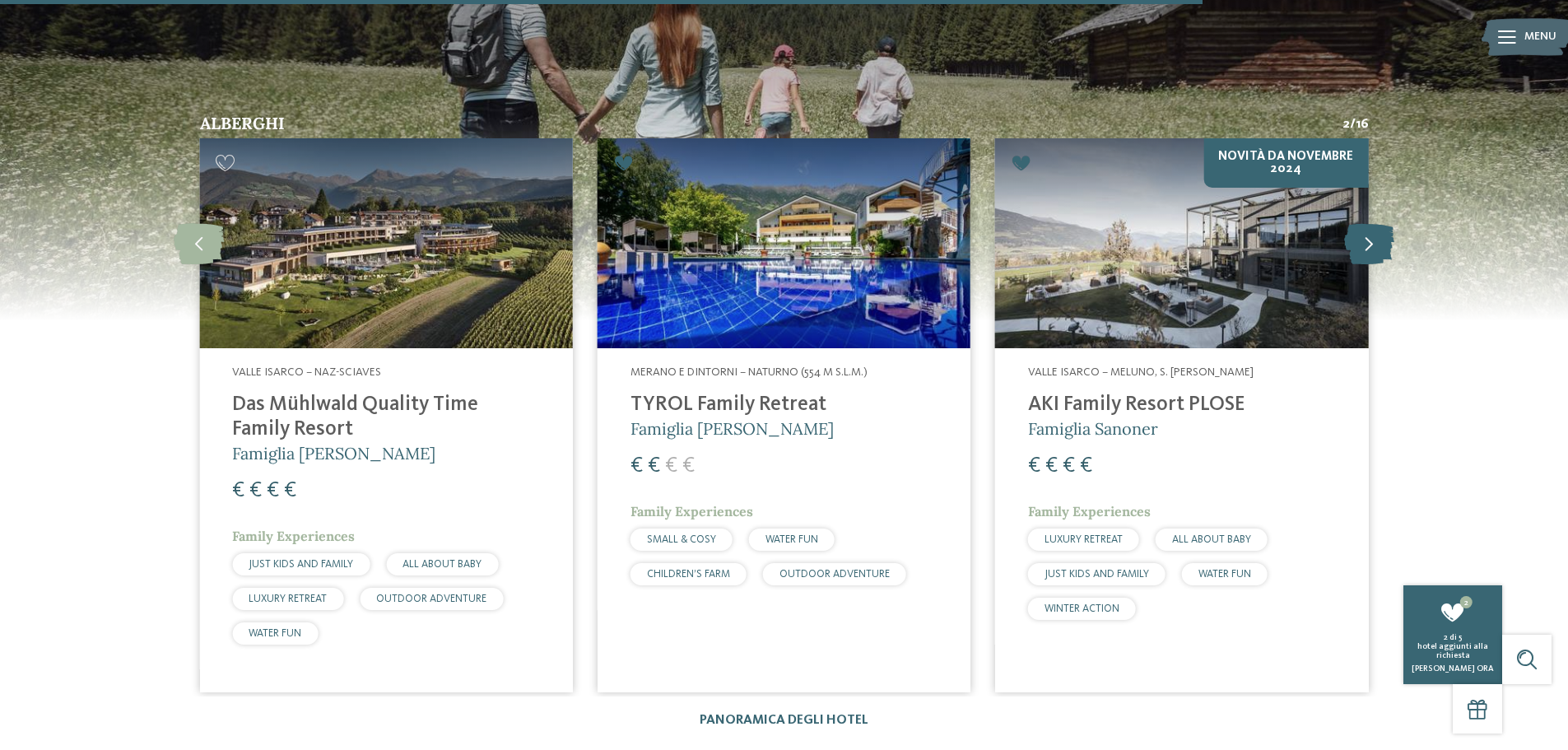
click at [1377, 222] on icon at bounding box center [1370, 243] width 50 height 41
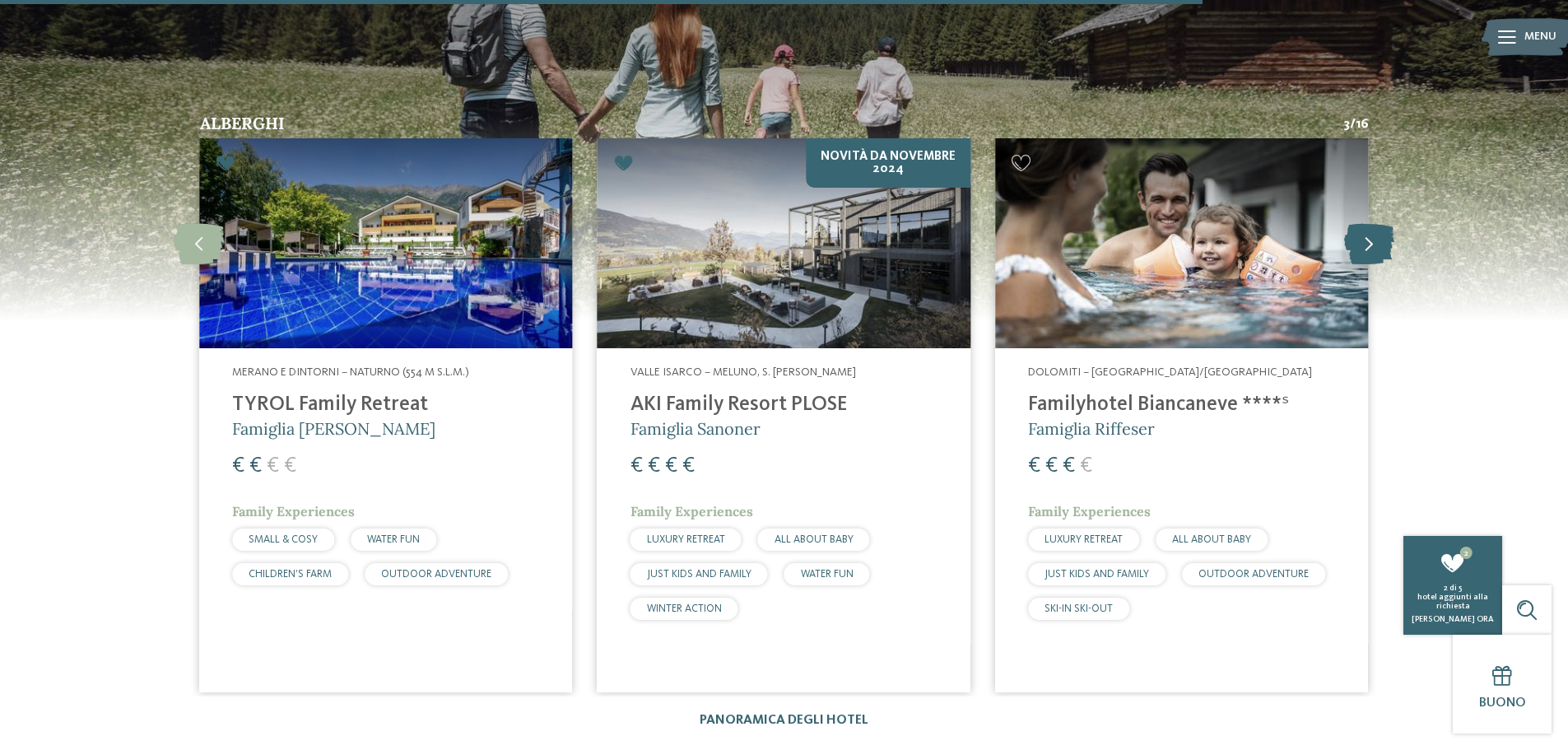
click at [1377, 222] on icon at bounding box center [1370, 243] width 50 height 41
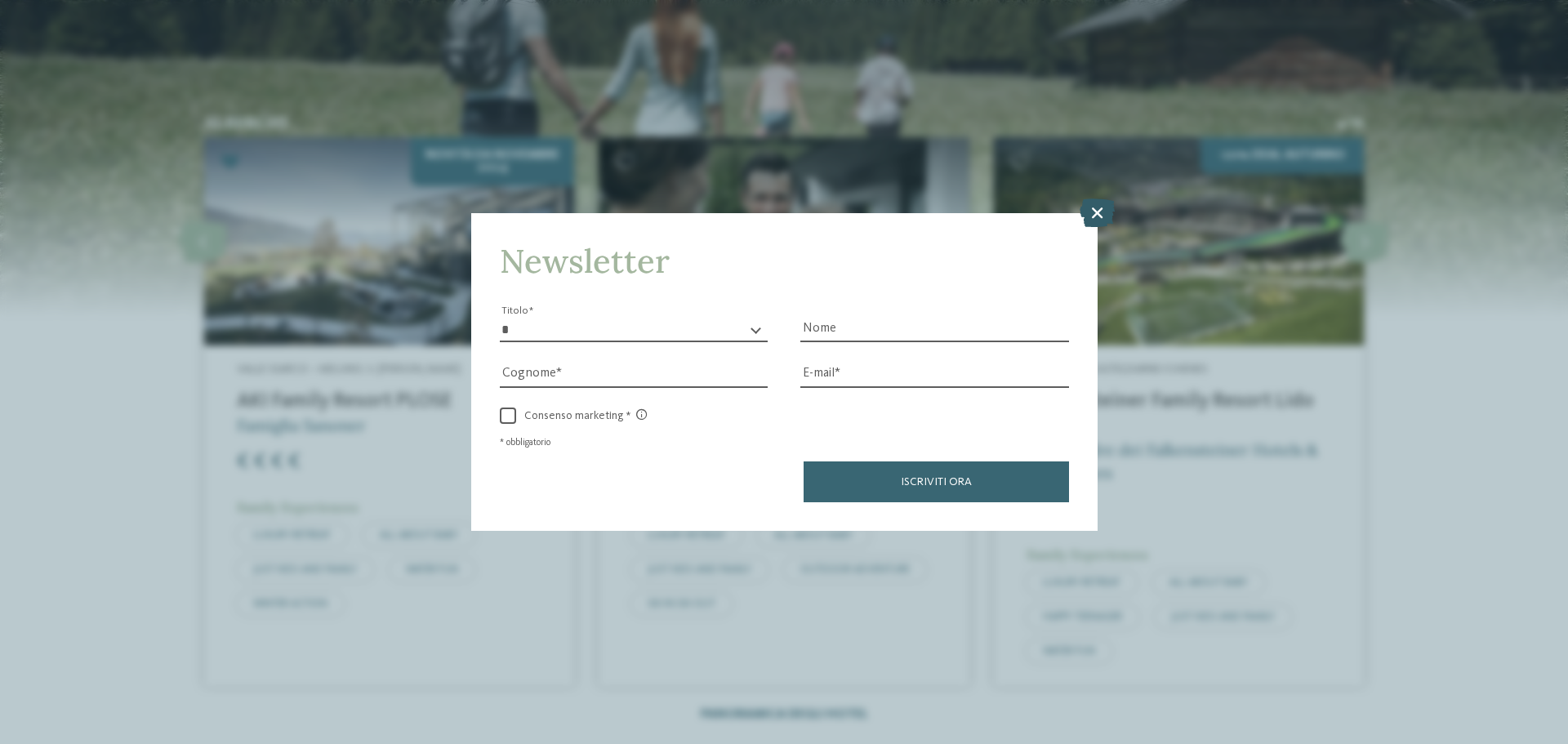
click at [1093, 212] on icon at bounding box center [1097, 212] width 35 height 29
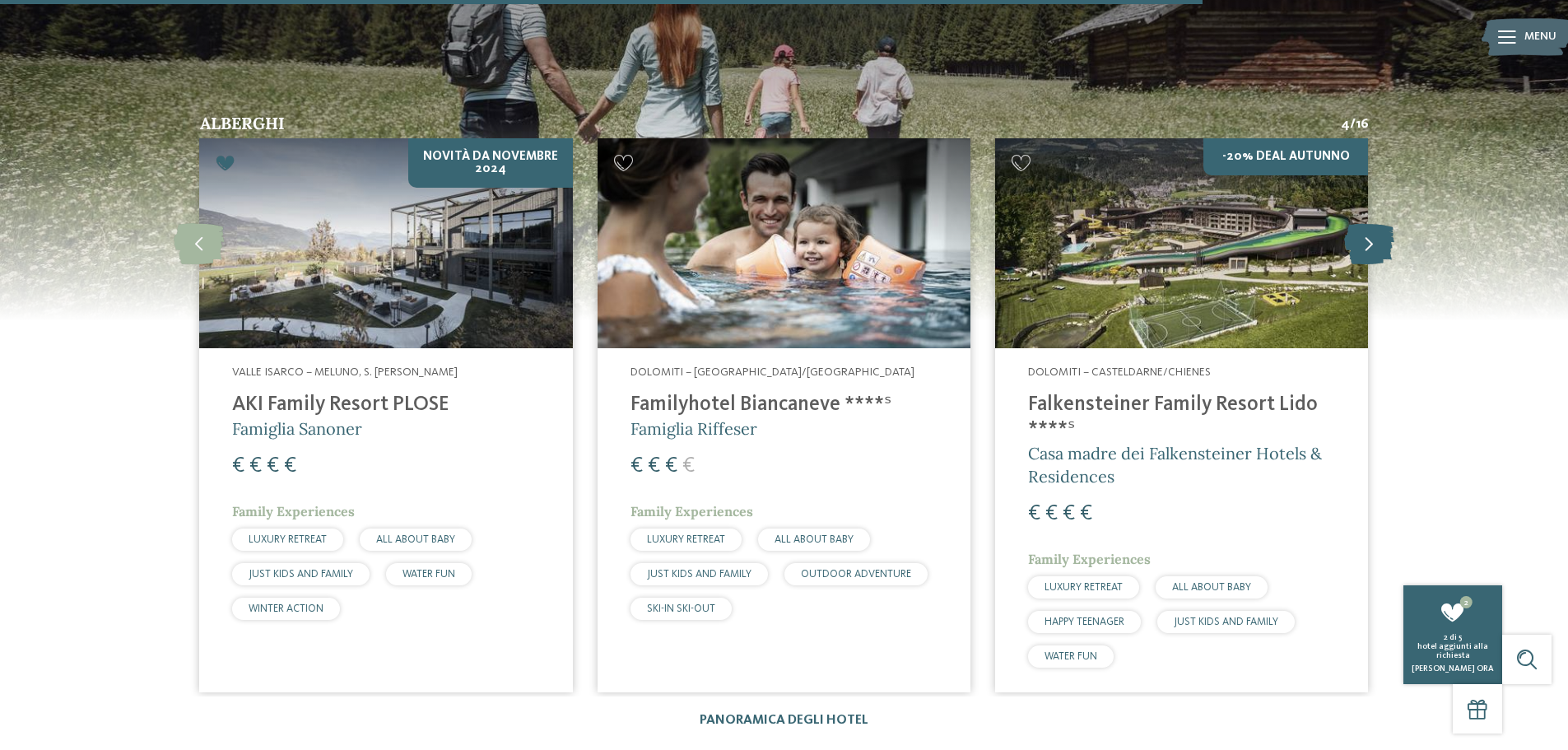
click at [1368, 222] on icon at bounding box center [1370, 243] width 50 height 41
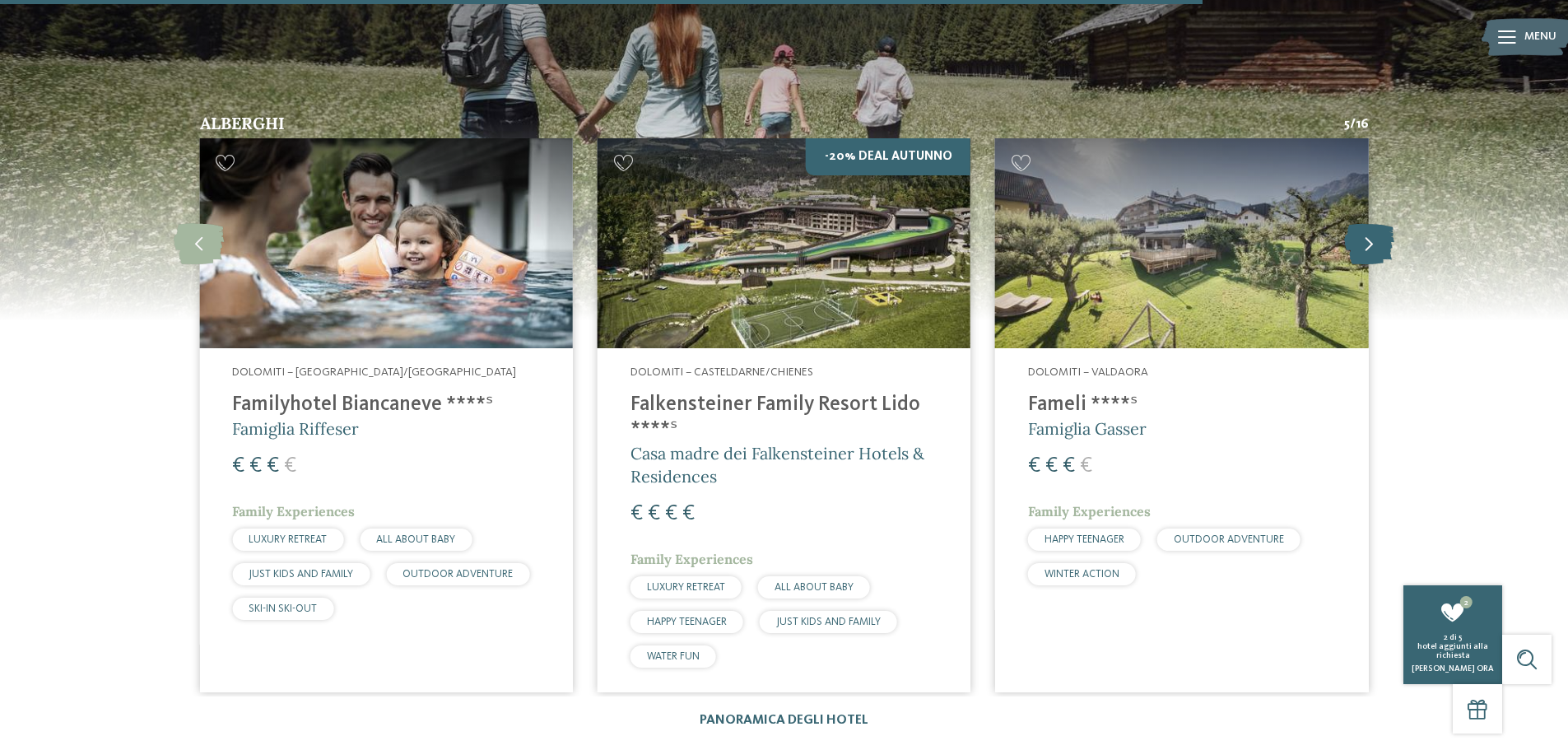
click at [1368, 222] on icon at bounding box center [1370, 243] width 50 height 41
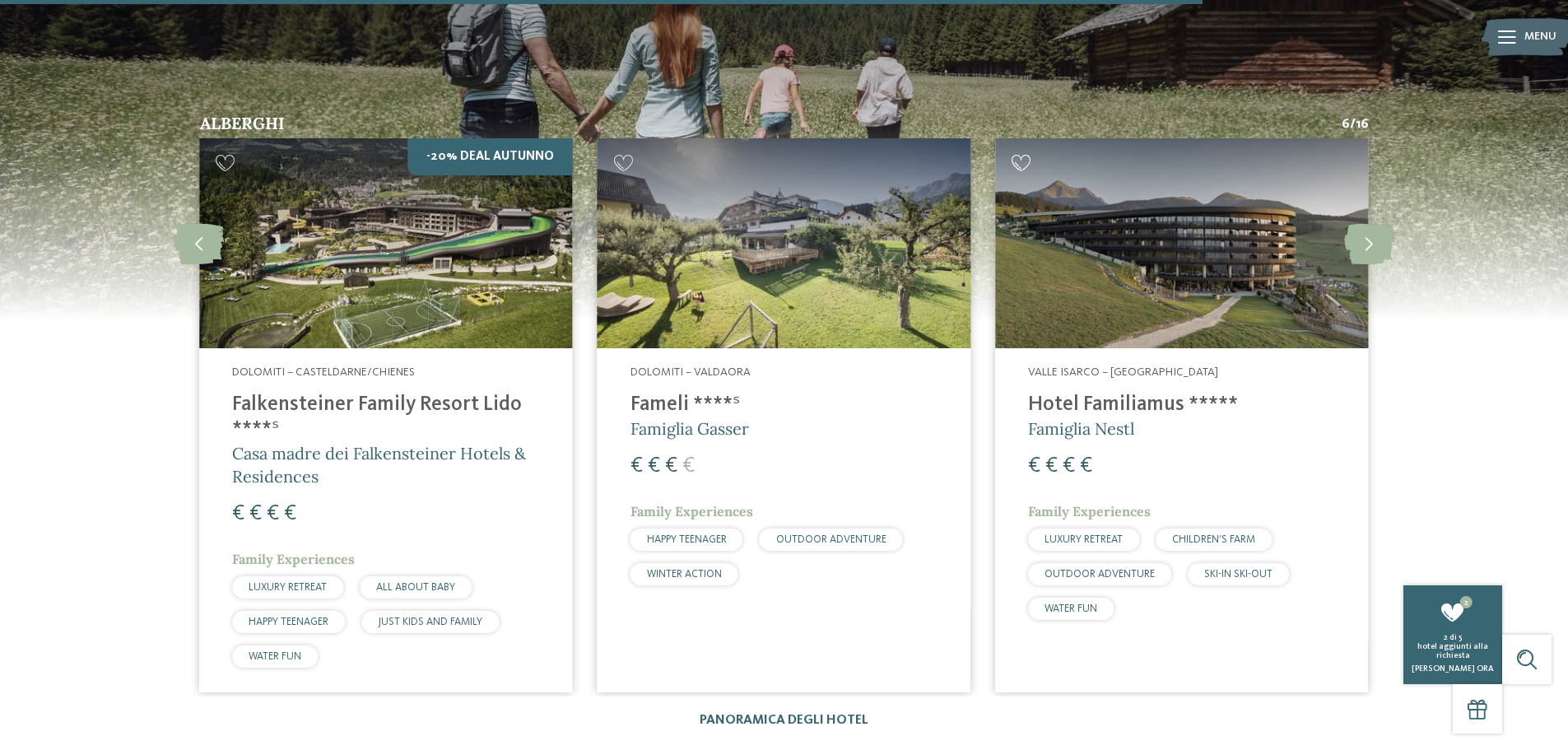
click at [1015, 155] on icon at bounding box center [1021, 163] width 19 height 17
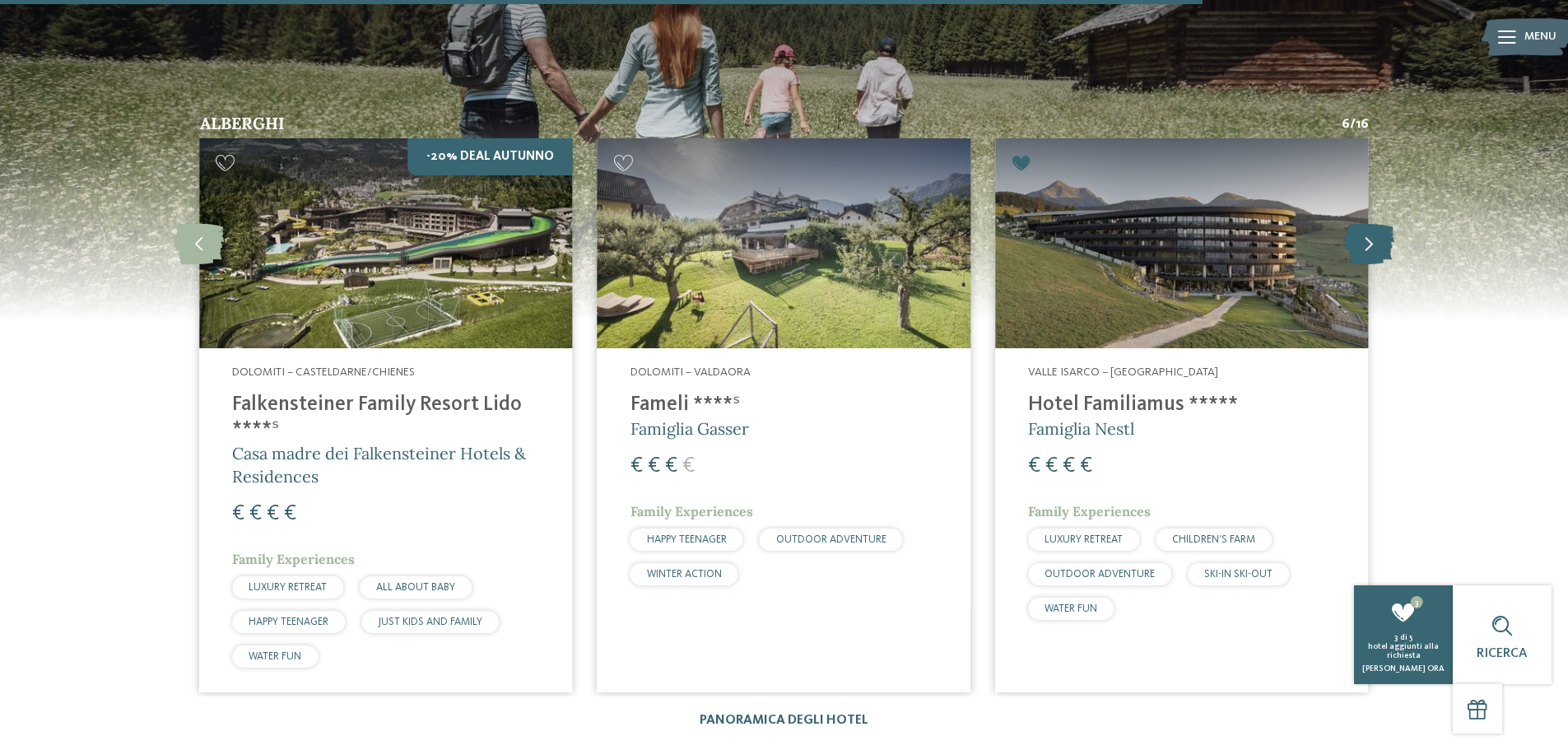
click at [1370, 222] on icon at bounding box center [1370, 243] width 50 height 41
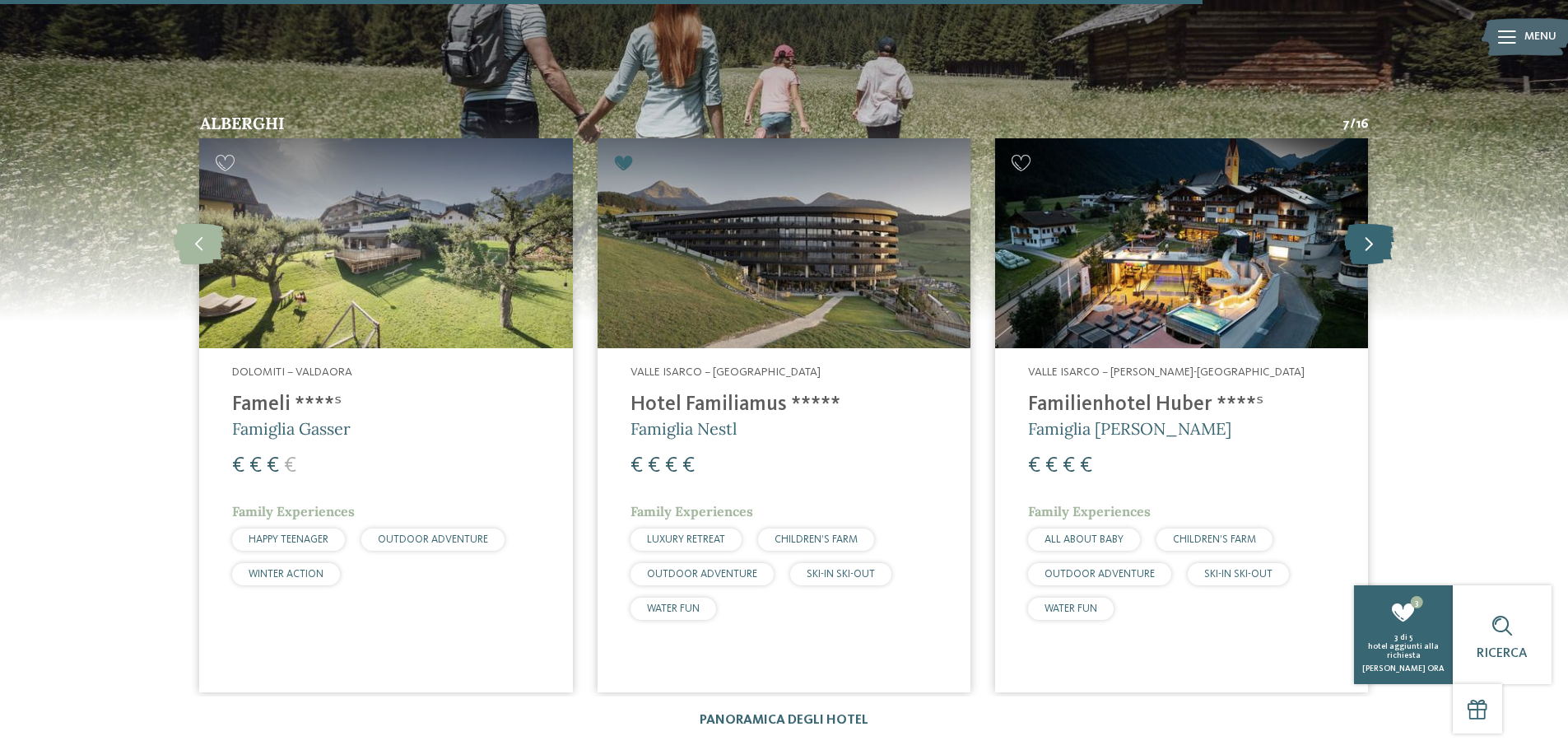
click at [1370, 222] on icon at bounding box center [1370, 243] width 50 height 41
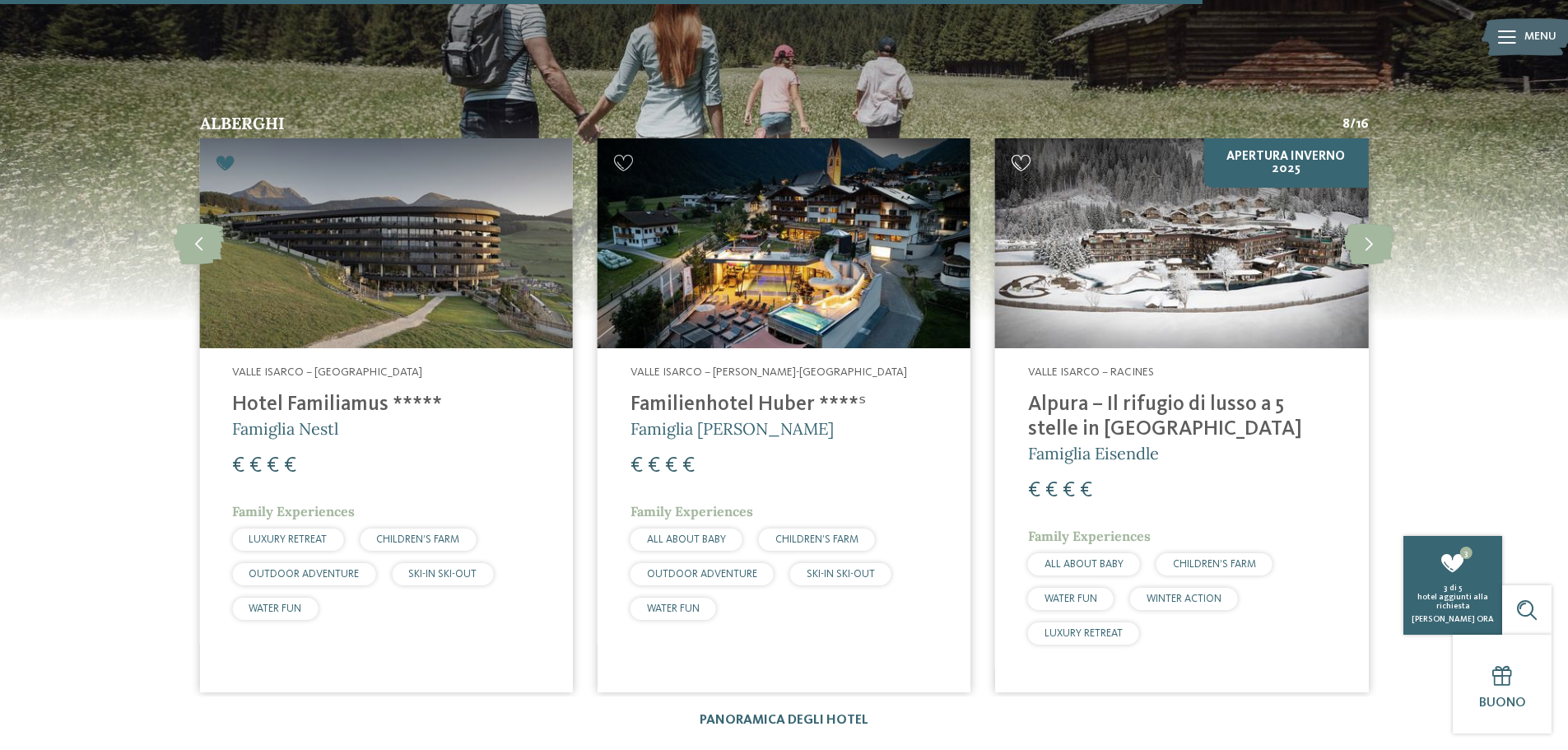
click at [1022, 155] on icon at bounding box center [1021, 163] width 19 height 17
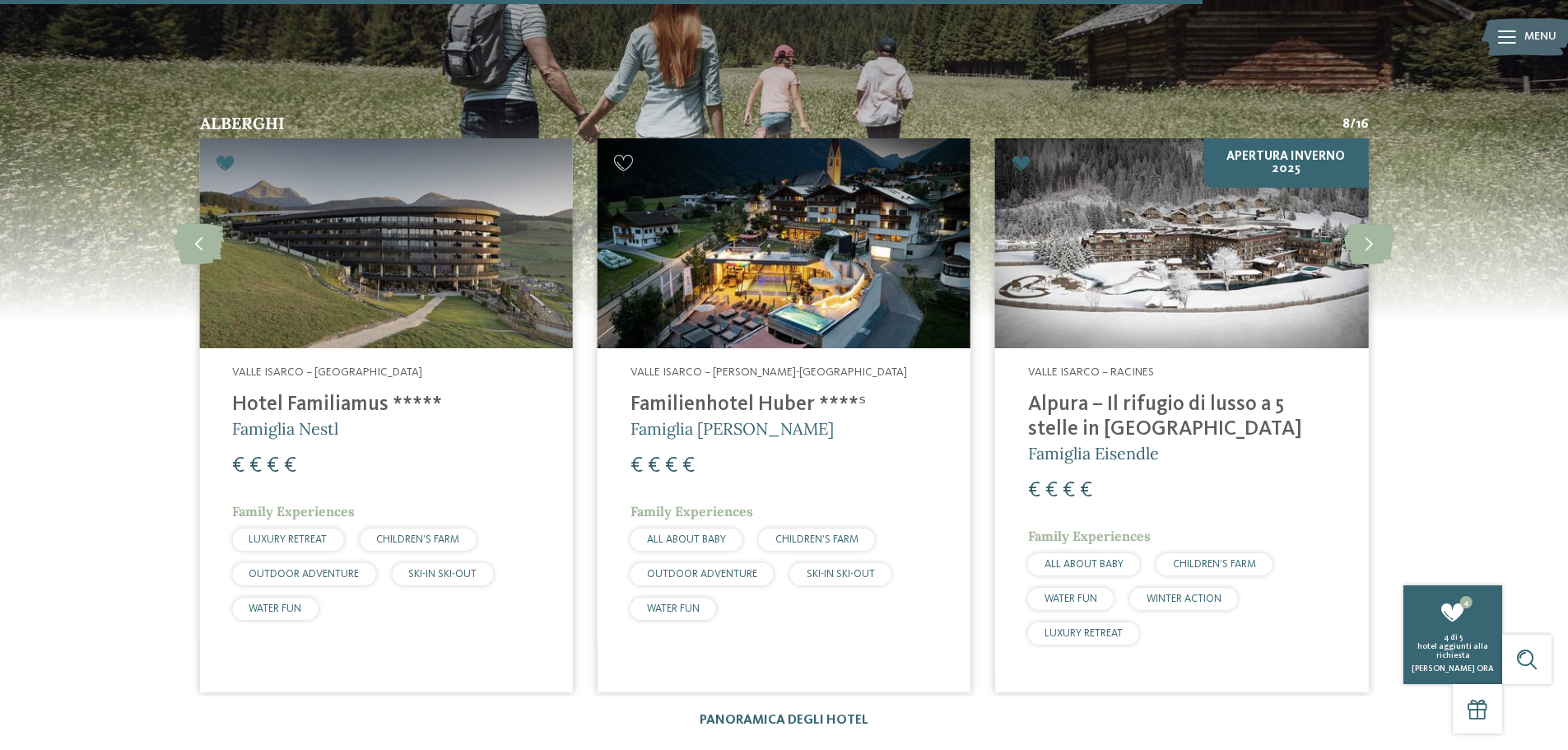
click at [1025, 155] on icon at bounding box center [1021, 163] width 19 height 17
click at [1361, 222] on icon at bounding box center [1370, 243] width 50 height 41
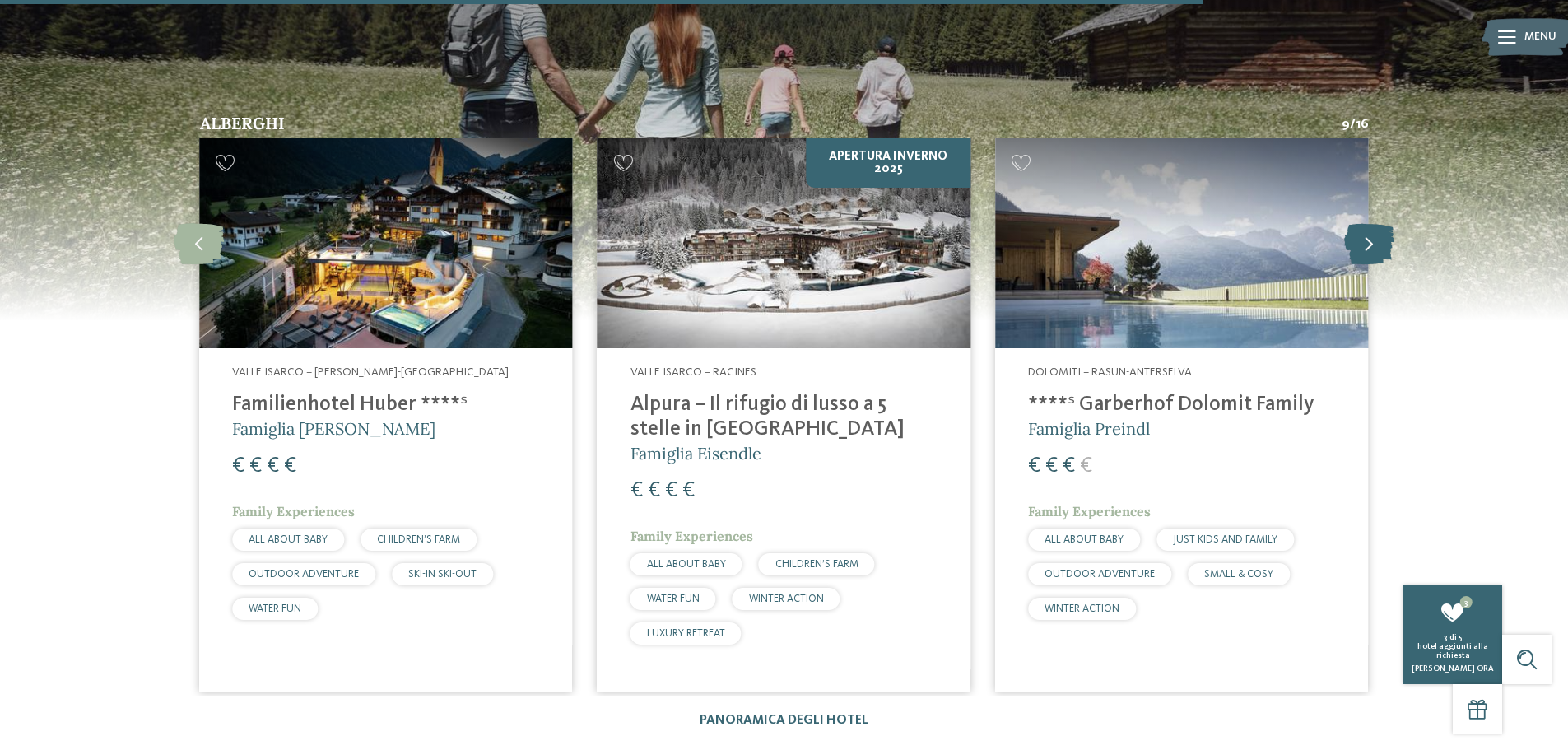
click at [1361, 222] on icon at bounding box center [1370, 243] width 50 height 41
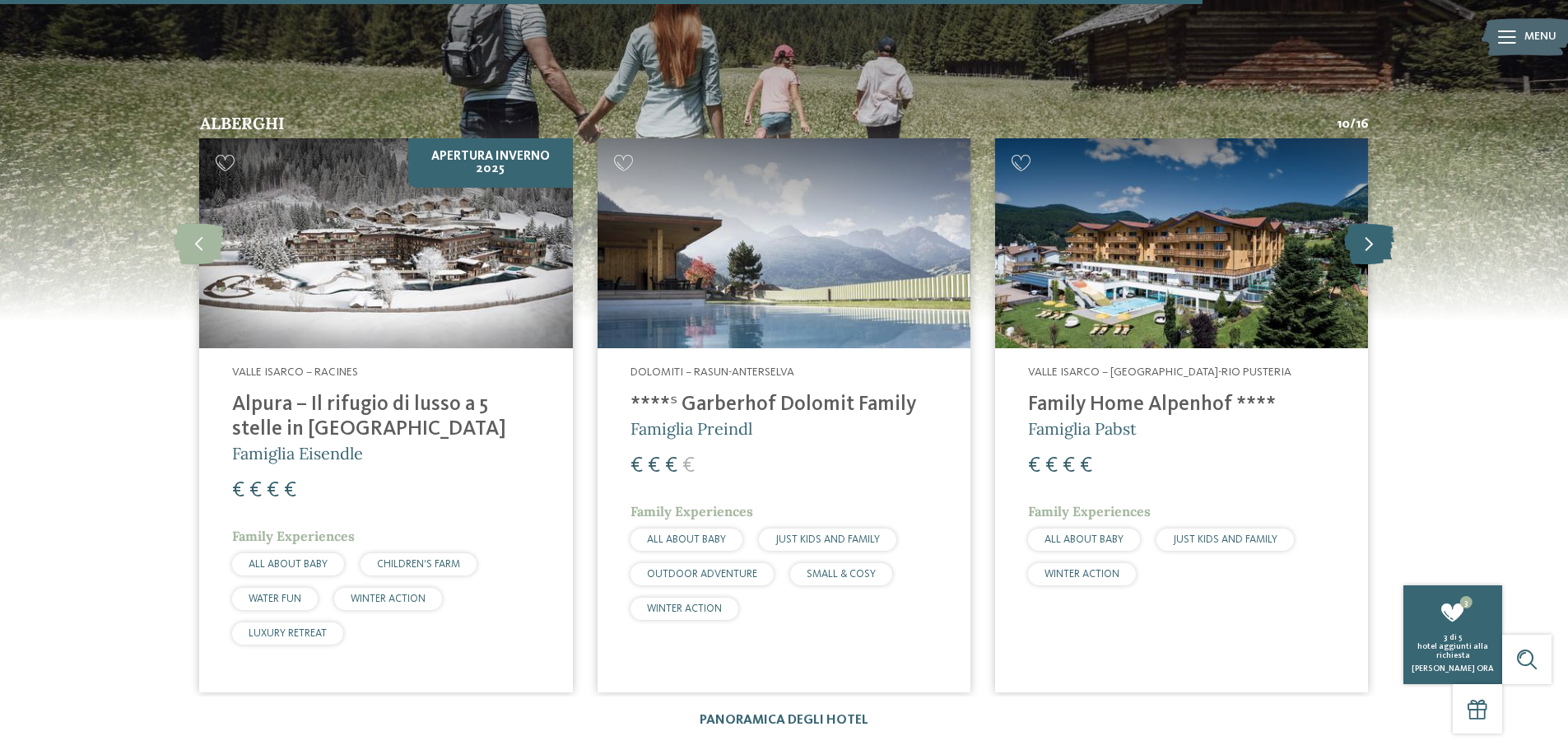
click at [1361, 222] on icon at bounding box center [1370, 243] width 50 height 41
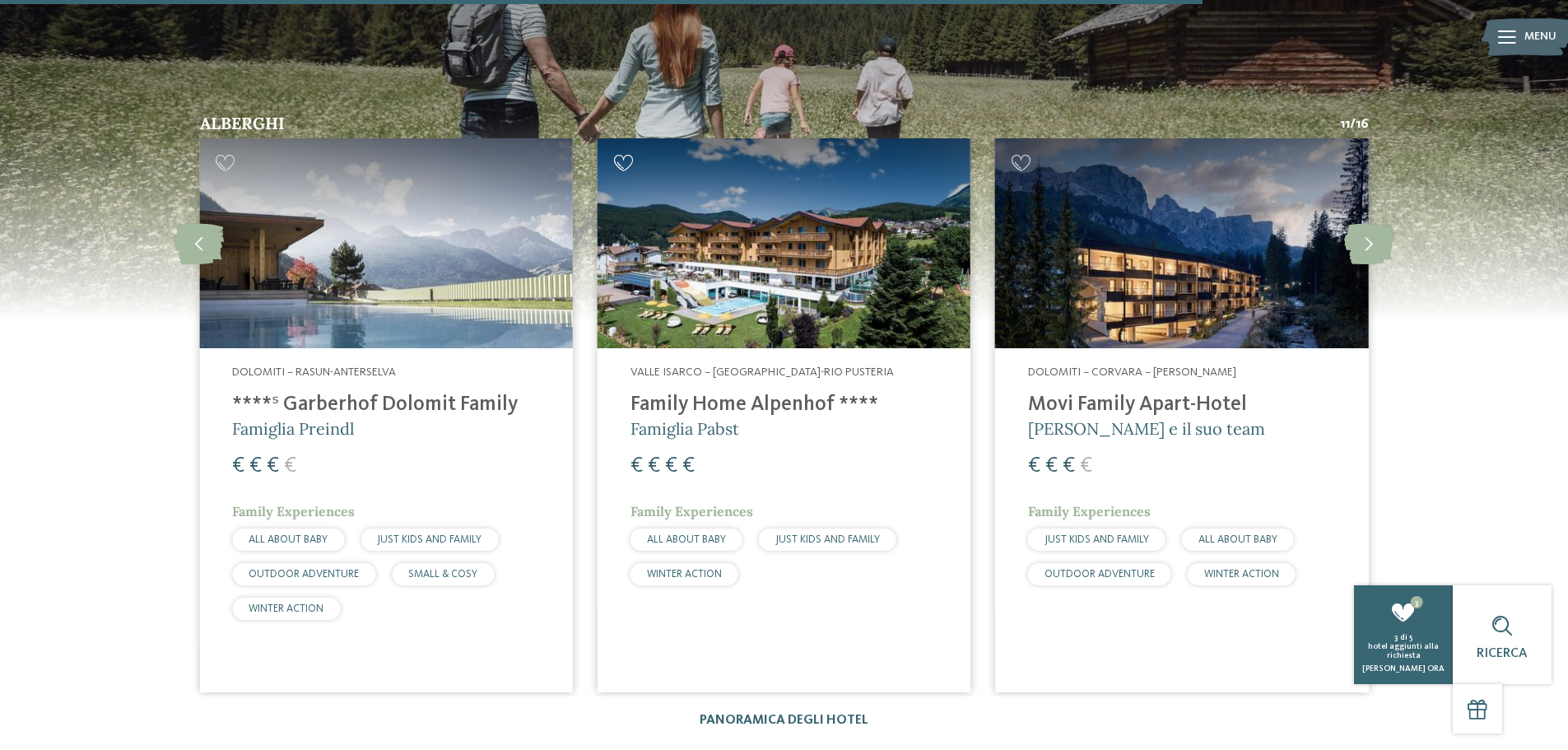
click at [628, 155] on icon at bounding box center [623, 163] width 19 height 17
click at [1377, 222] on icon at bounding box center [1370, 243] width 50 height 41
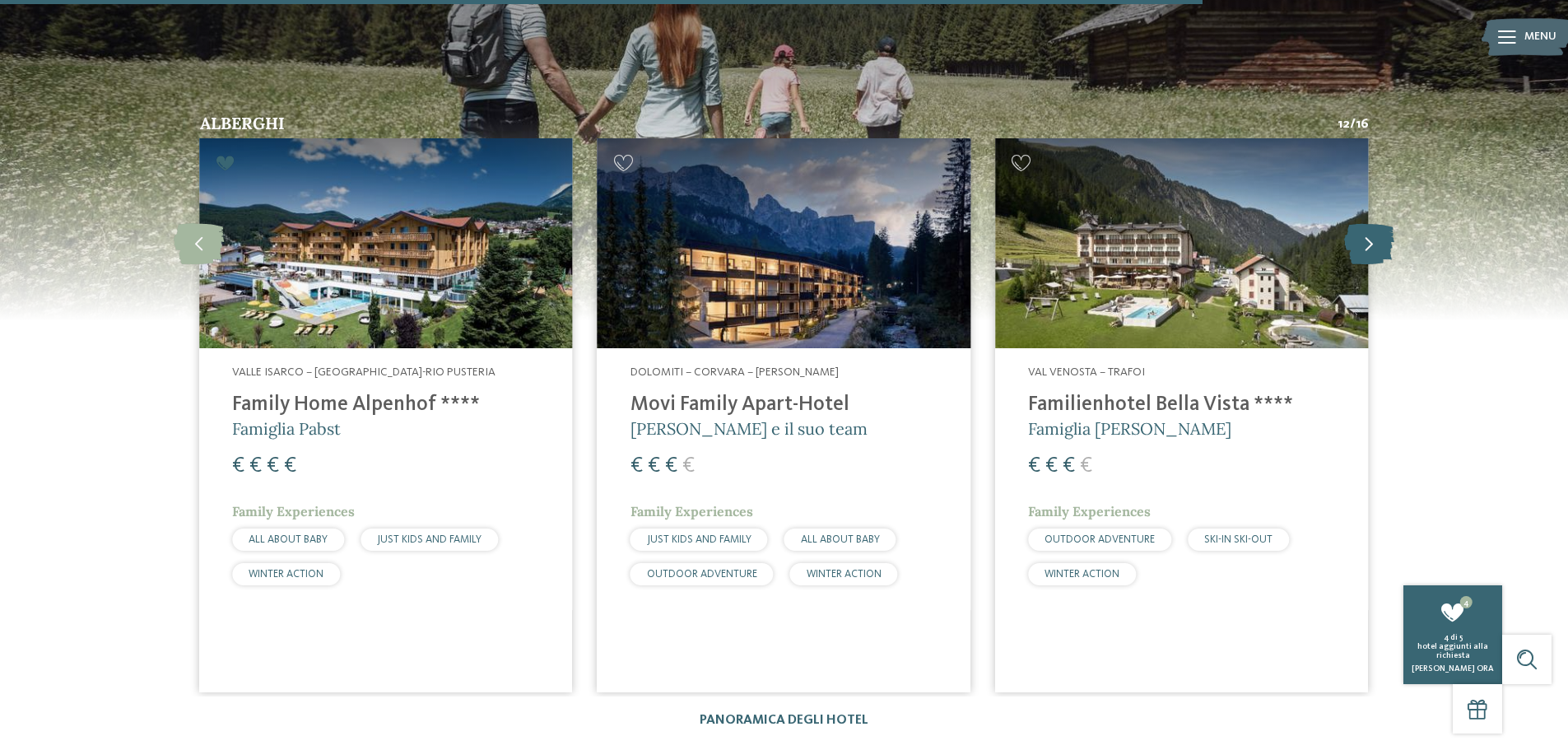
click at [1378, 222] on icon at bounding box center [1370, 243] width 50 height 41
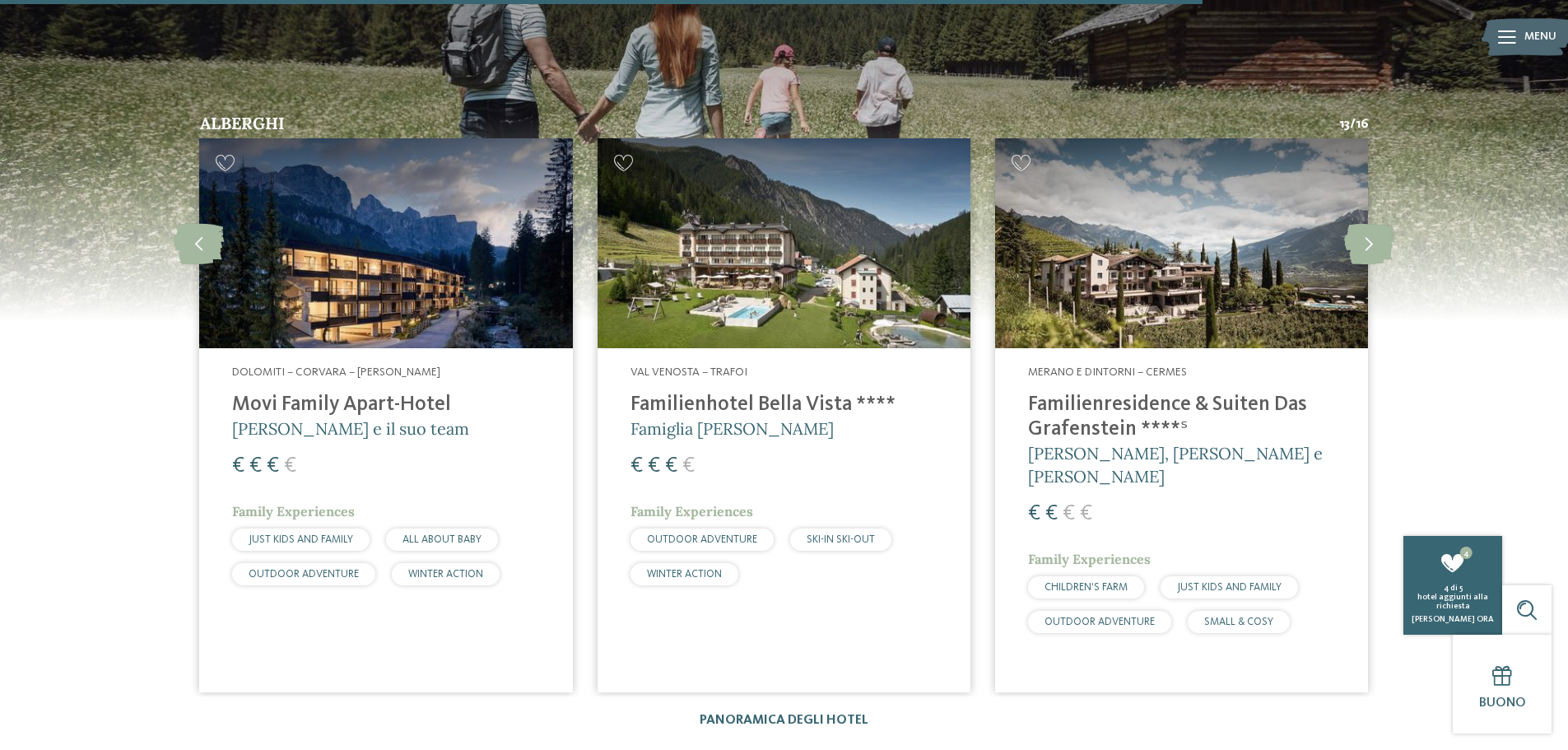
click at [1025, 155] on icon at bounding box center [1021, 163] width 19 height 17
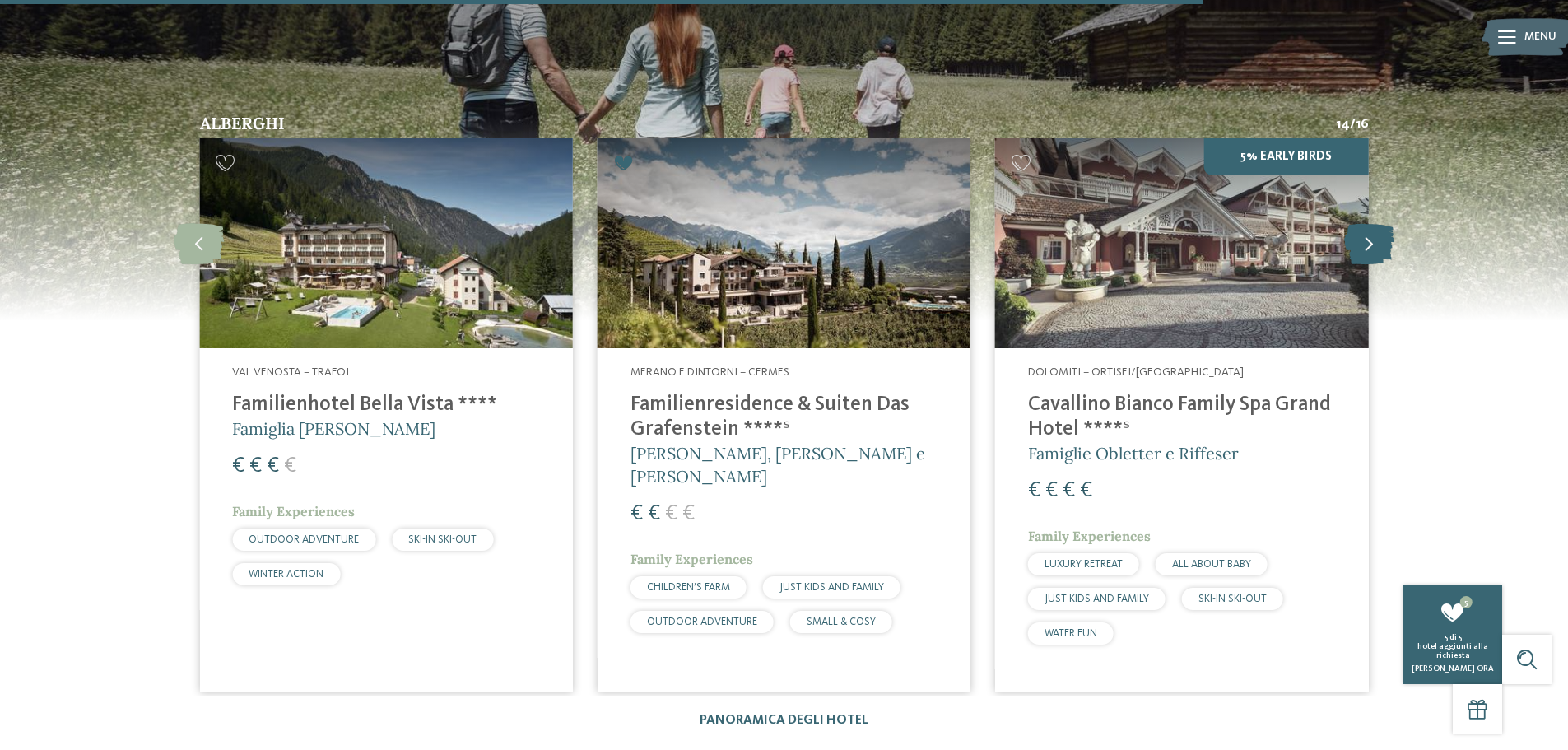
click at [1367, 222] on icon at bounding box center [1370, 243] width 50 height 41
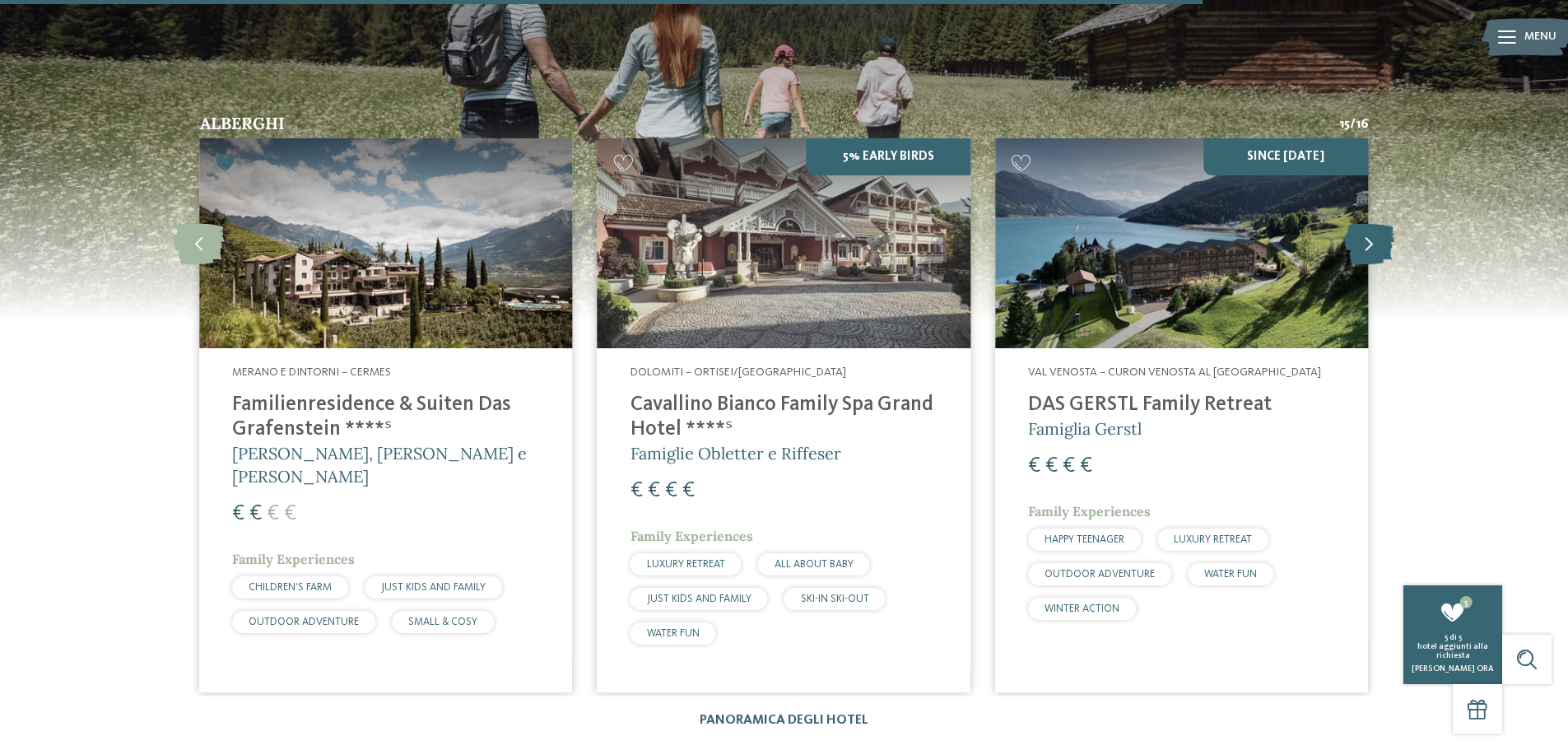
click at [1367, 222] on icon at bounding box center [1370, 243] width 50 height 41
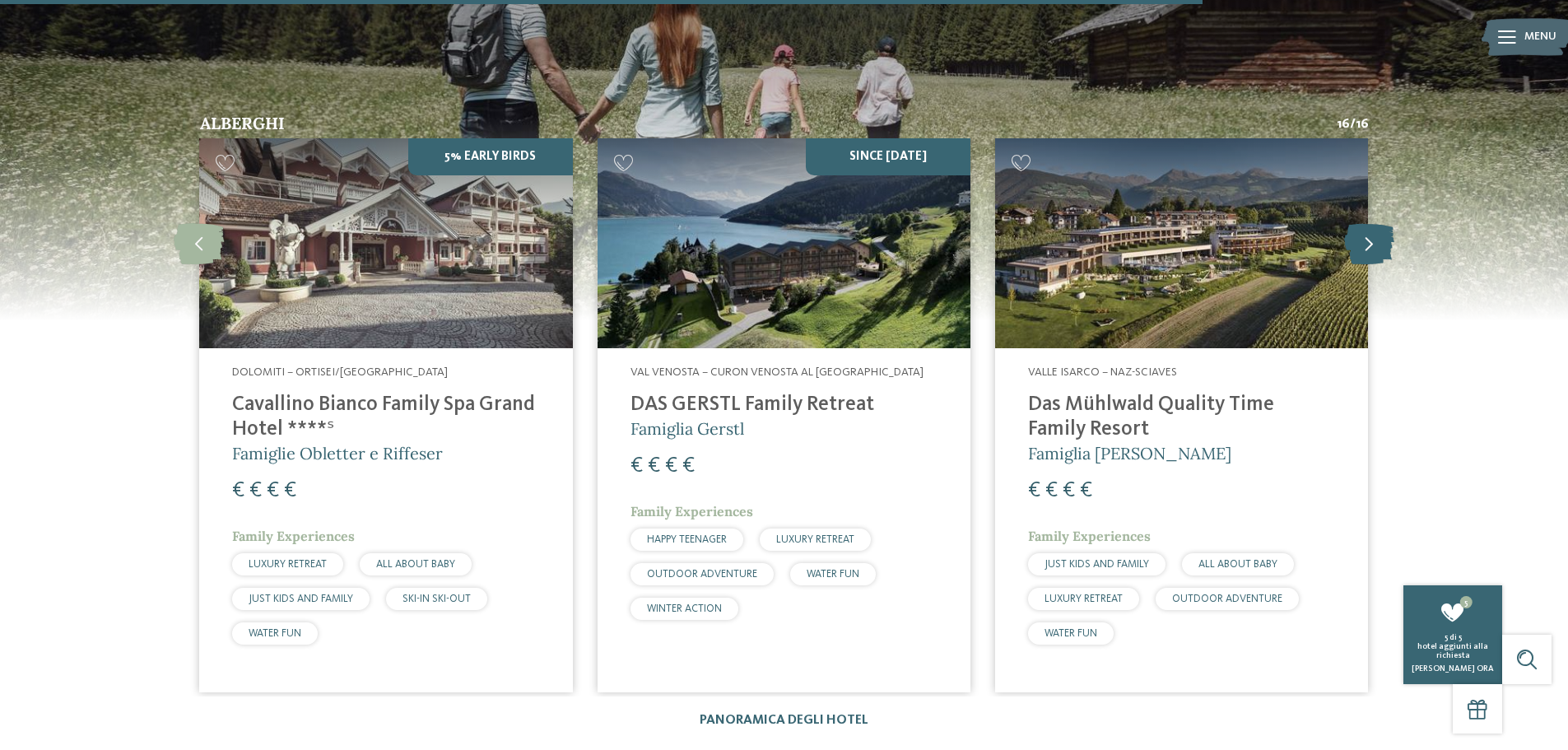
click at [1367, 222] on icon at bounding box center [1370, 243] width 50 height 41
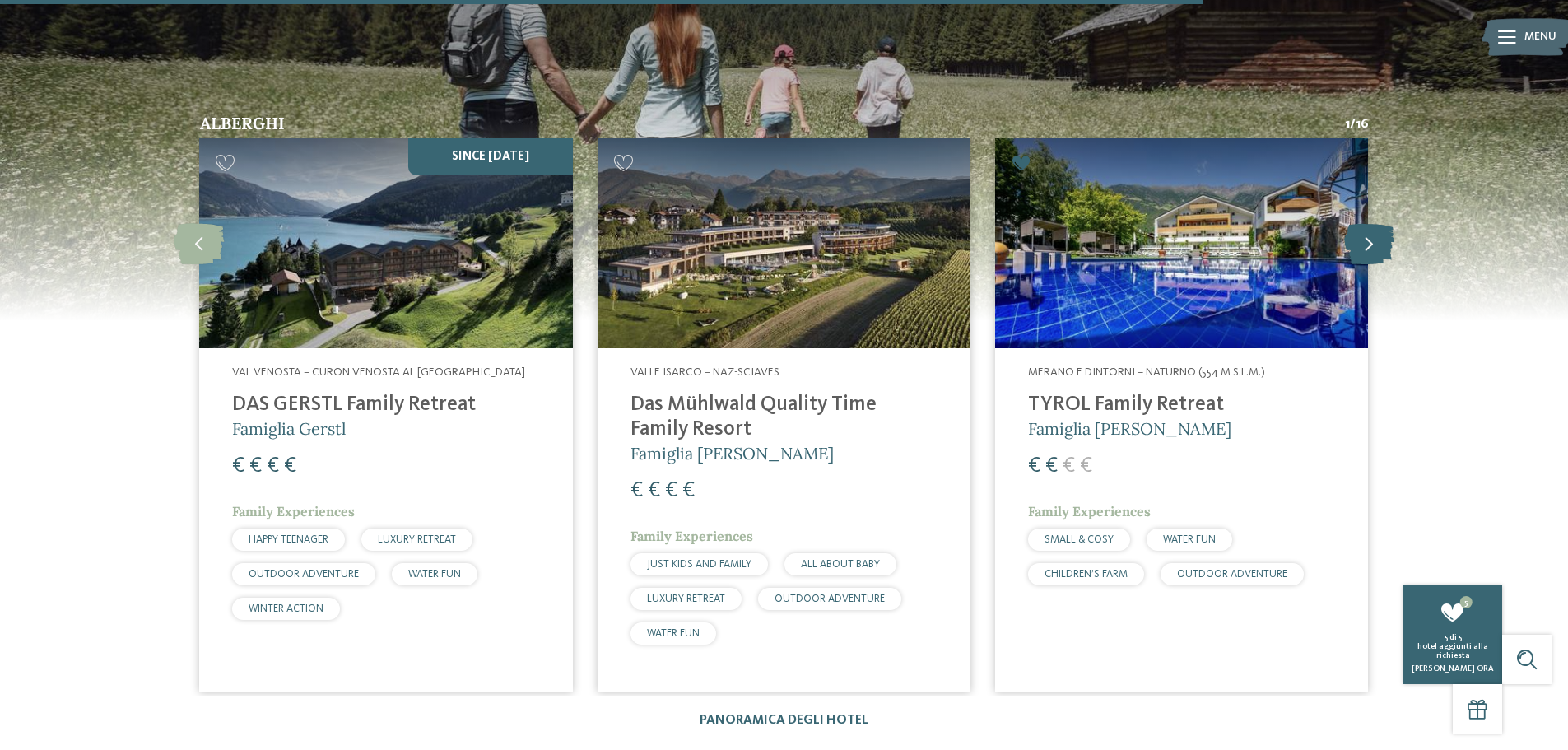
click at [1367, 222] on icon at bounding box center [1370, 243] width 50 height 41
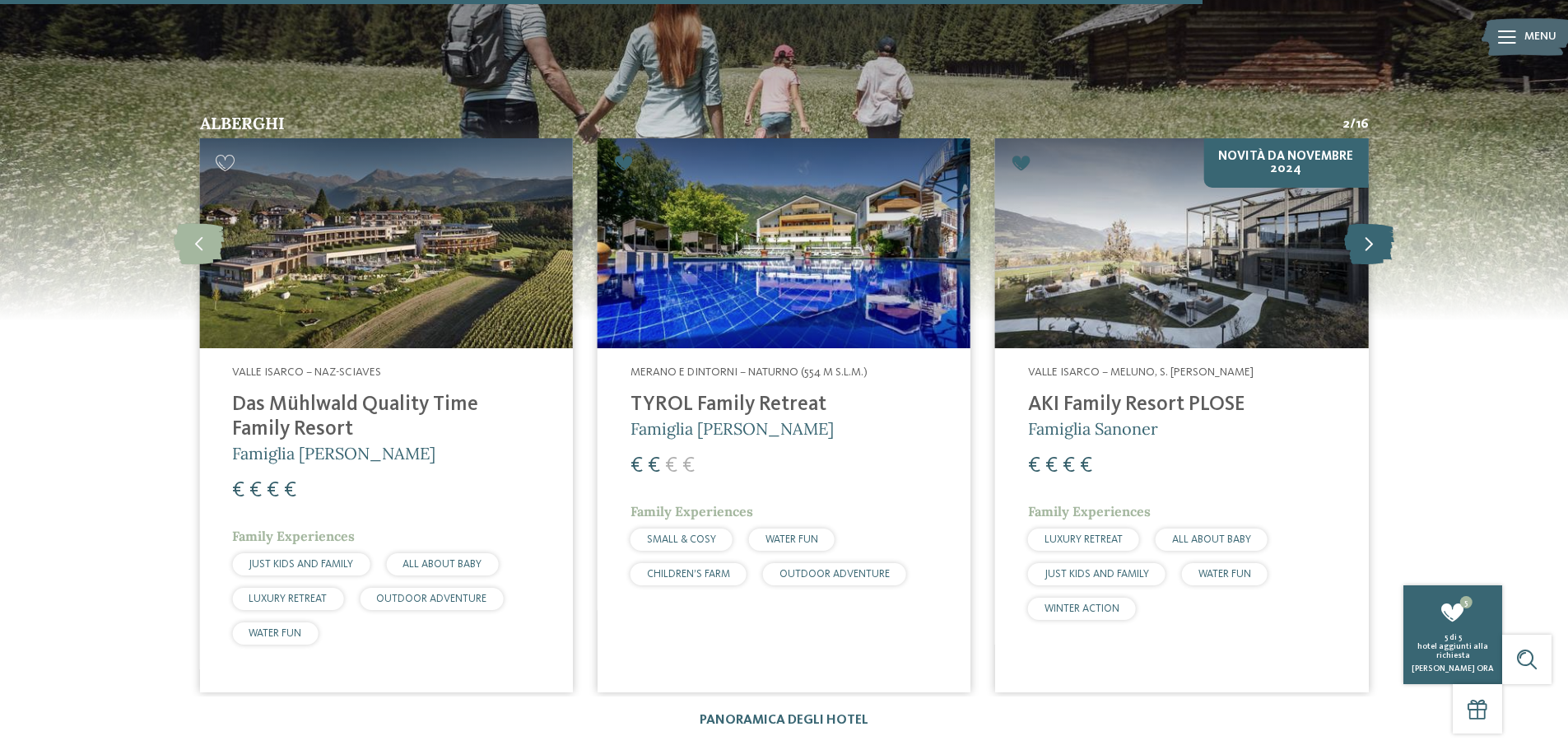
click at [1367, 222] on icon at bounding box center [1370, 243] width 50 height 41
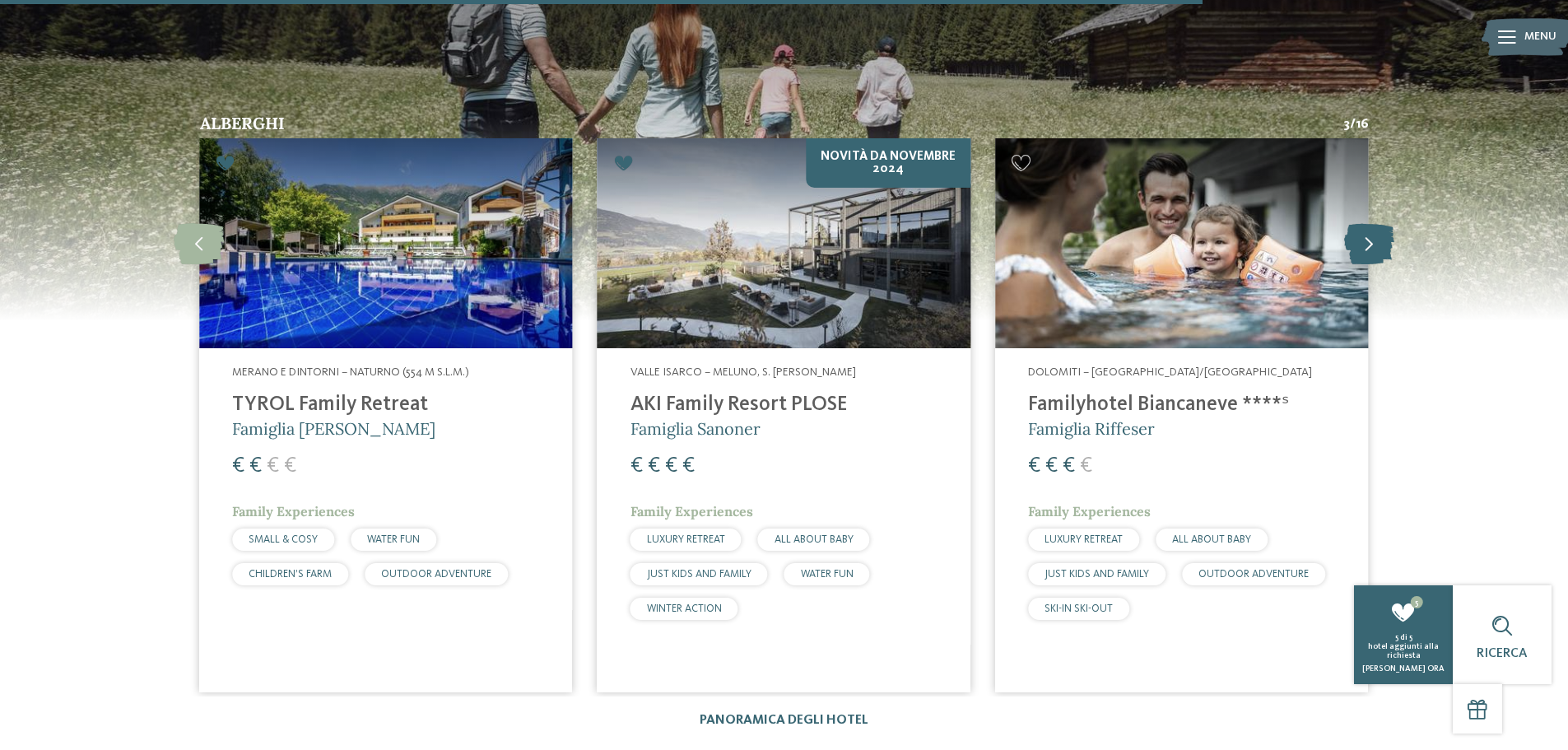
click at [1367, 222] on icon at bounding box center [1370, 243] width 50 height 41
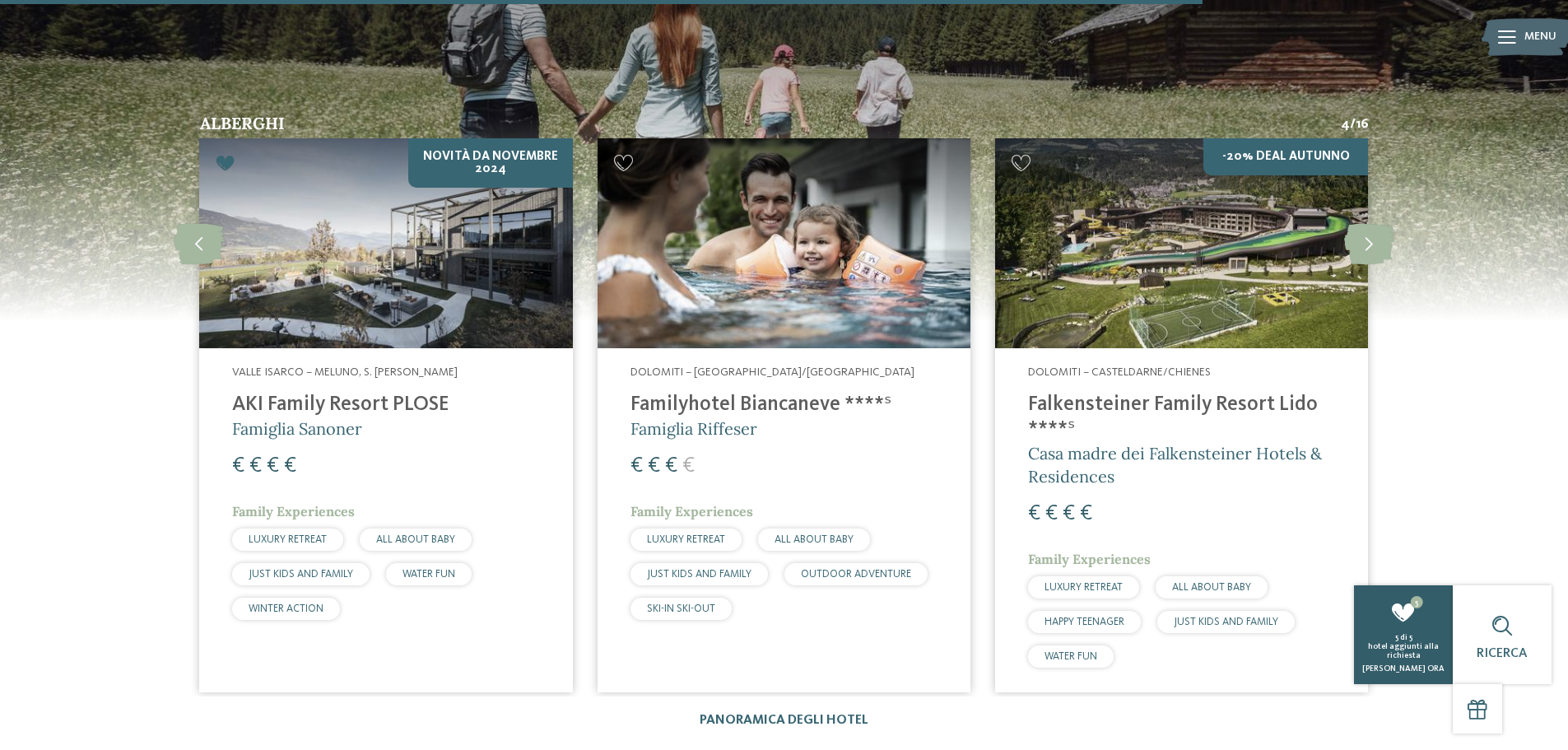
click at [1388, 633] on div "5 di 5" at bounding box center [1404, 638] width 91 height 9
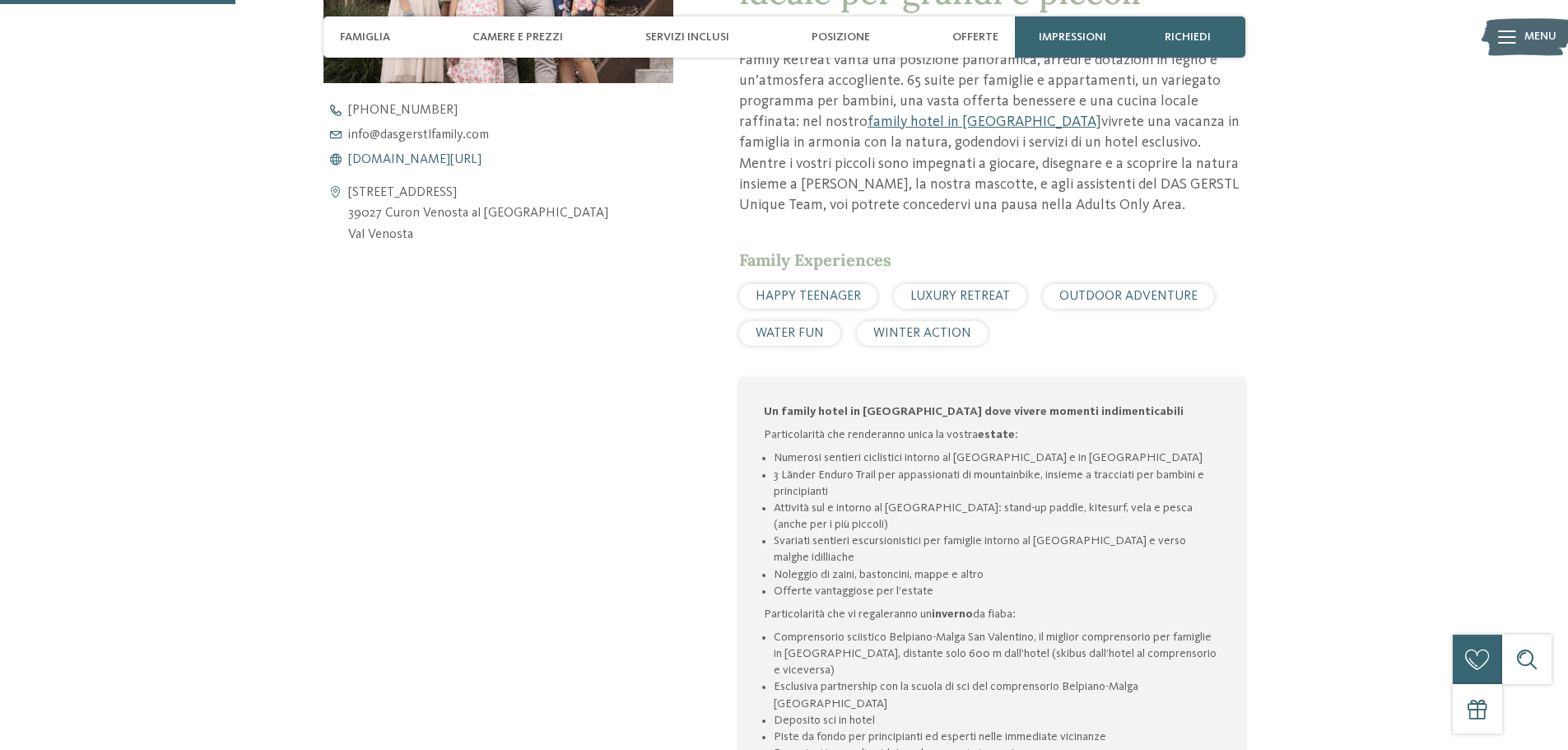
click at [416, 161] on span "www.dasgerstlfamily.com/it" at bounding box center [415, 159] width 134 height 13
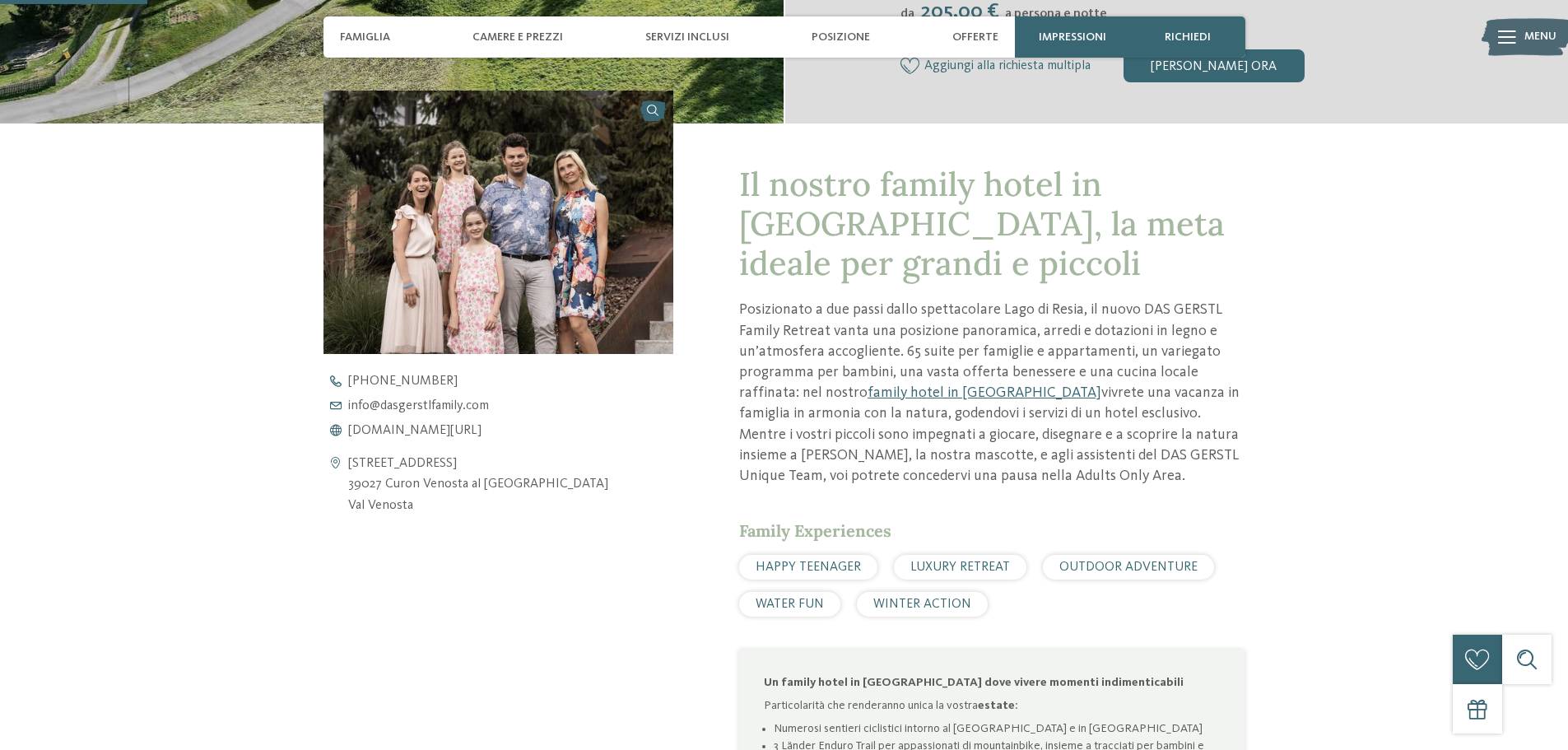
scroll to position [494, 0]
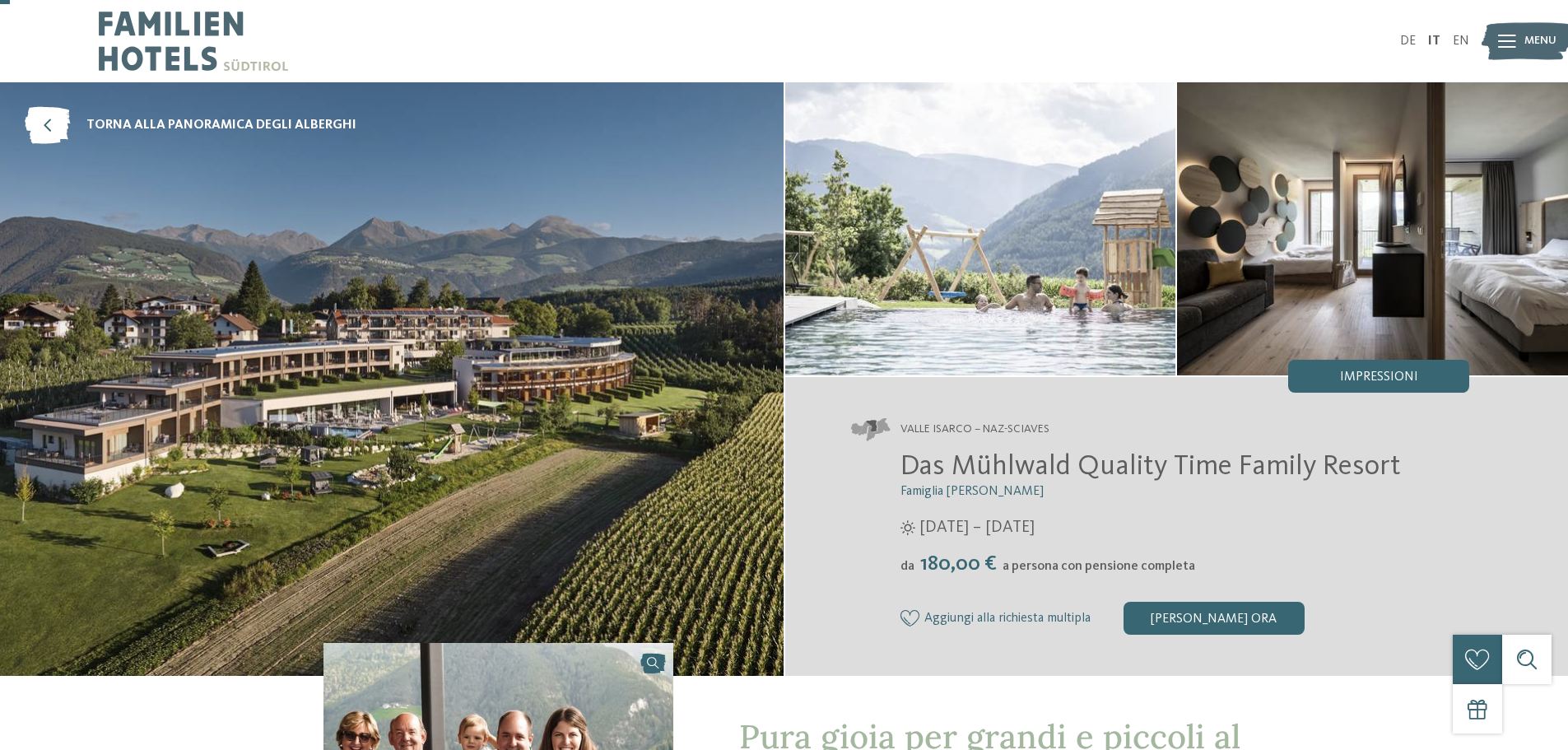
scroll to position [412, 0]
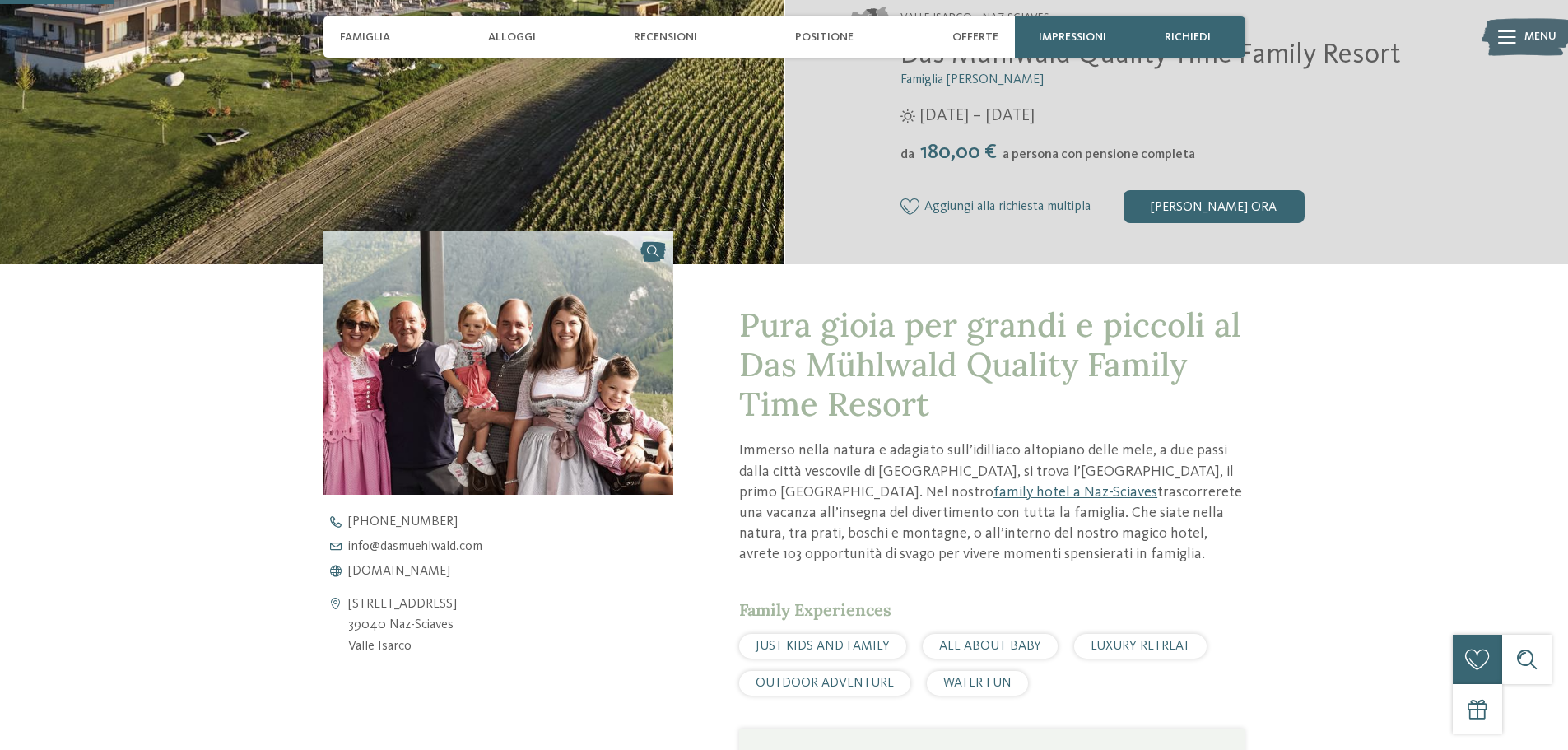
click at [431, 573] on span "www.dasmuehlwald.com" at bounding box center [400, 571] width 102 height 13
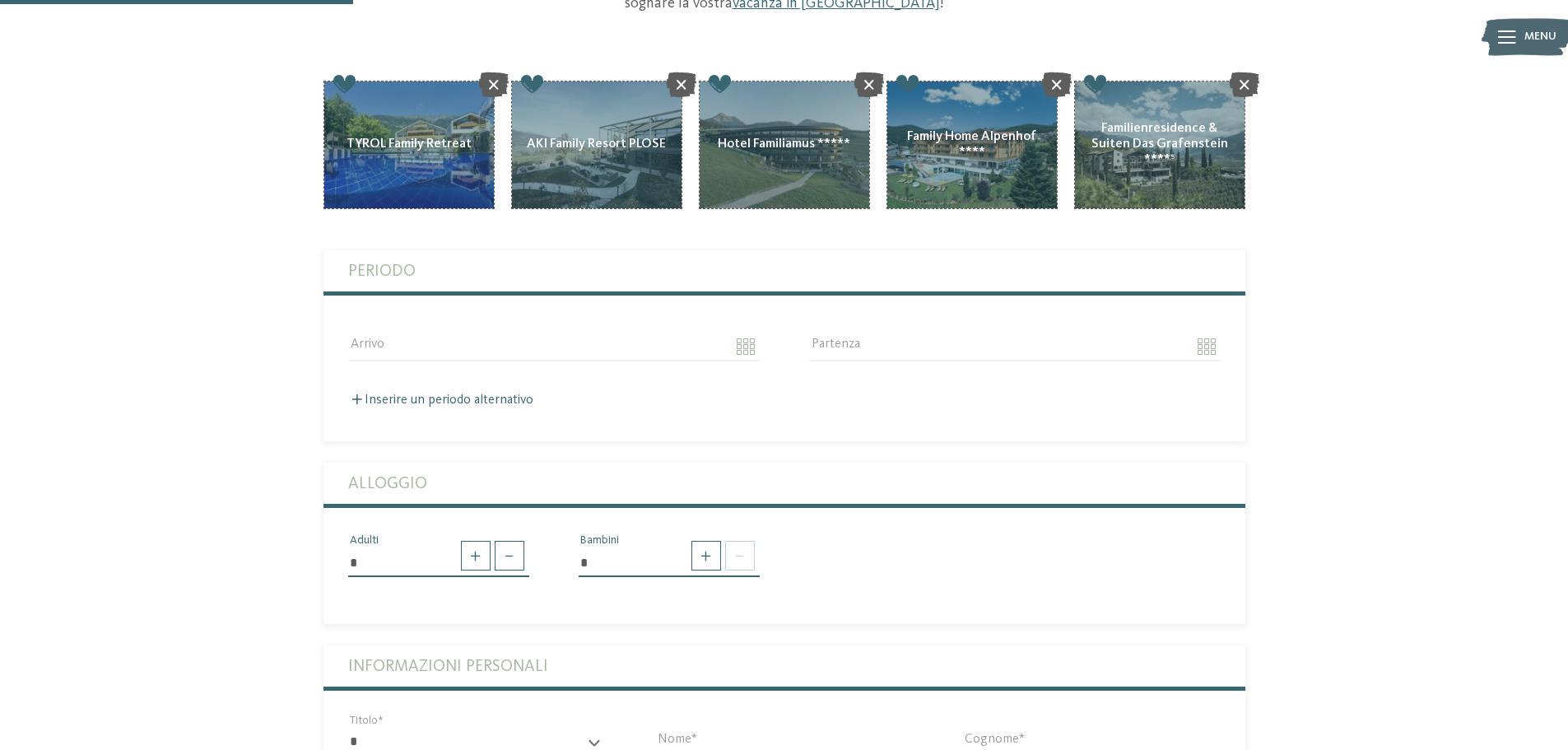
scroll to position [329, 0]
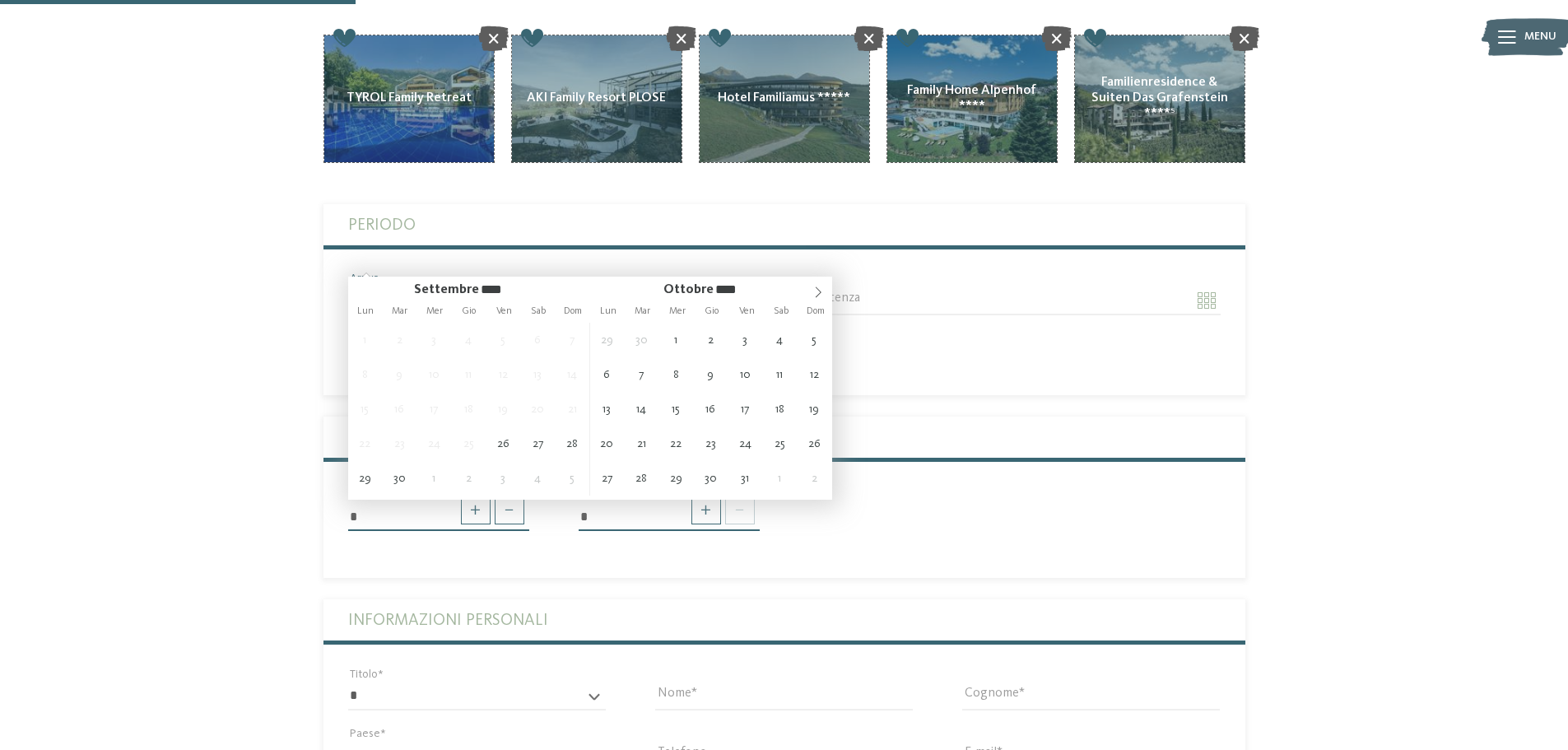
click at [739, 286] on input "Arrivo" at bounding box center [555, 300] width 412 height 28
type input "**********"
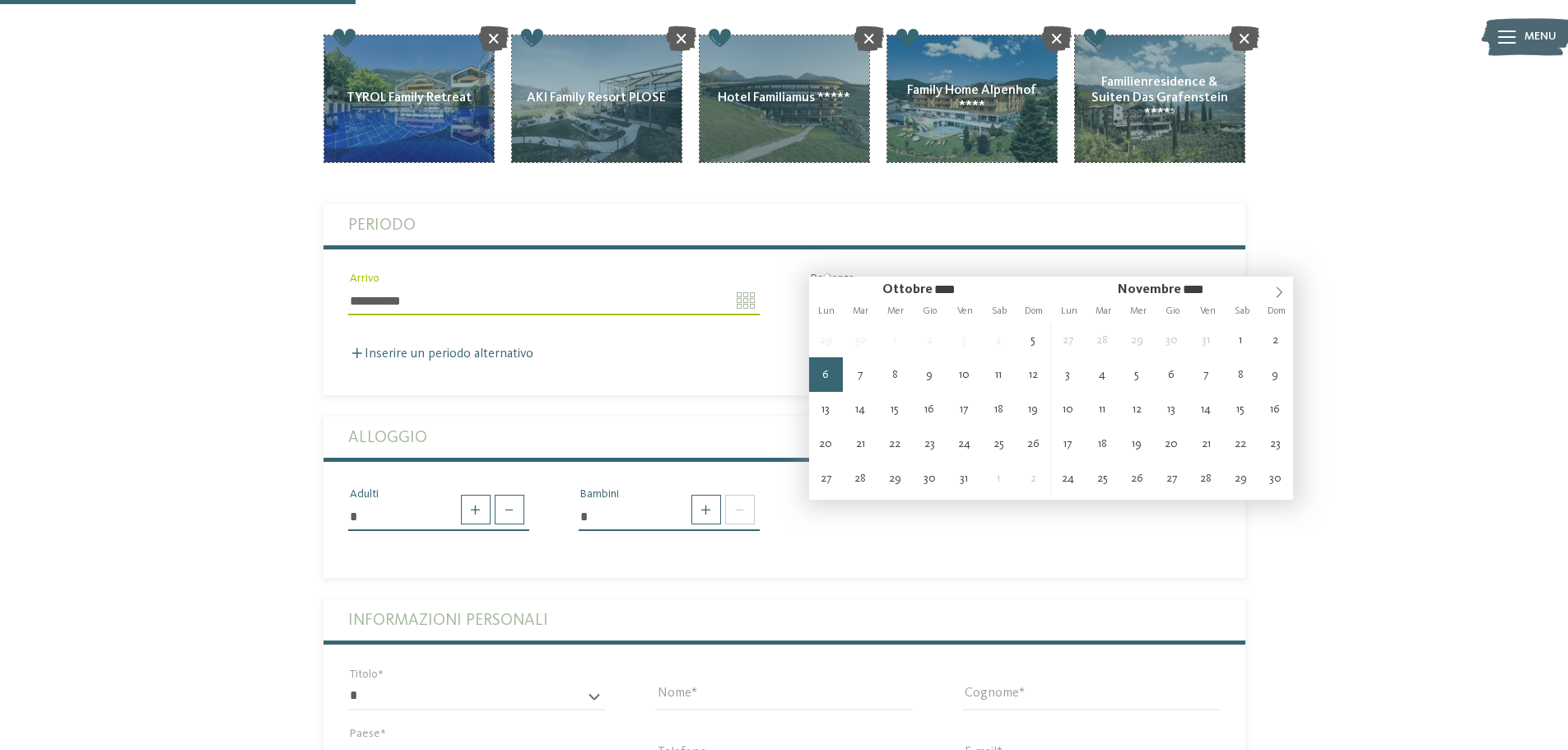
type input "**********"
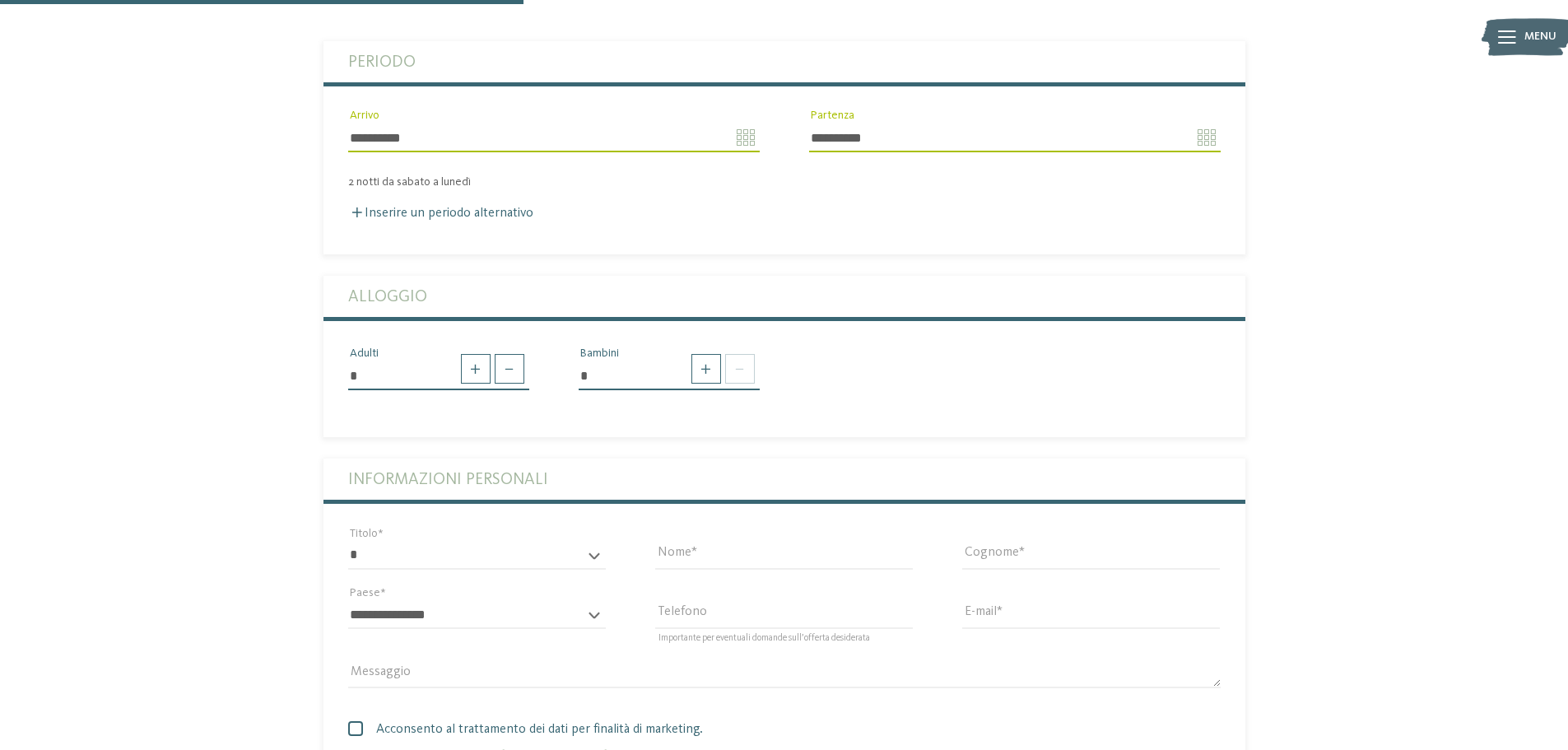
scroll to position [494, 0]
click at [704, 352] on span at bounding box center [707, 367] width 30 height 30
type input "*"
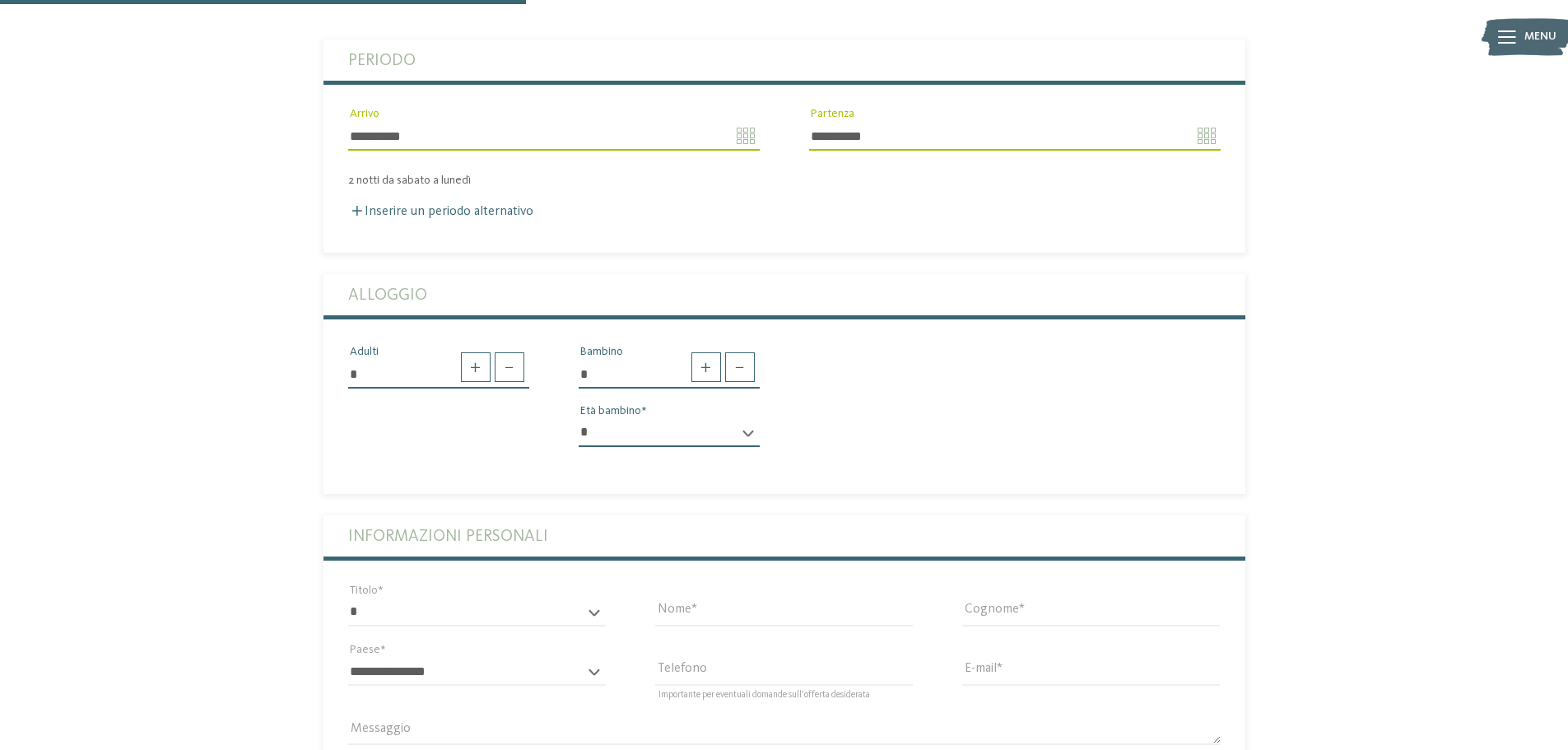
click at [670, 419] on select "* * * * * * * * * * * ** ** ** ** ** ** ** **" at bounding box center [669, 433] width 181 height 28
select select "*"
click at [579, 419] on select "* * * * * * * * * * * ** ** ** ** ** ** ** **" at bounding box center [669, 433] width 181 height 28
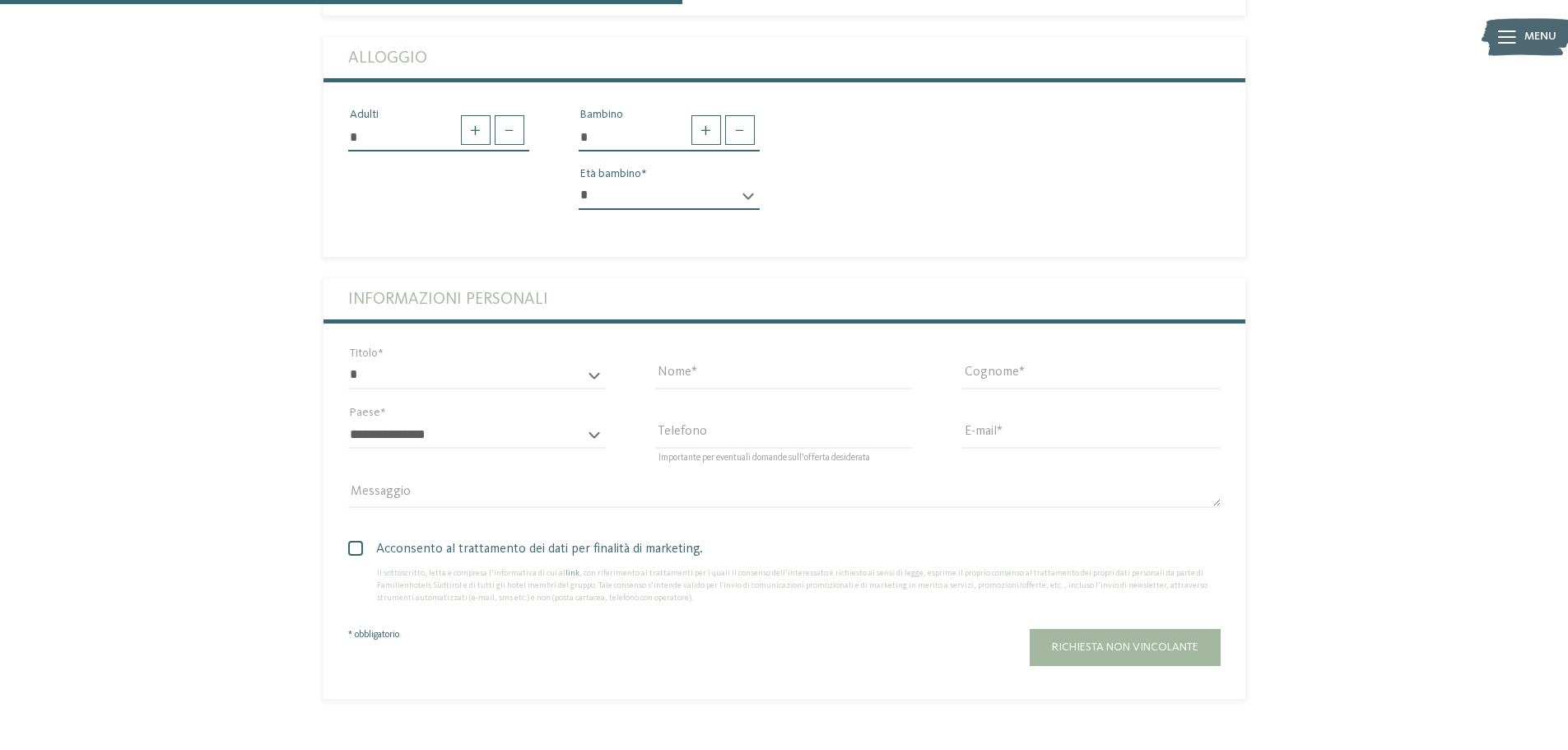
scroll to position [741, 0]
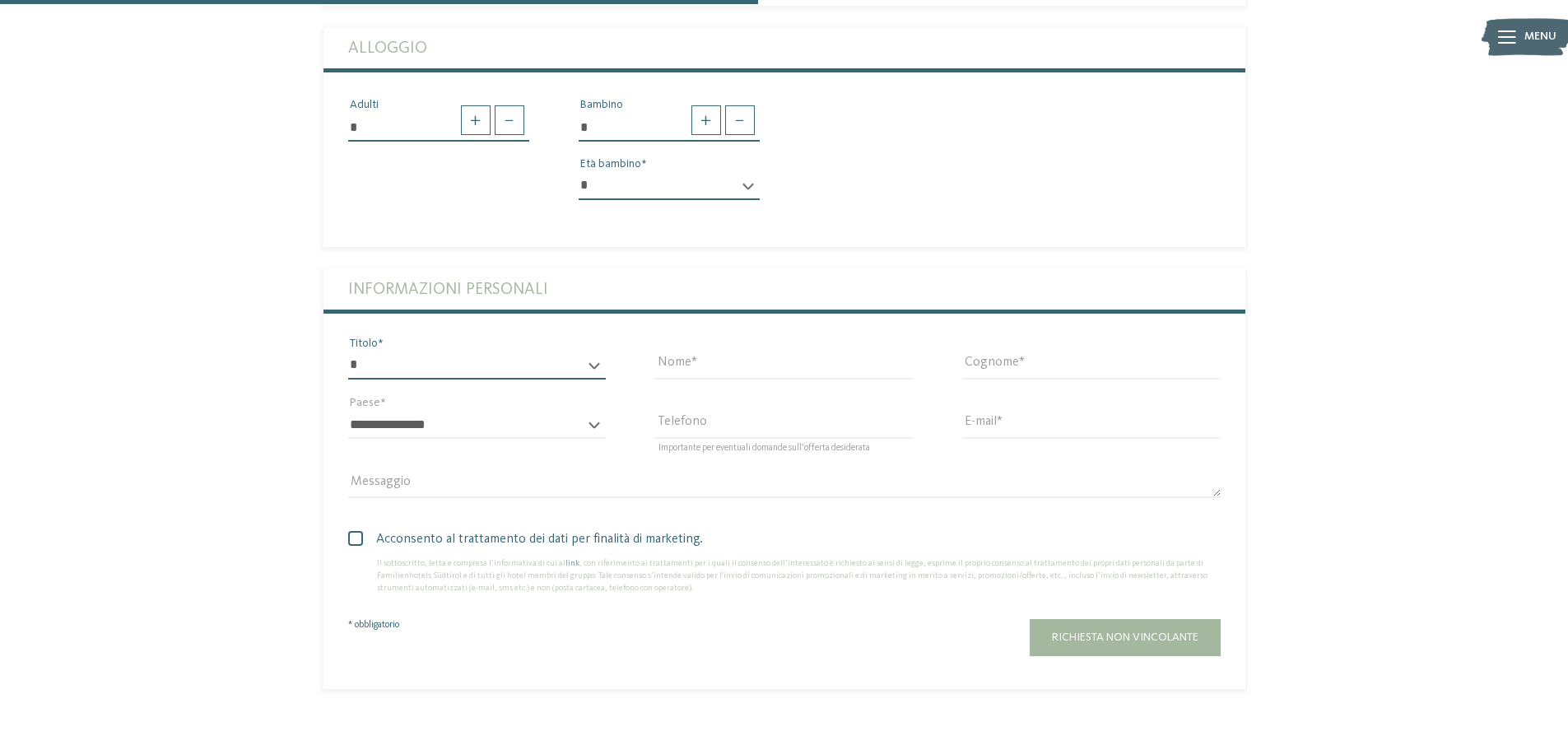
click at [457, 351] on select "* ****** ******* ******** ******" at bounding box center [478, 365] width 258 height 28
select select "*"
click at [349, 351] on select "* ****** ******* ******** ******" at bounding box center [478, 365] width 258 height 28
click at [747, 351] on input "Nome" at bounding box center [784, 365] width 258 height 28
type input "********"
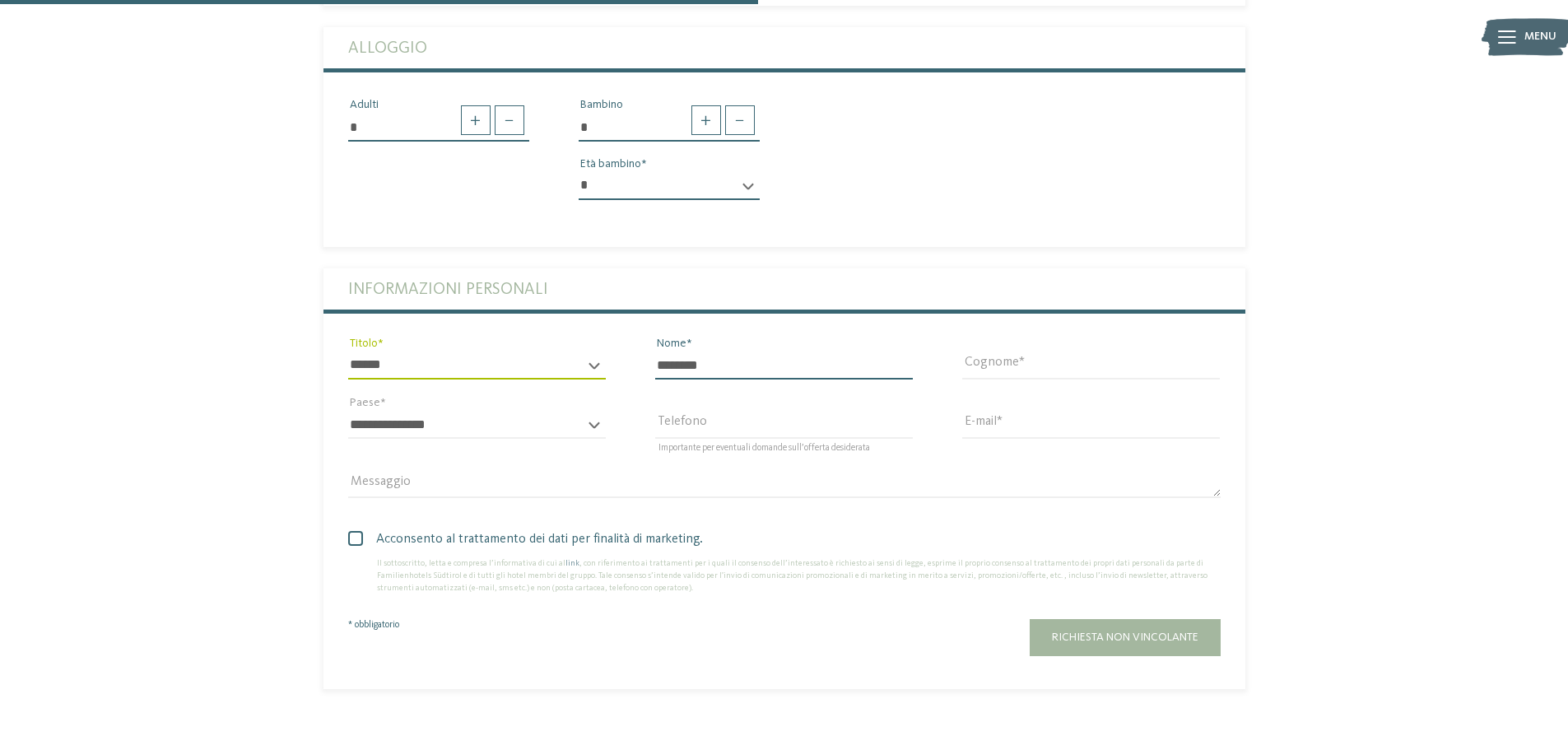
type input "****"
select select "**"
type input "**********"
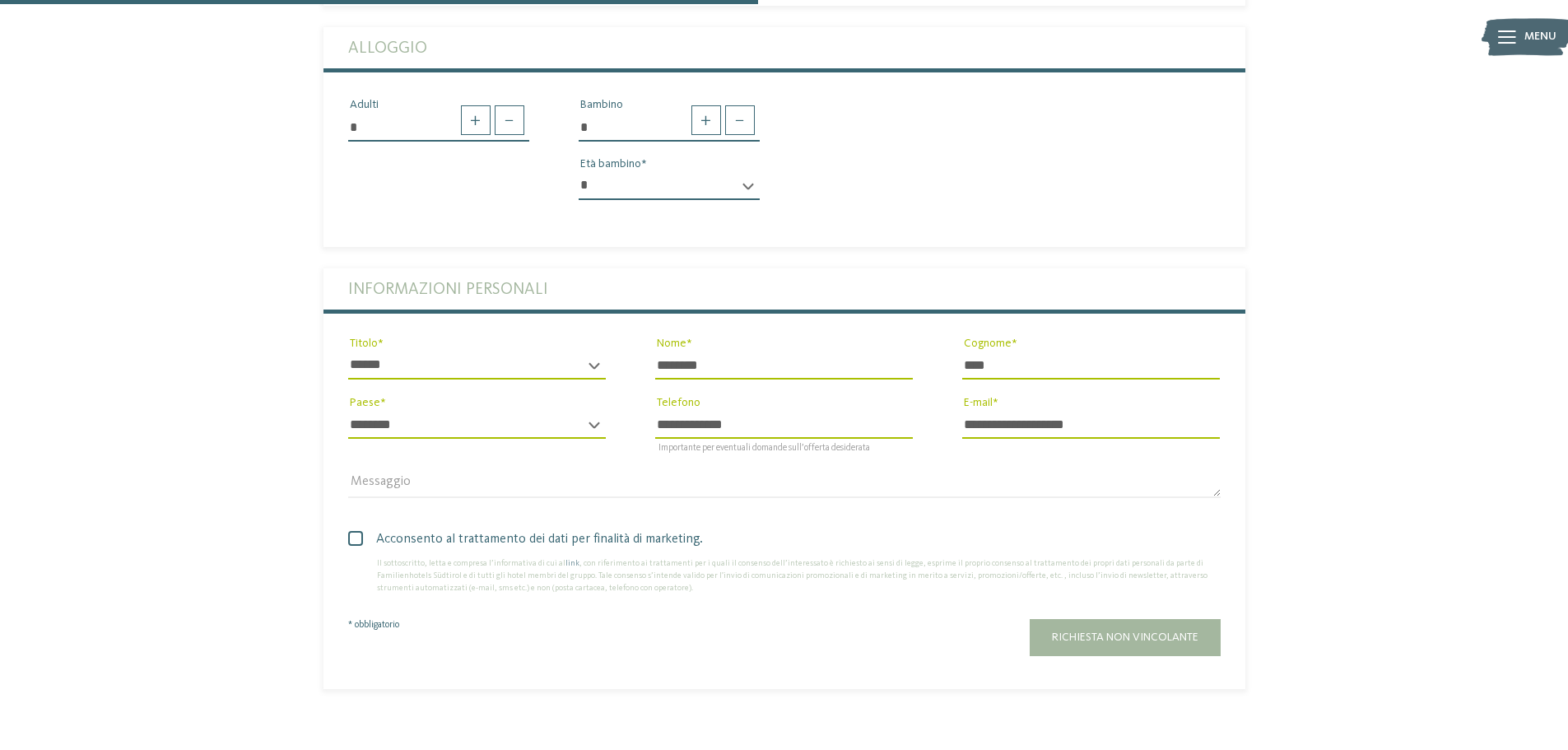
click at [354, 531] on span at bounding box center [356, 539] width 15 height 15
click at [0, 0] on span at bounding box center [0, 0] width 0 height 0
click at [1171, 631] on span "Richiesta non vincolante" at bounding box center [1126, 637] width 147 height 11
click at [354, 531] on span at bounding box center [356, 539] width 15 height 15
